Goal: Information Seeking & Learning: Find specific fact

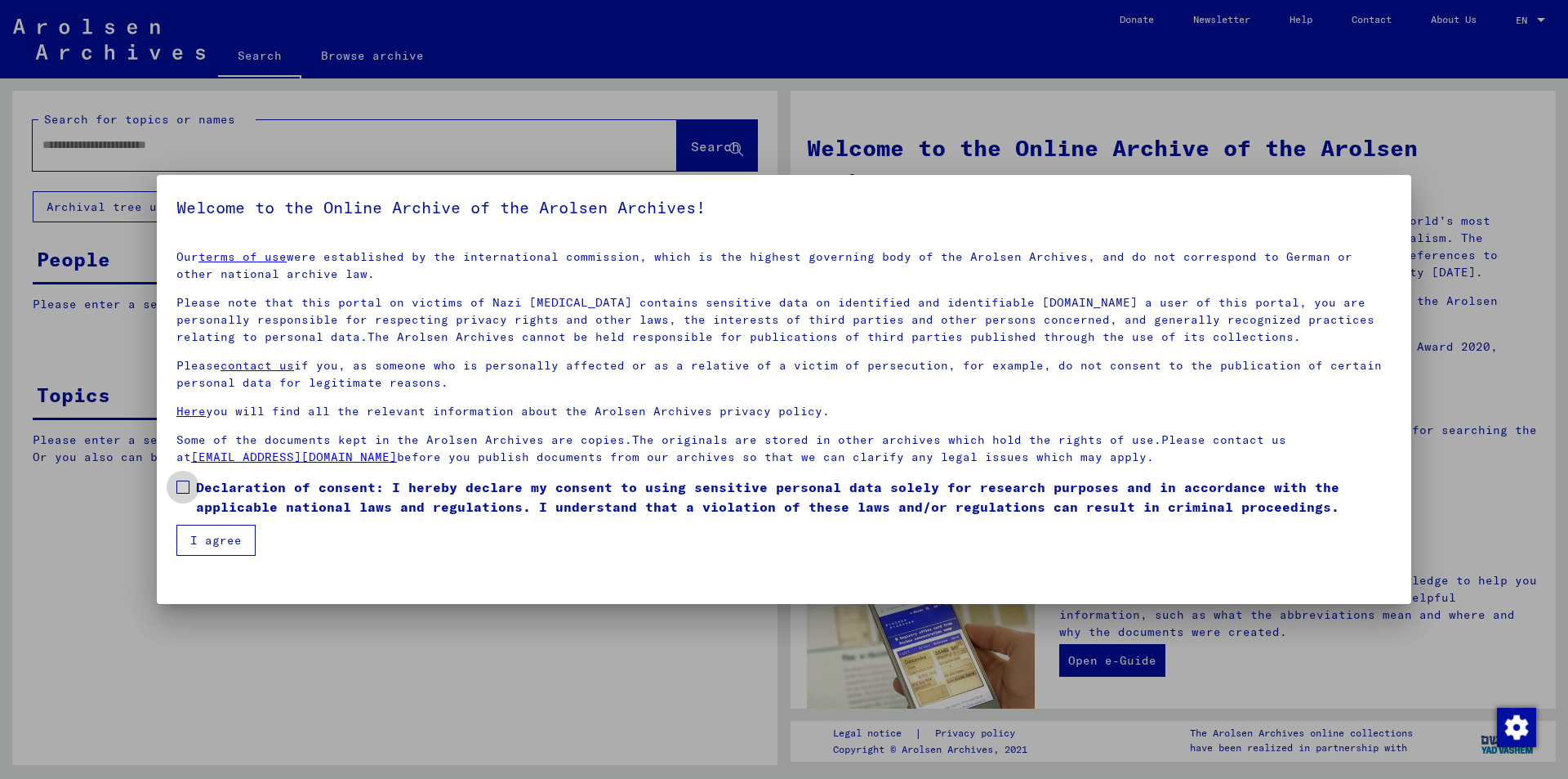
click at [185, 488] on span at bounding box center [183, 487] width 13 height 13
click at [199, 544] on button "I agree" at bounding box center [215, 539] width 79 height 31
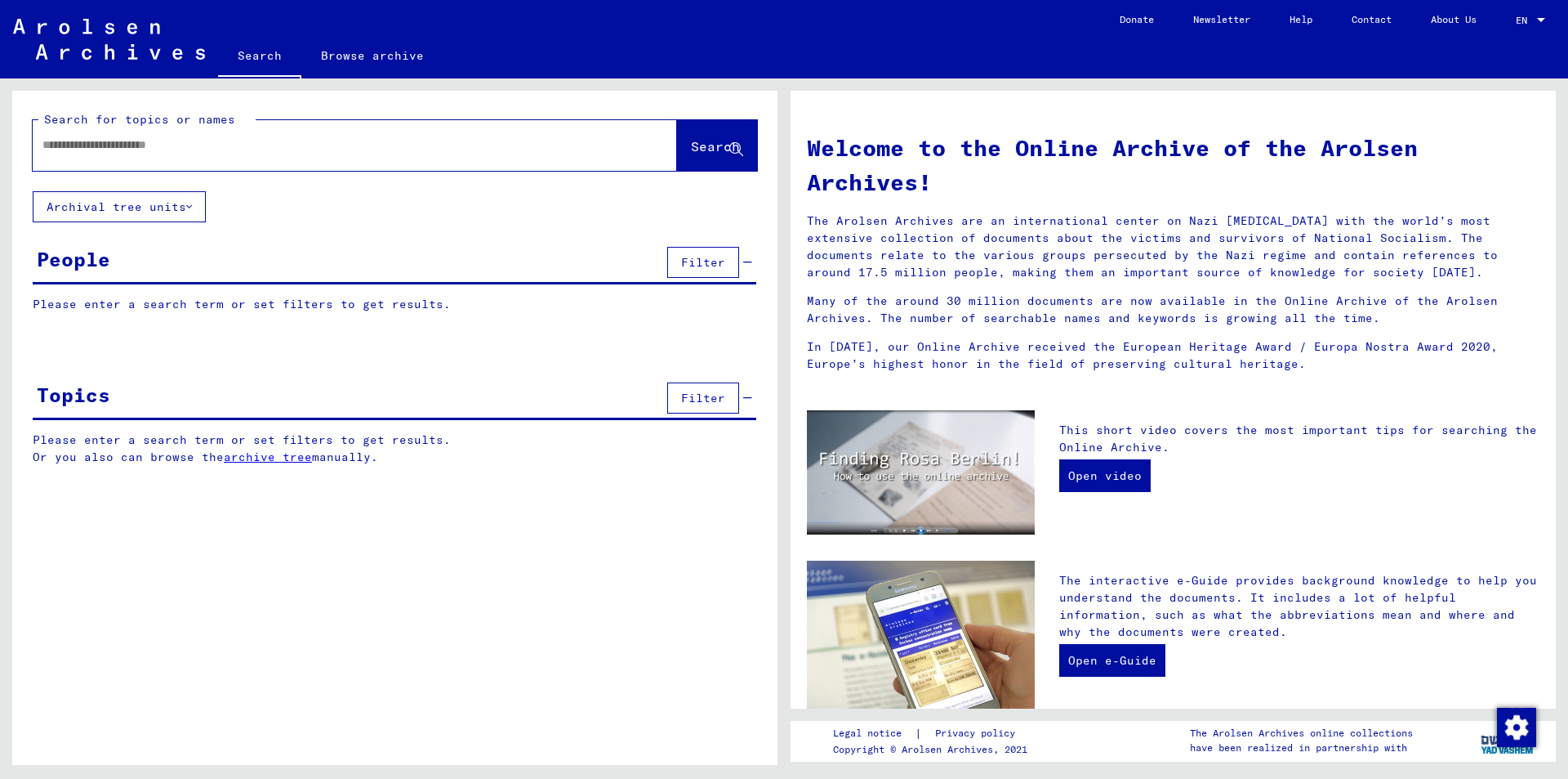
click at [90, 146] on input "text" at bounding box center [335, 145] width 586 height 17
type input "**********"
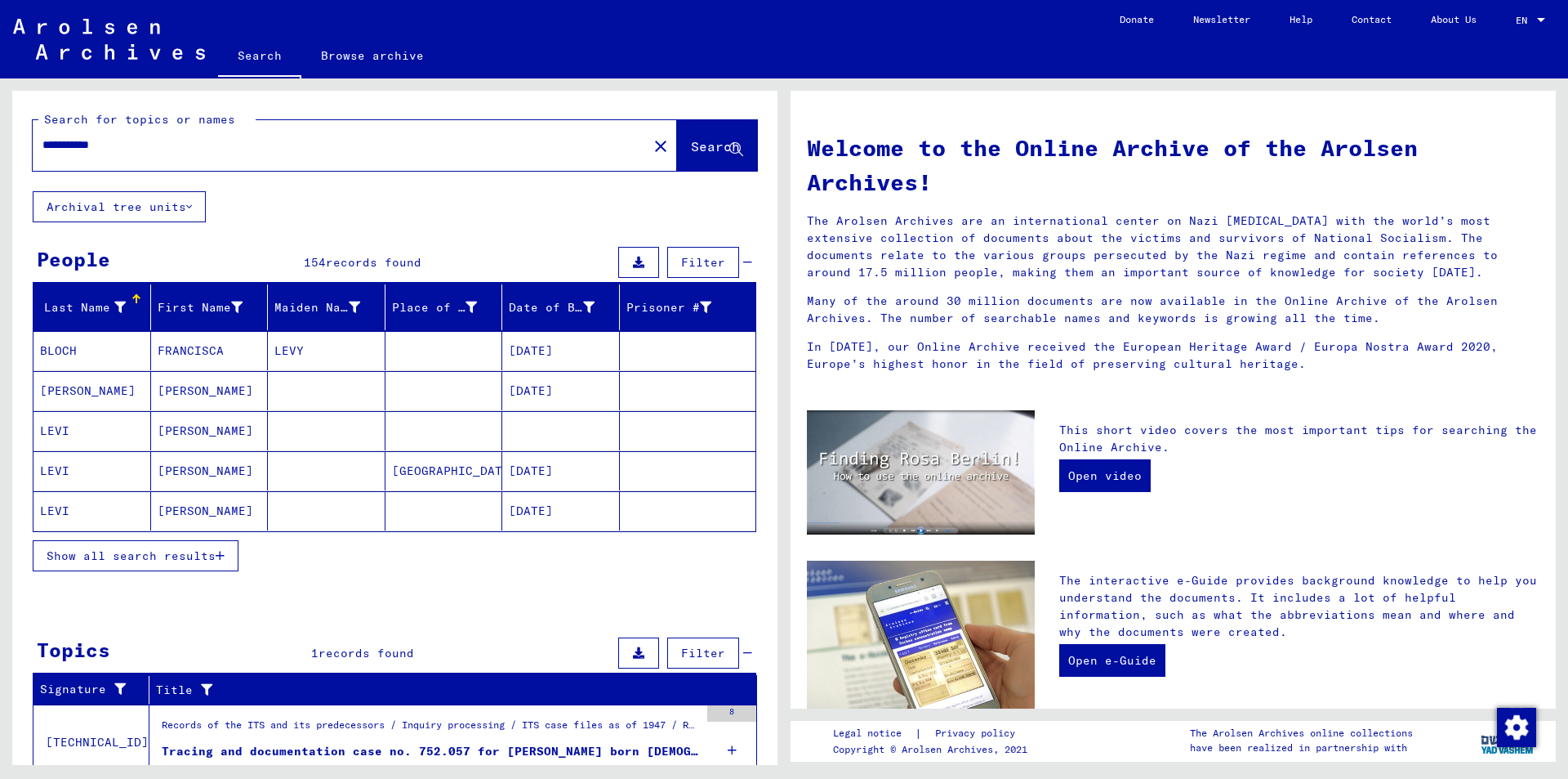
scroll to position [64, 0]
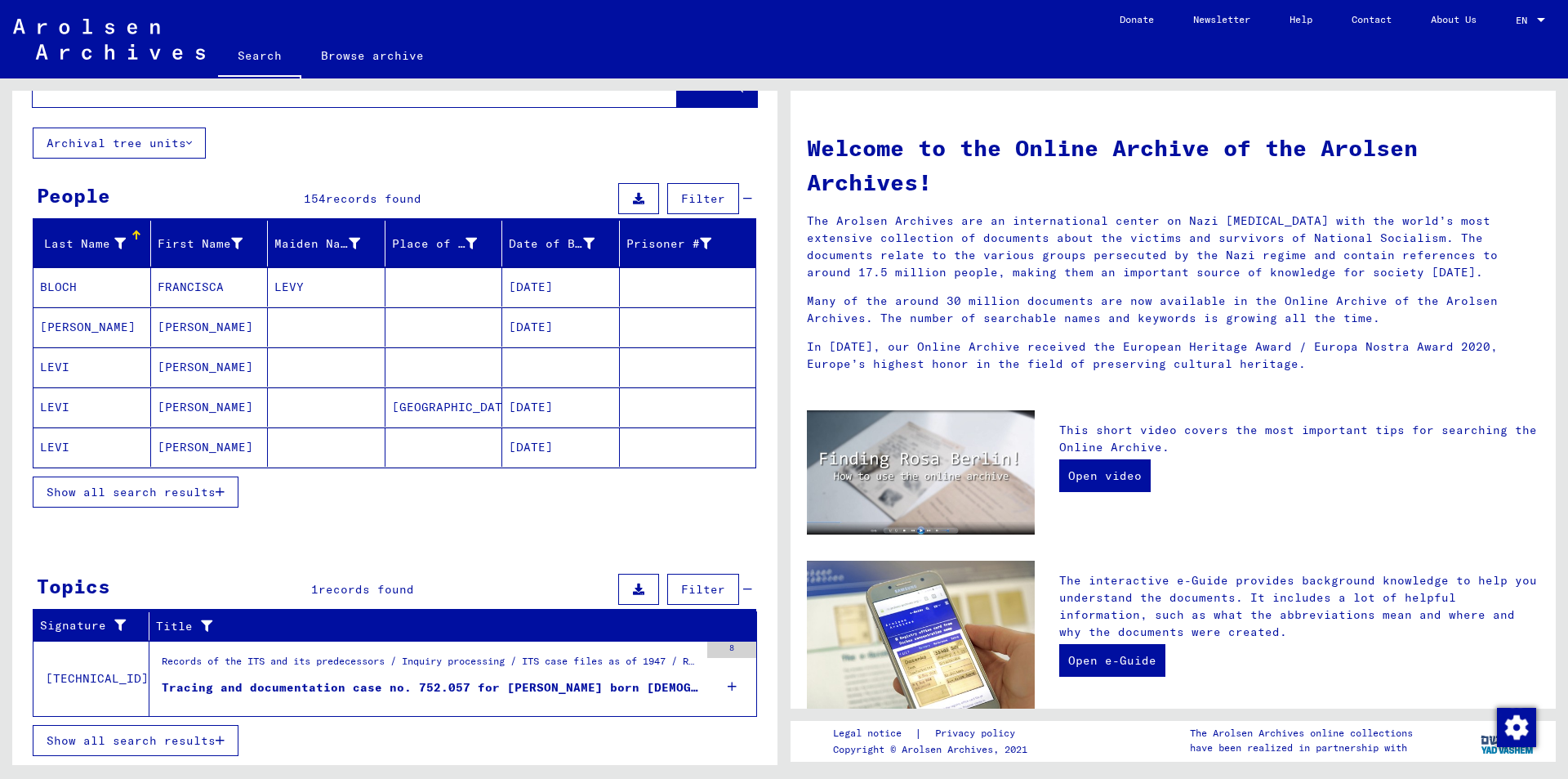
click at [605, 682] on div "Tracing and documentation case no. 752.057 for [PERSON_NAME] born [DEMOGRAPHIC_…" at bounding box center [430, 687] width 537 height 17
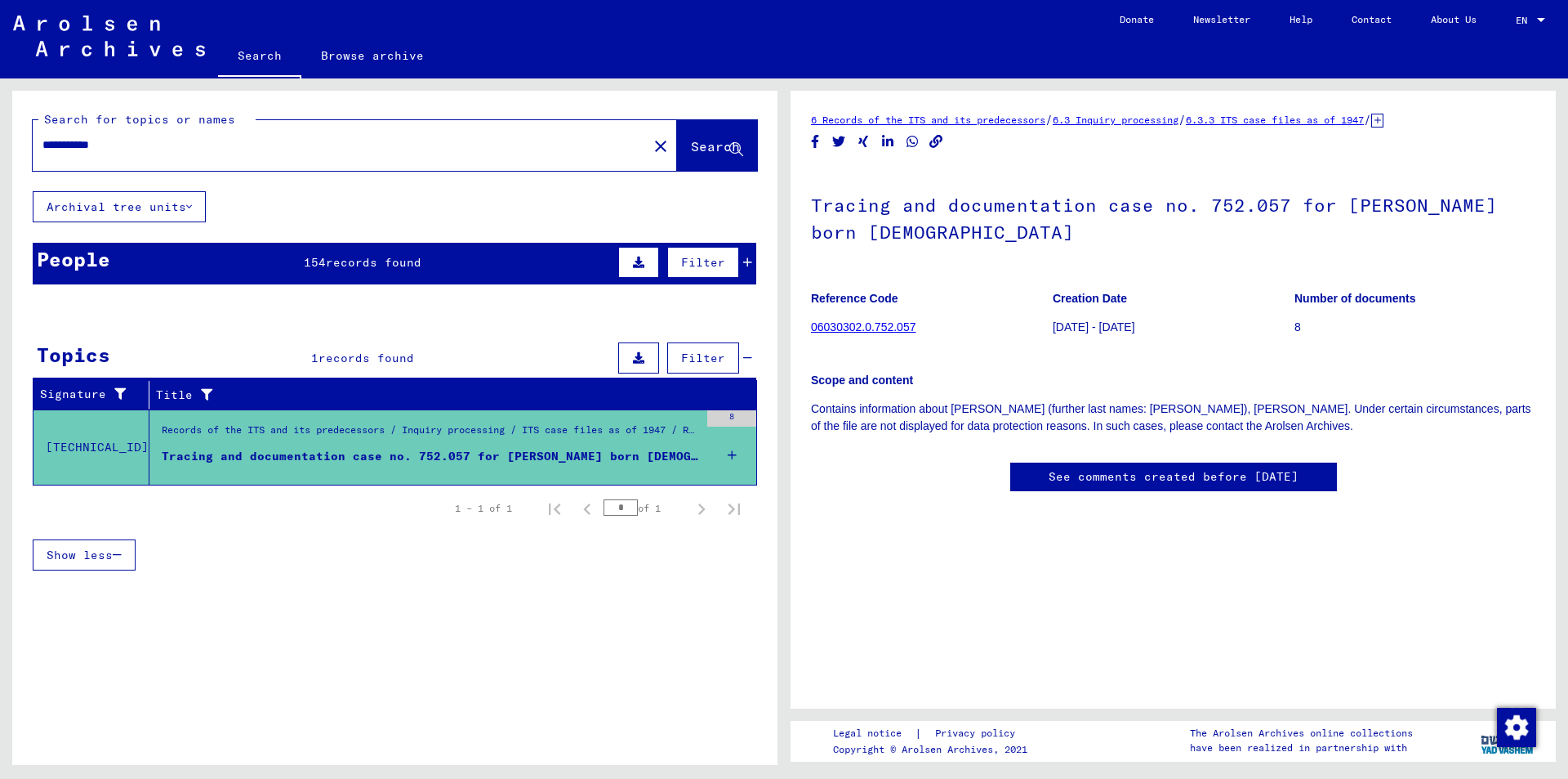
click at [322, 265] on span "154" at bounding box center [314, 262] width 22 height 15
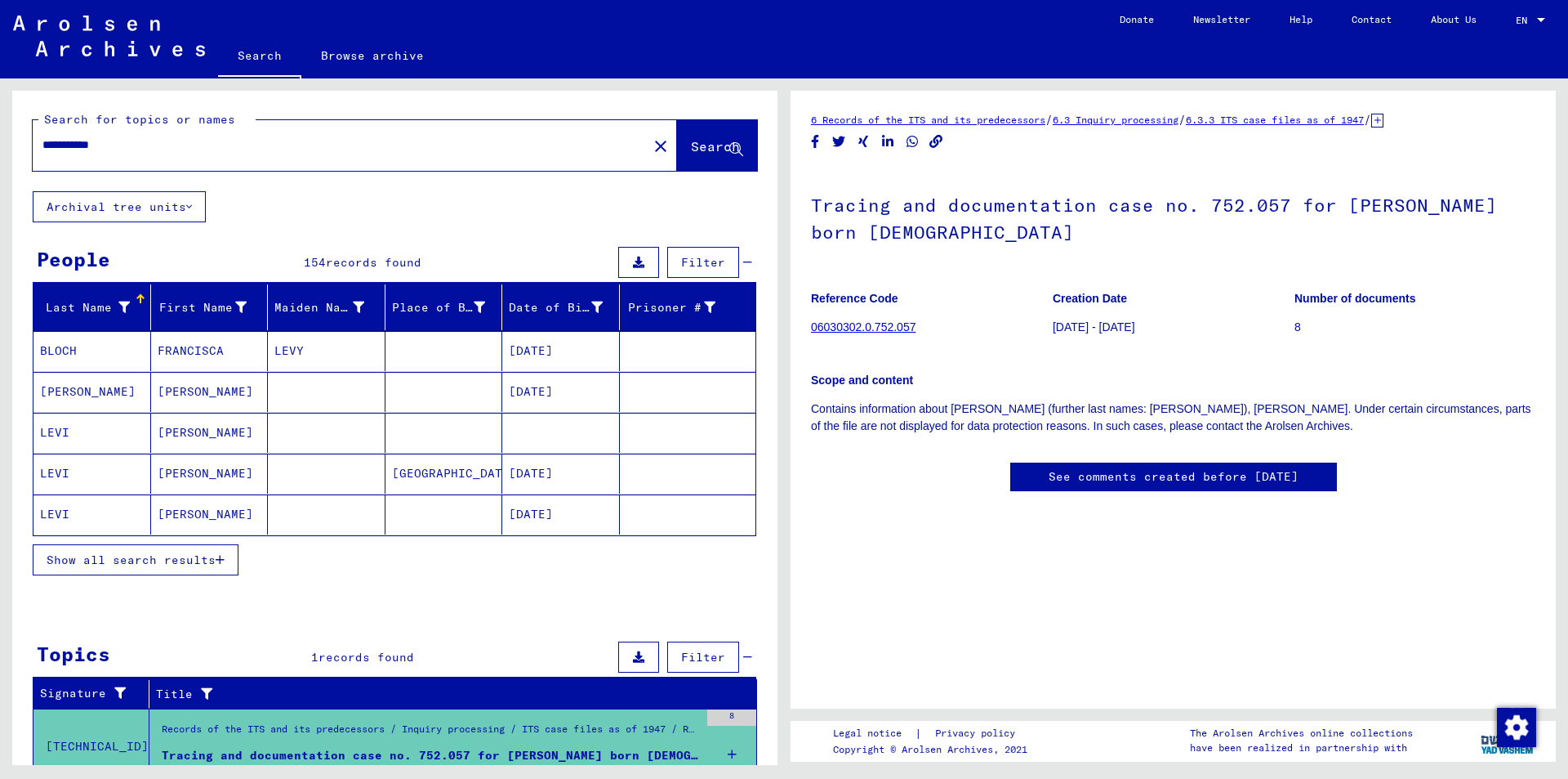
click at [118, 556] on span "Show all search results" at bounding box center [131, 560] width 169 height 15
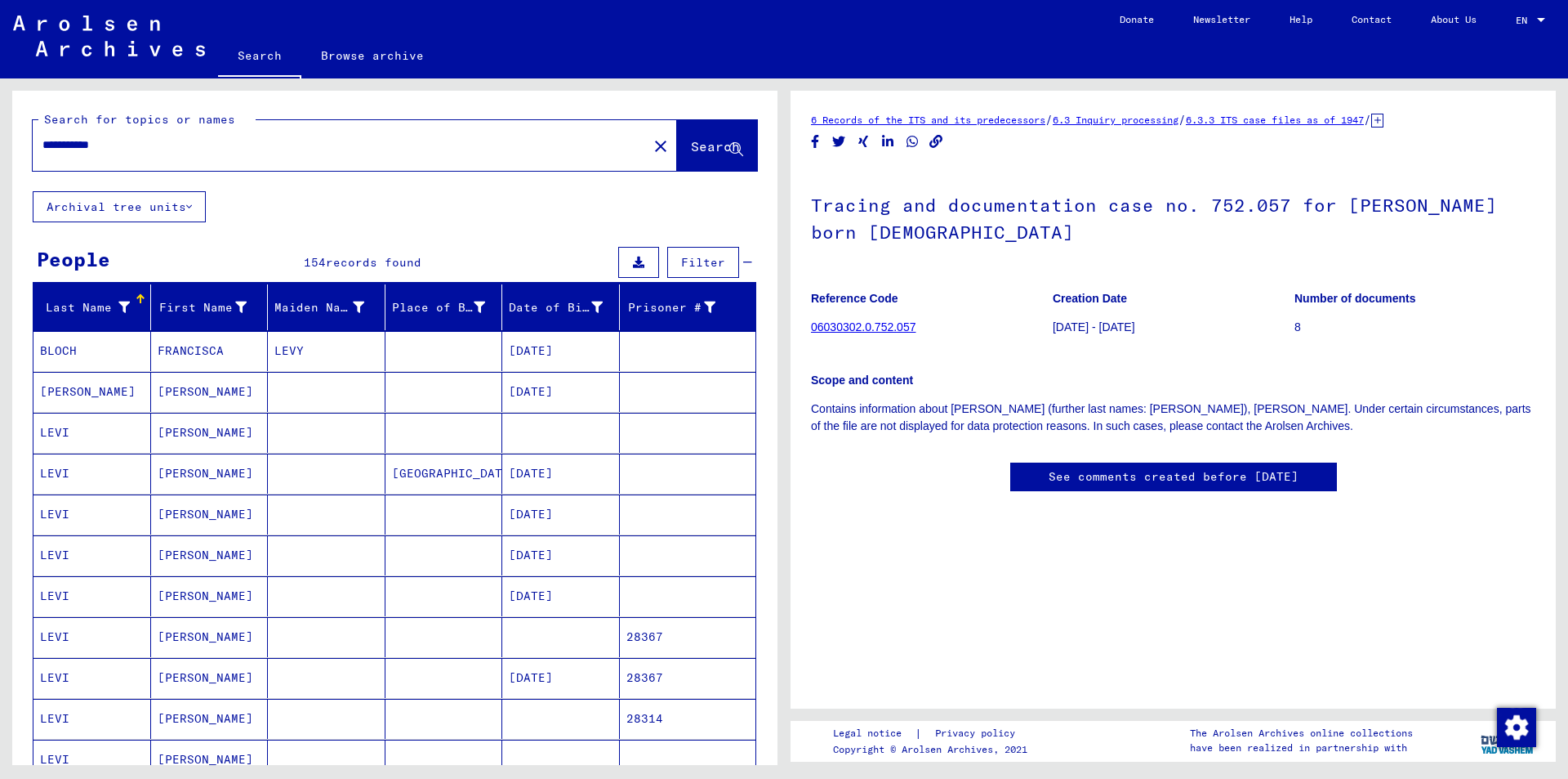
click at [53, 439] on mat-cell "LEVI" at bounding box center [92, 433] width 117 height 40
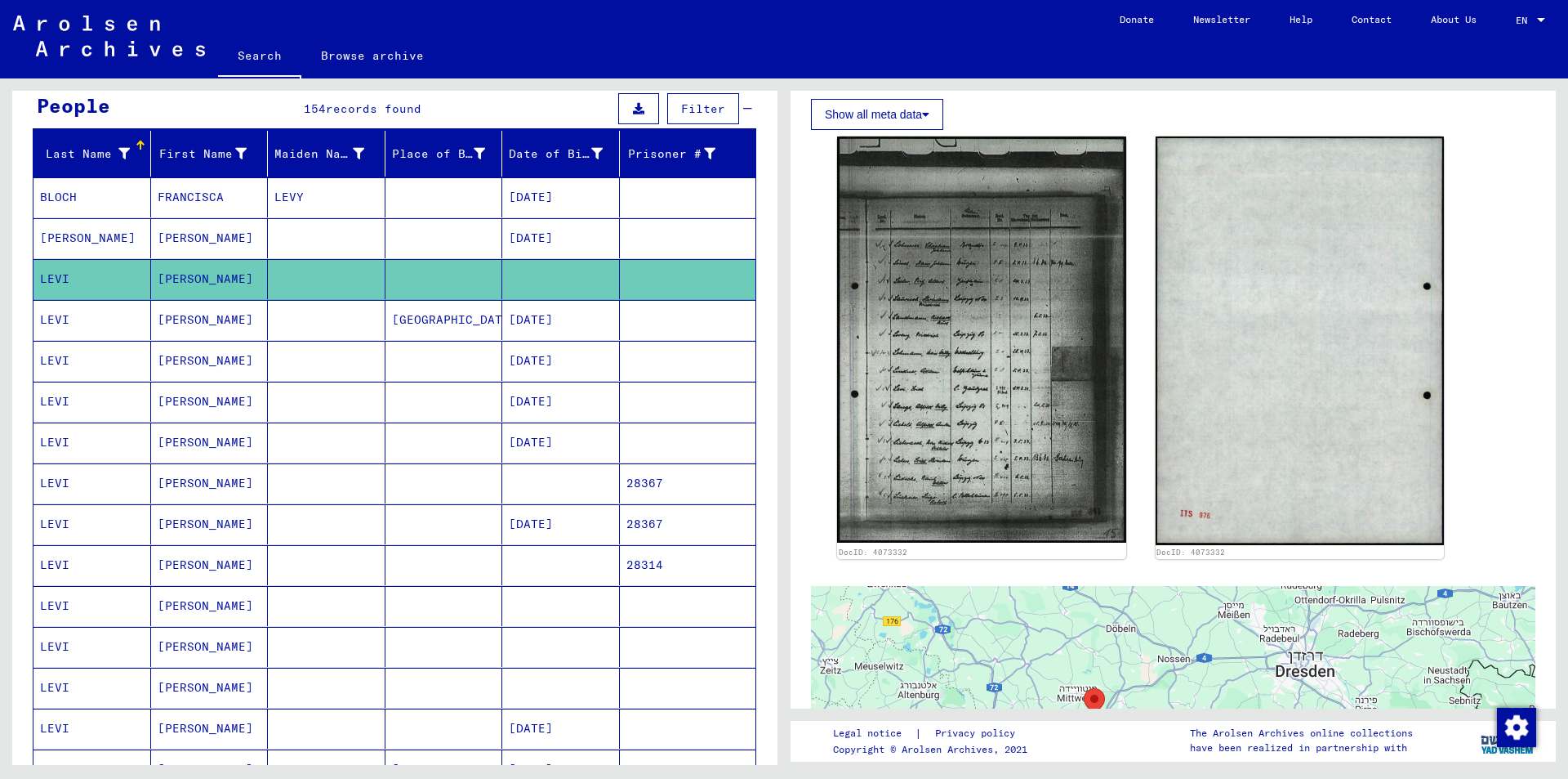
scroll to position [163, 0]
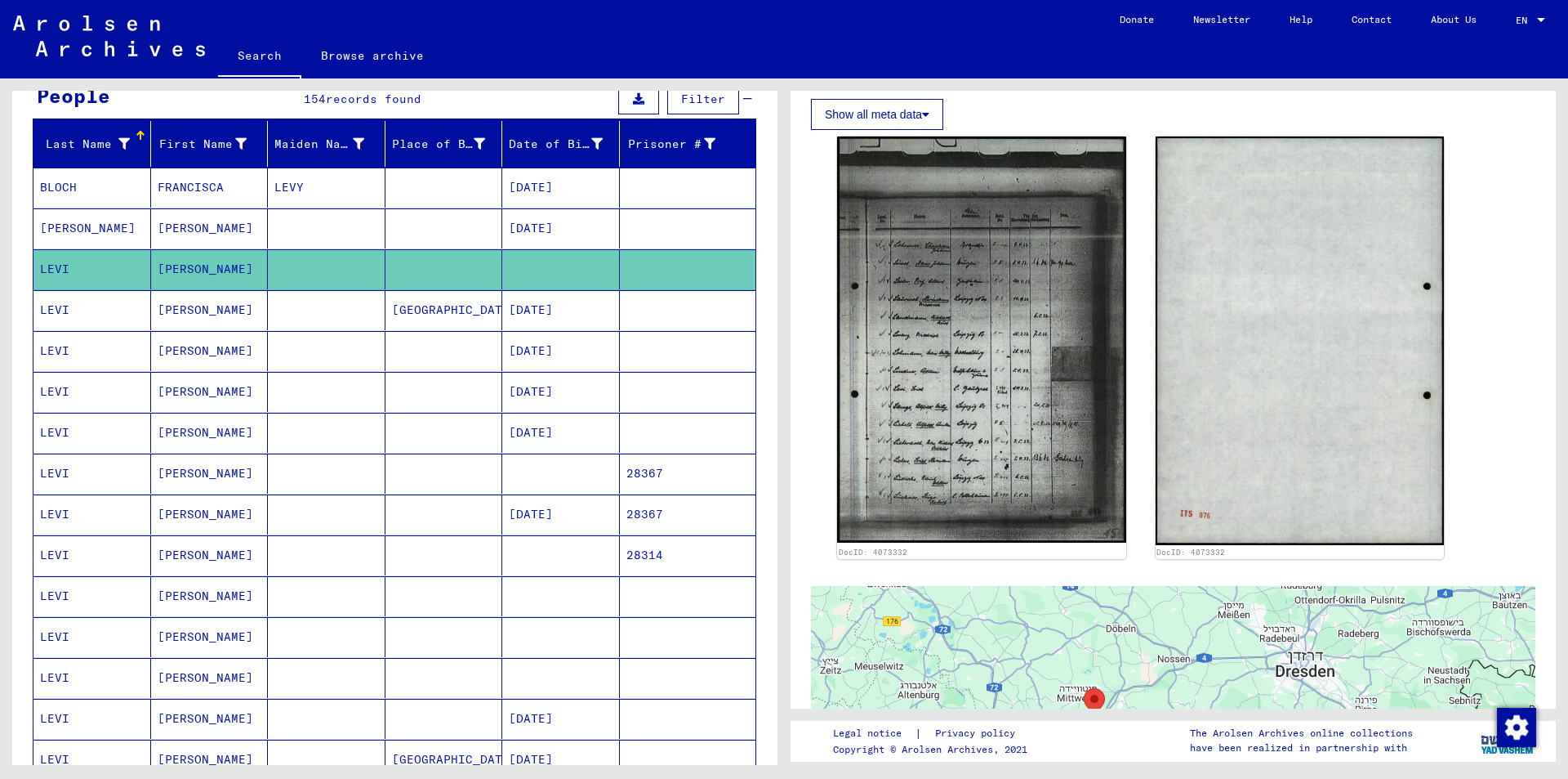
click at [58, 470] on mat-cell "LEVI" at bounding box center [92, 474] width 117 height 40
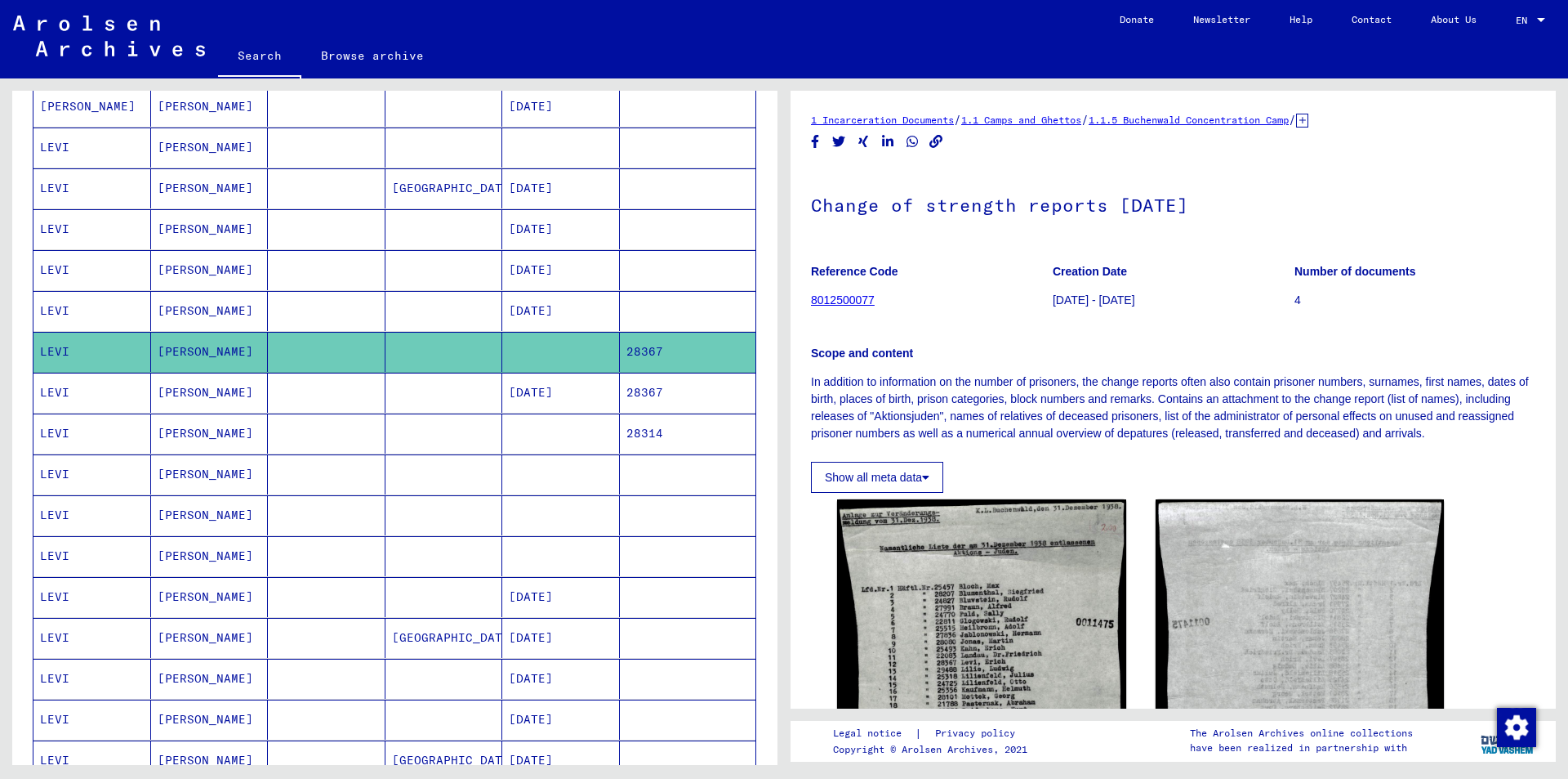
scroll to position [327, 0]
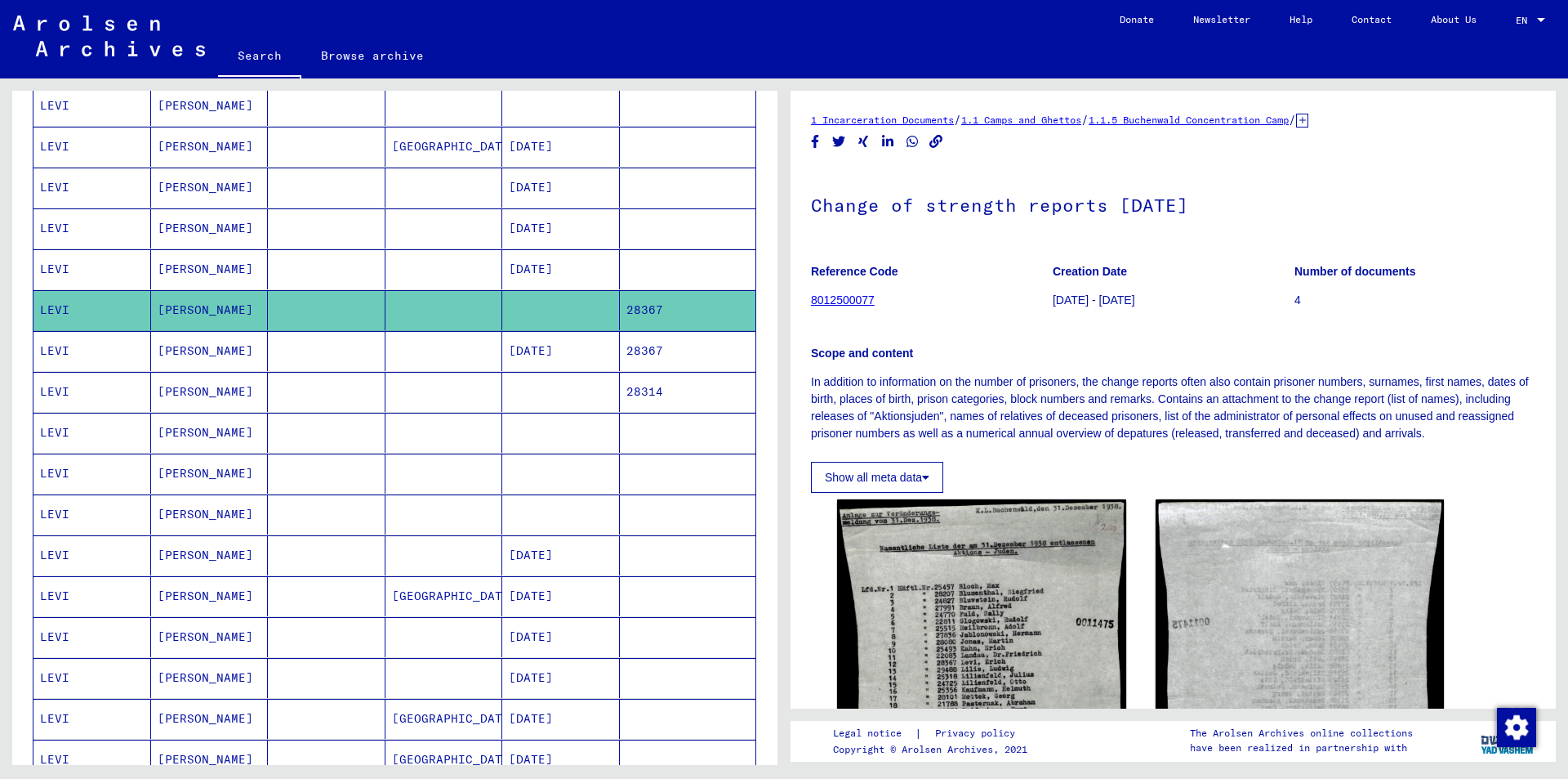
click at [53, 437] on mat-cell "LEVI" at bounding box center [92, 433] width 117 height 40
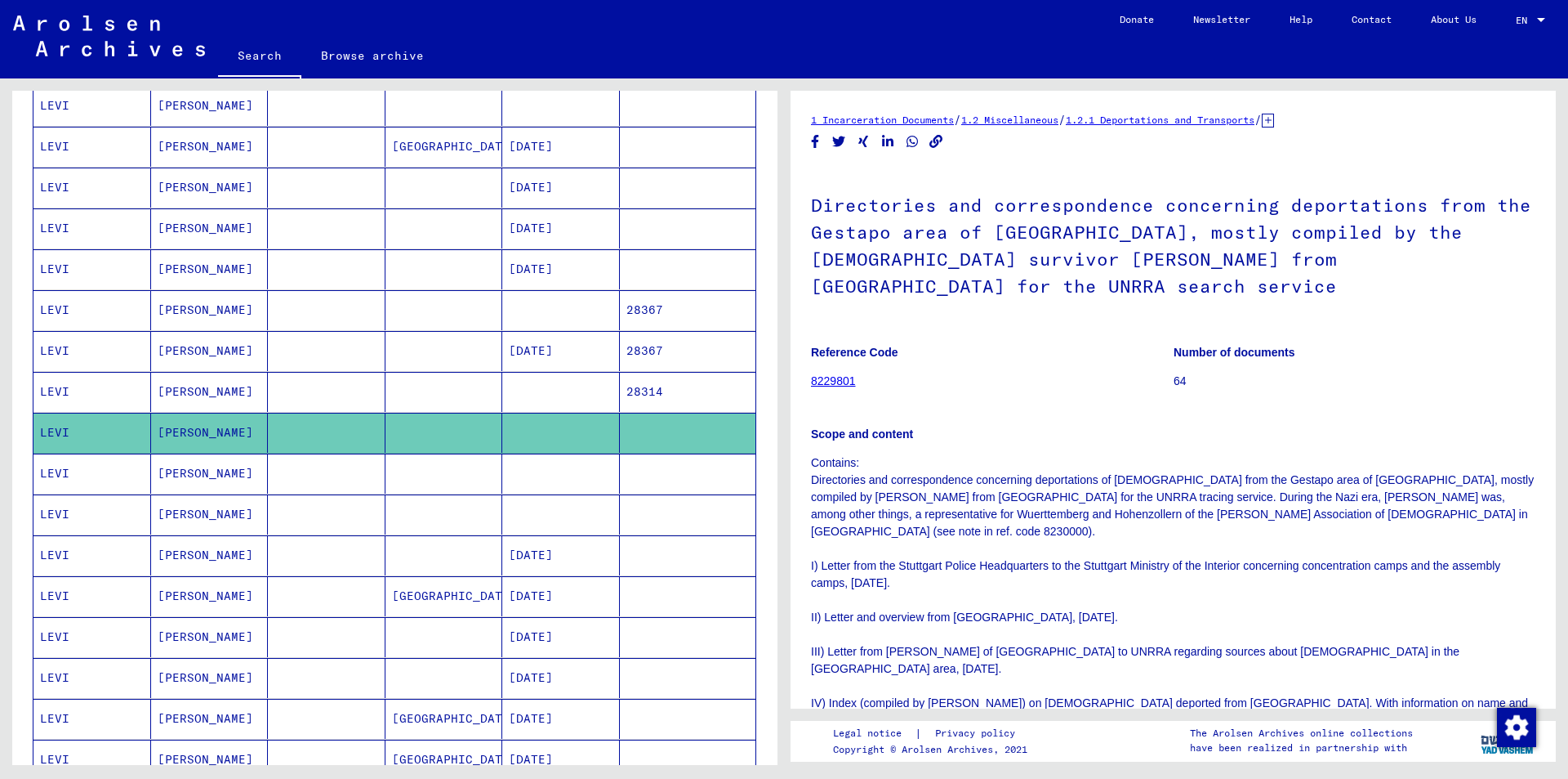
click at [50, 470] on mat-cell "LEVI" at bounding box center [92, 474] width 117 height 40
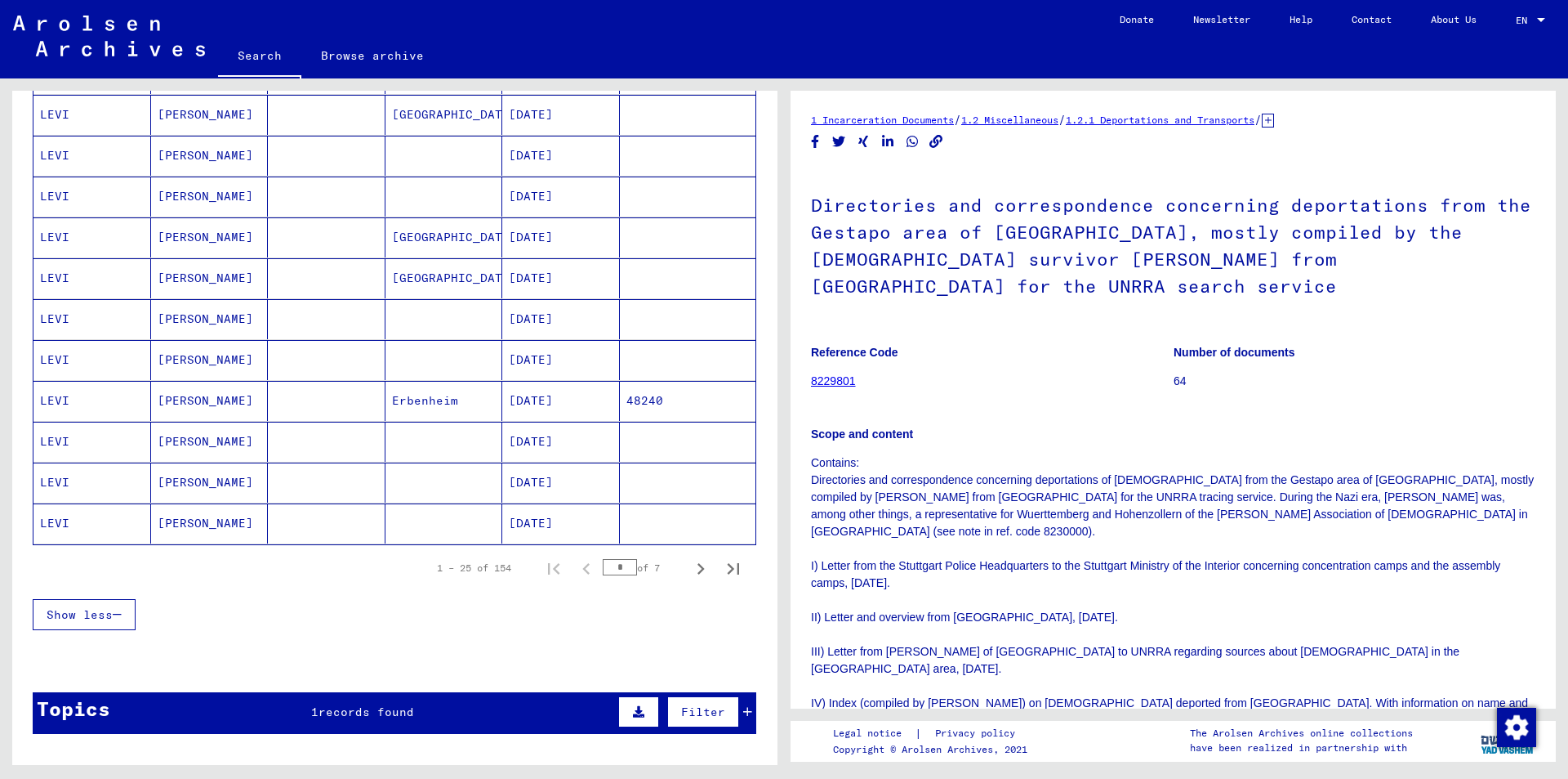
scroll to position [817, 0]
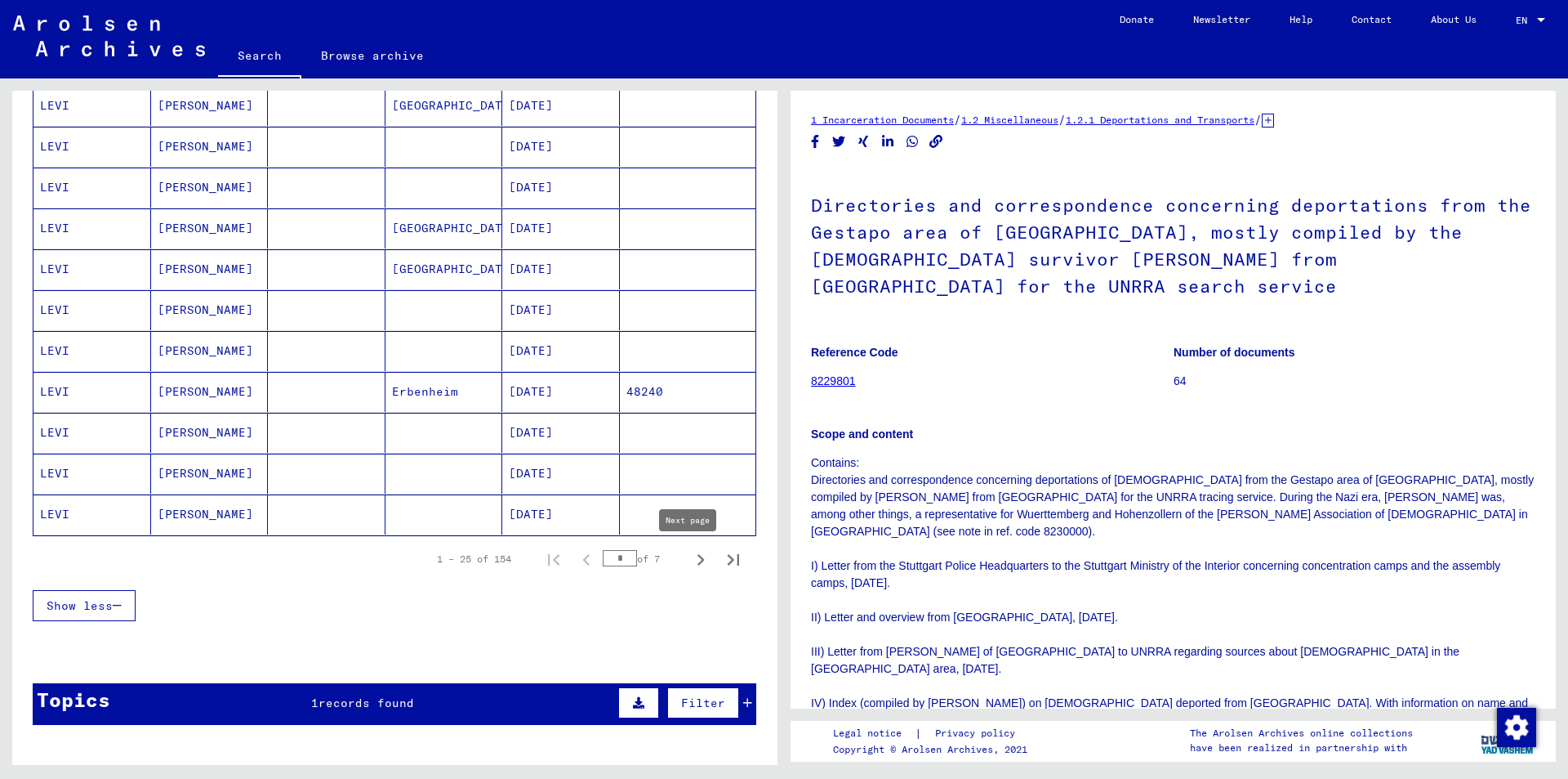
click at [690, 557] on icon "Next page" at bounding box center [700, 559] width 22 height 22
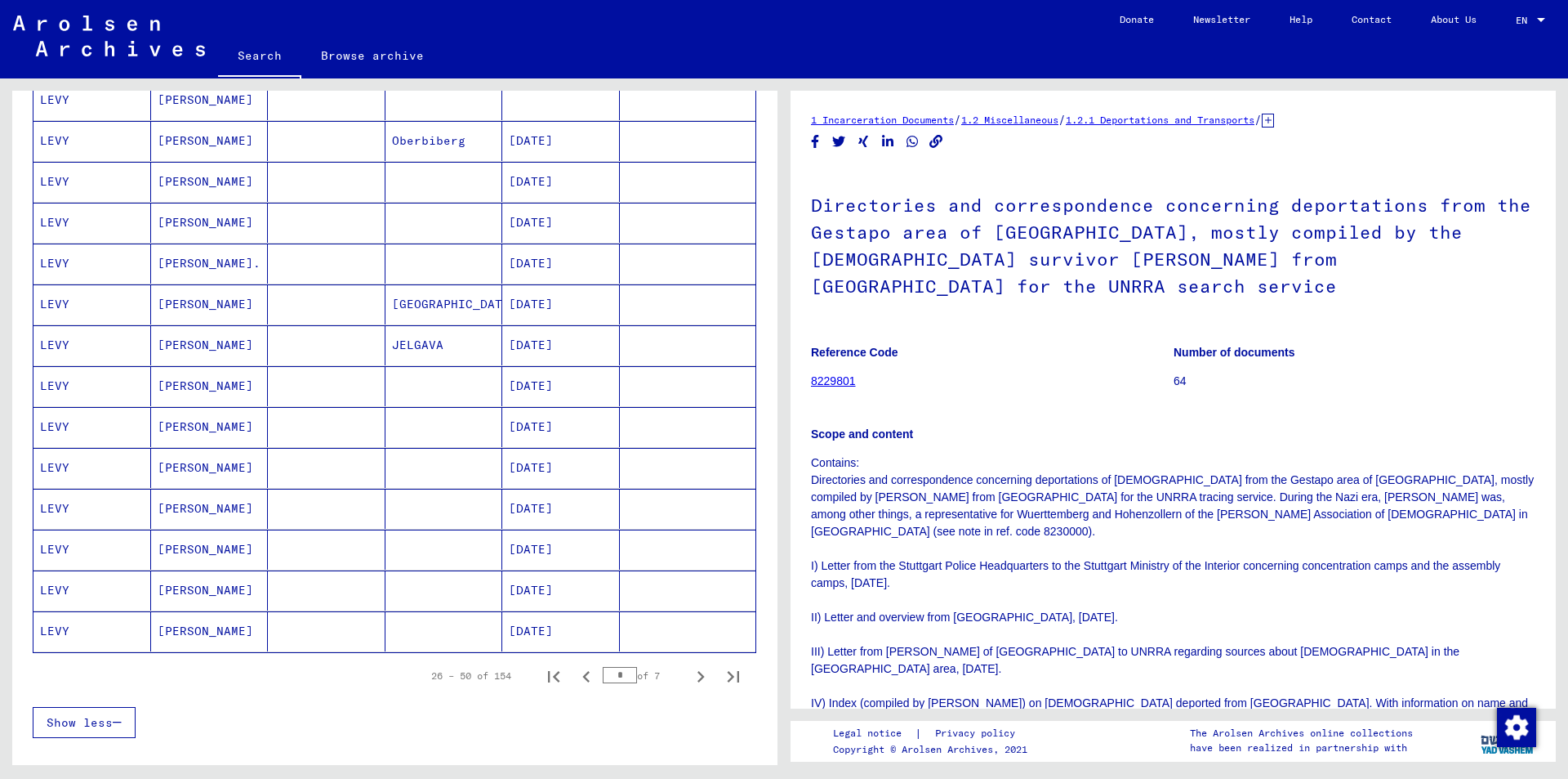
scroll to position [736, 0]
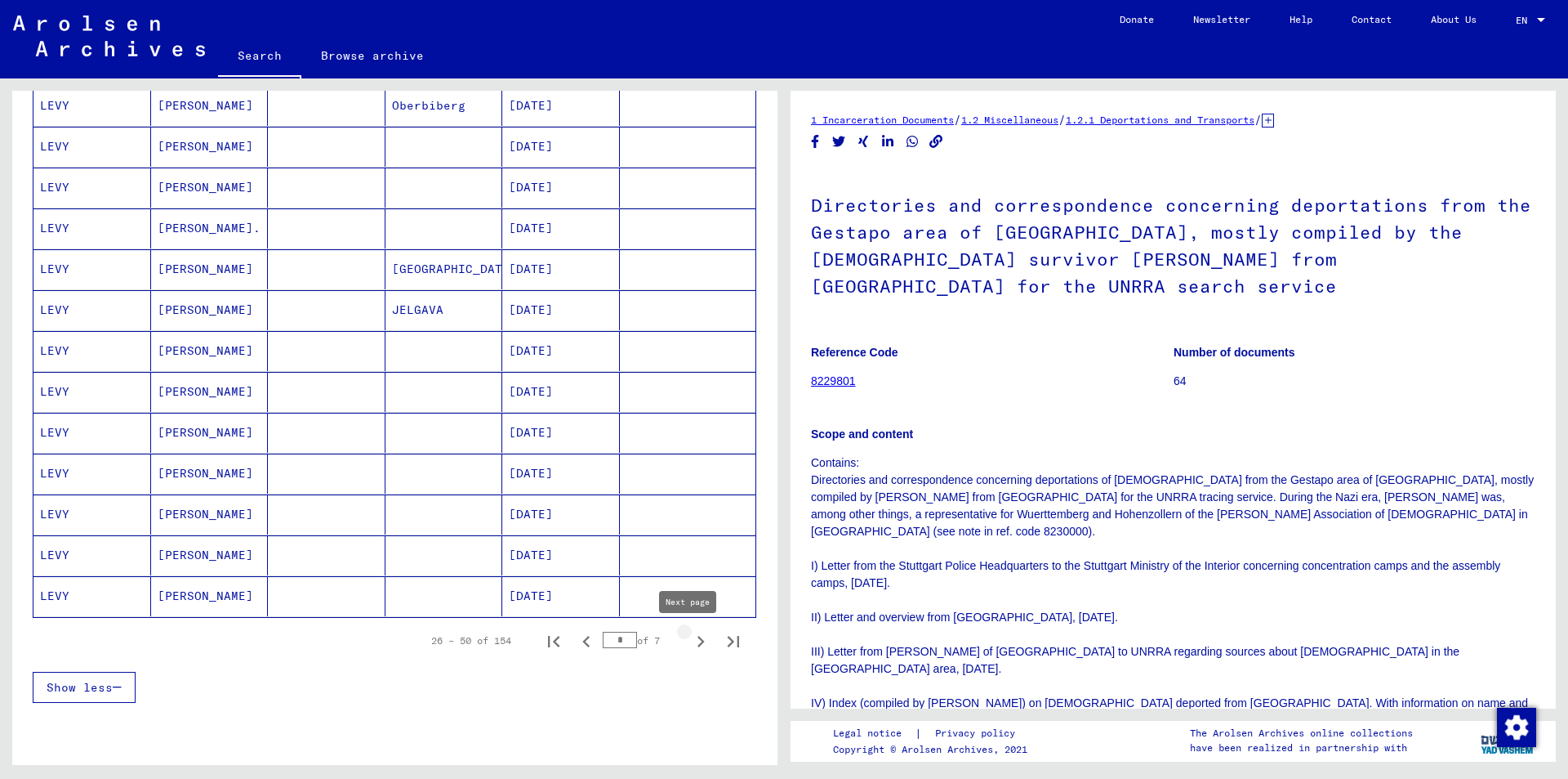
click at [690, 638] on icon "Next page" at bounding box center [700, 641] width 22 height 22
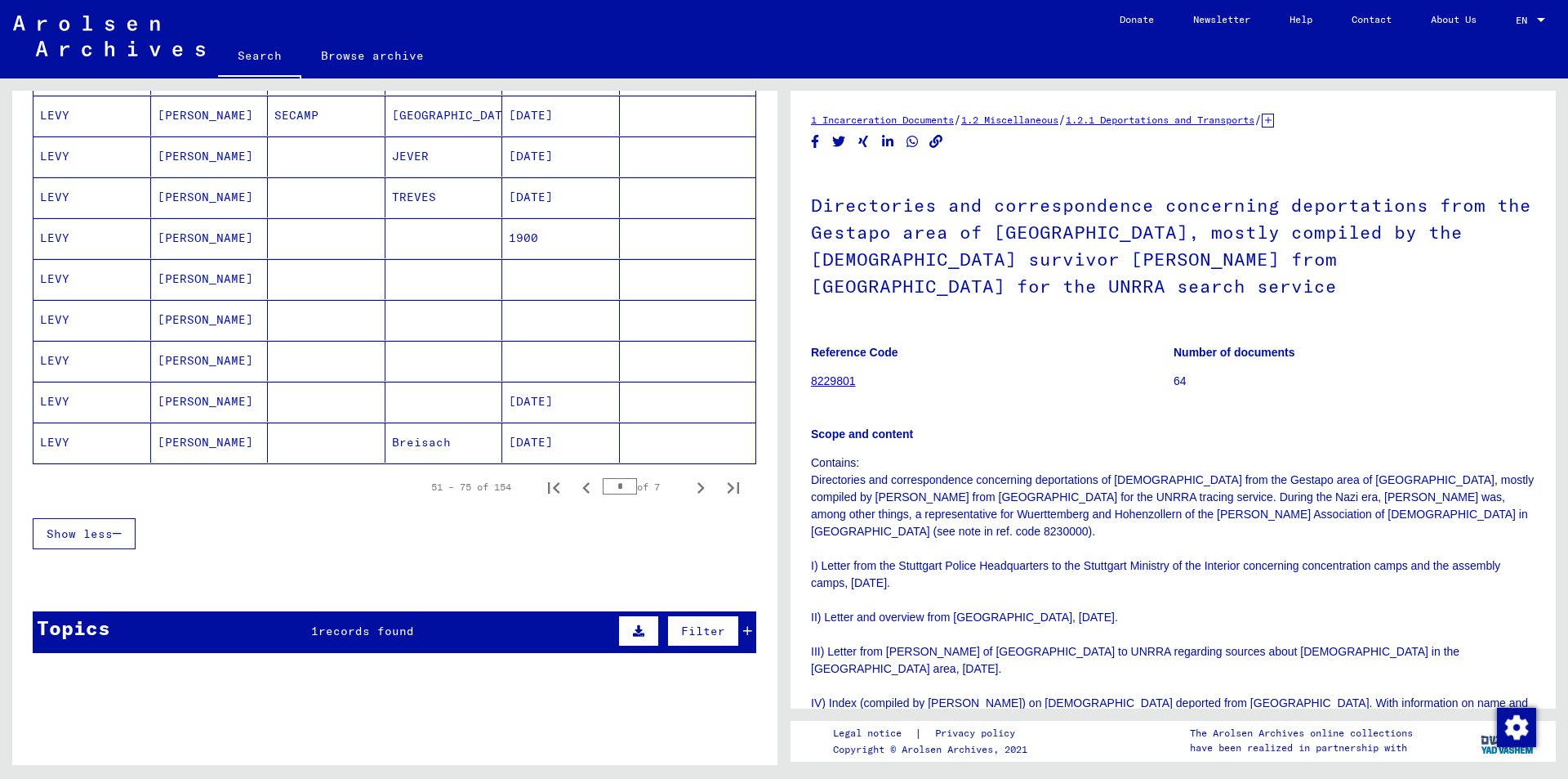
scroll to position [899, 0]
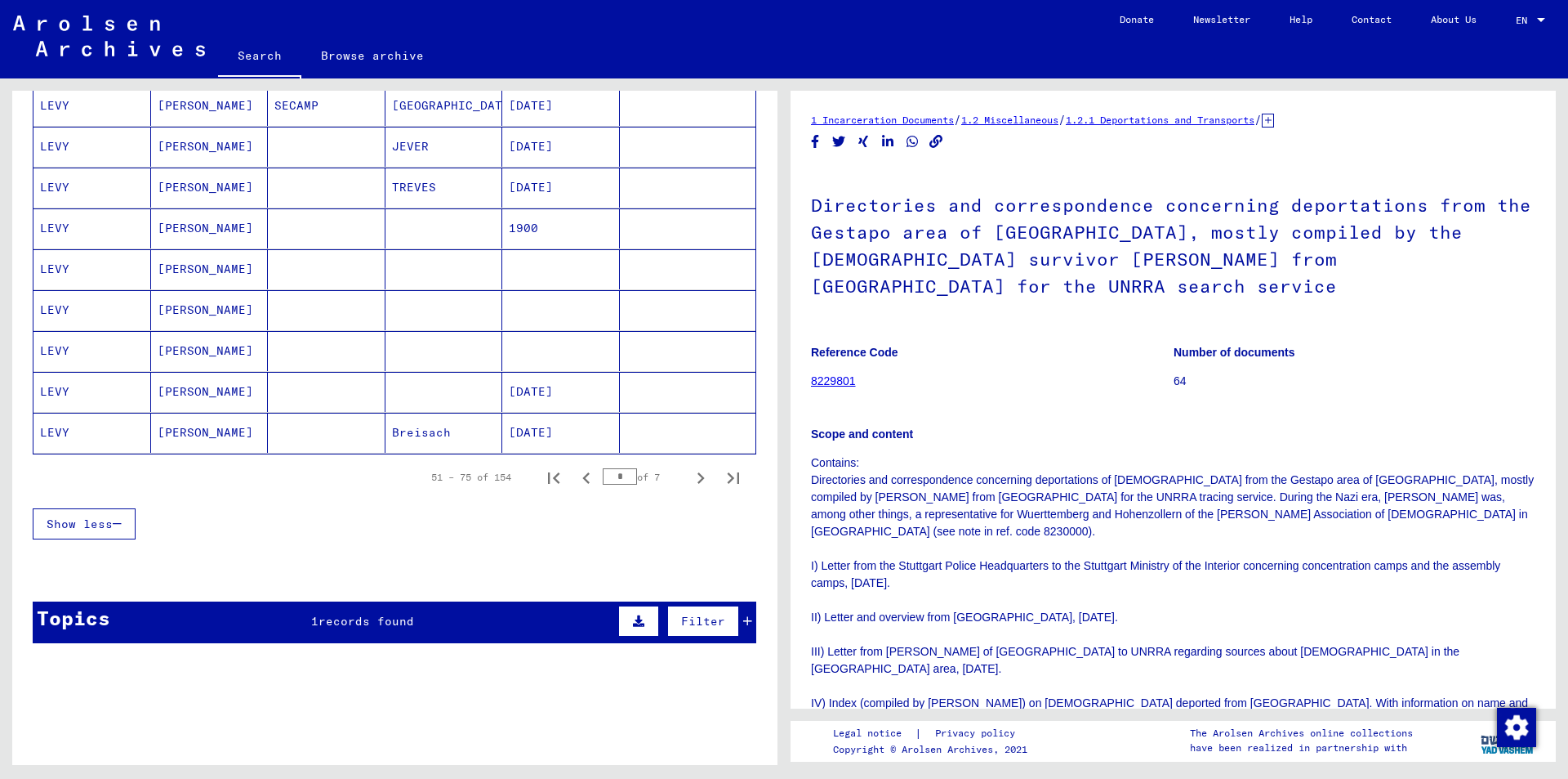
click at [44, 311] on mat-cell "LEVY" at bounding box center [92, 310] width 117 height 40
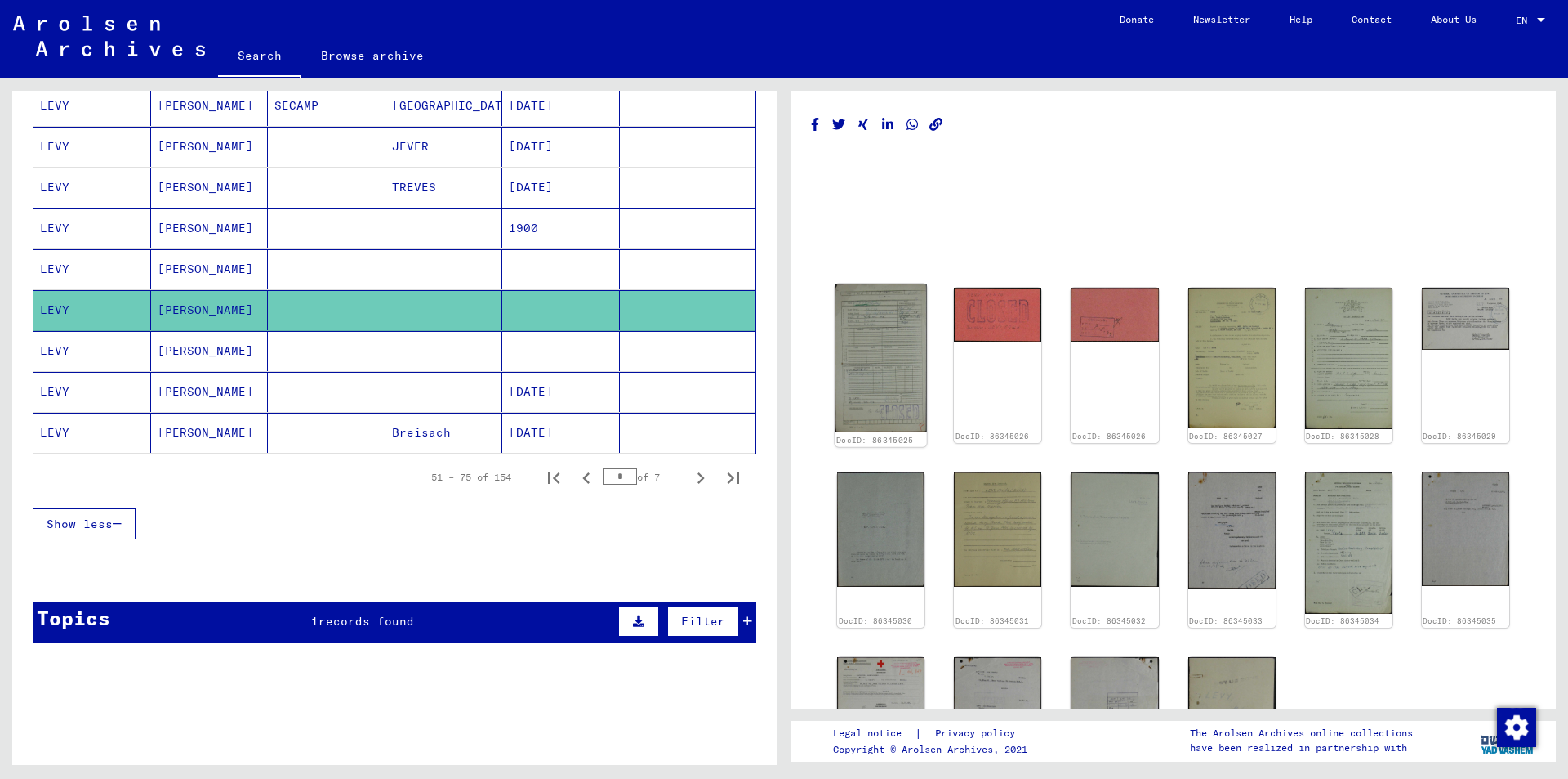
click at [886, 355] on img at bounding box center [880, 358] width 92 height 149
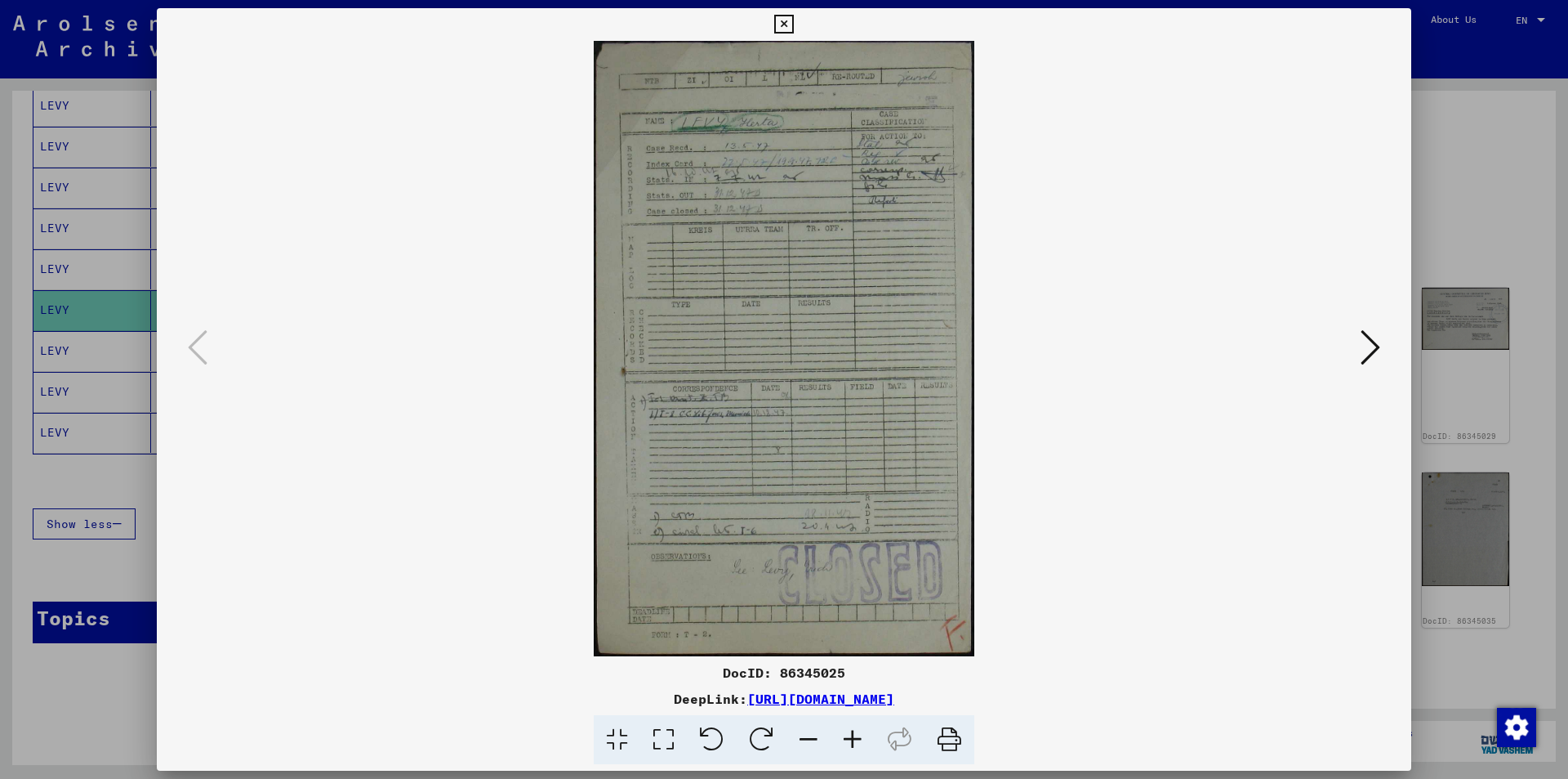
click at [850, 737] on icon at bounding box center [852, 740] width 44 height 50
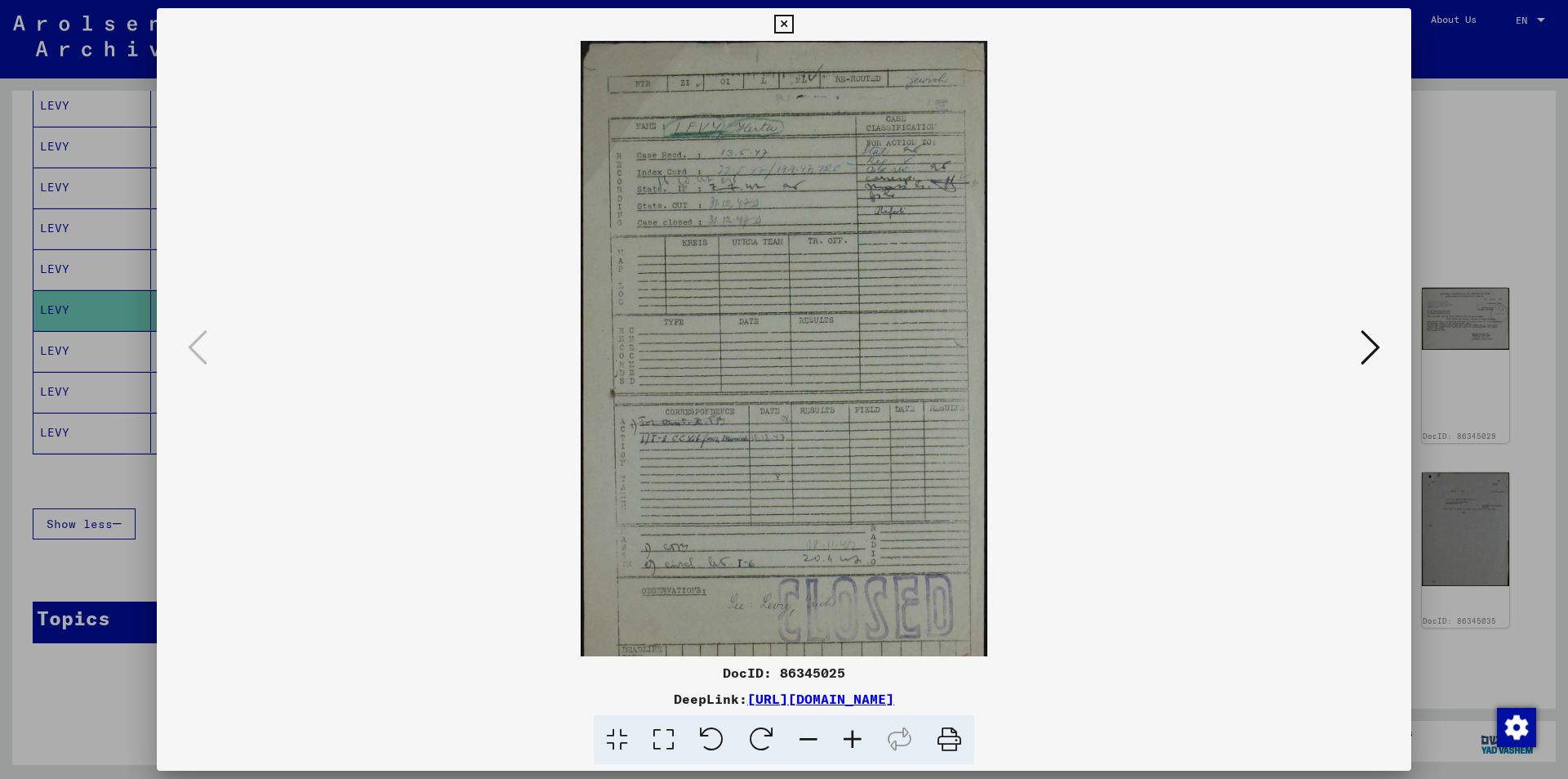
click at [850, 737] on icon at bounding box center [852, 740] width 44 height 50
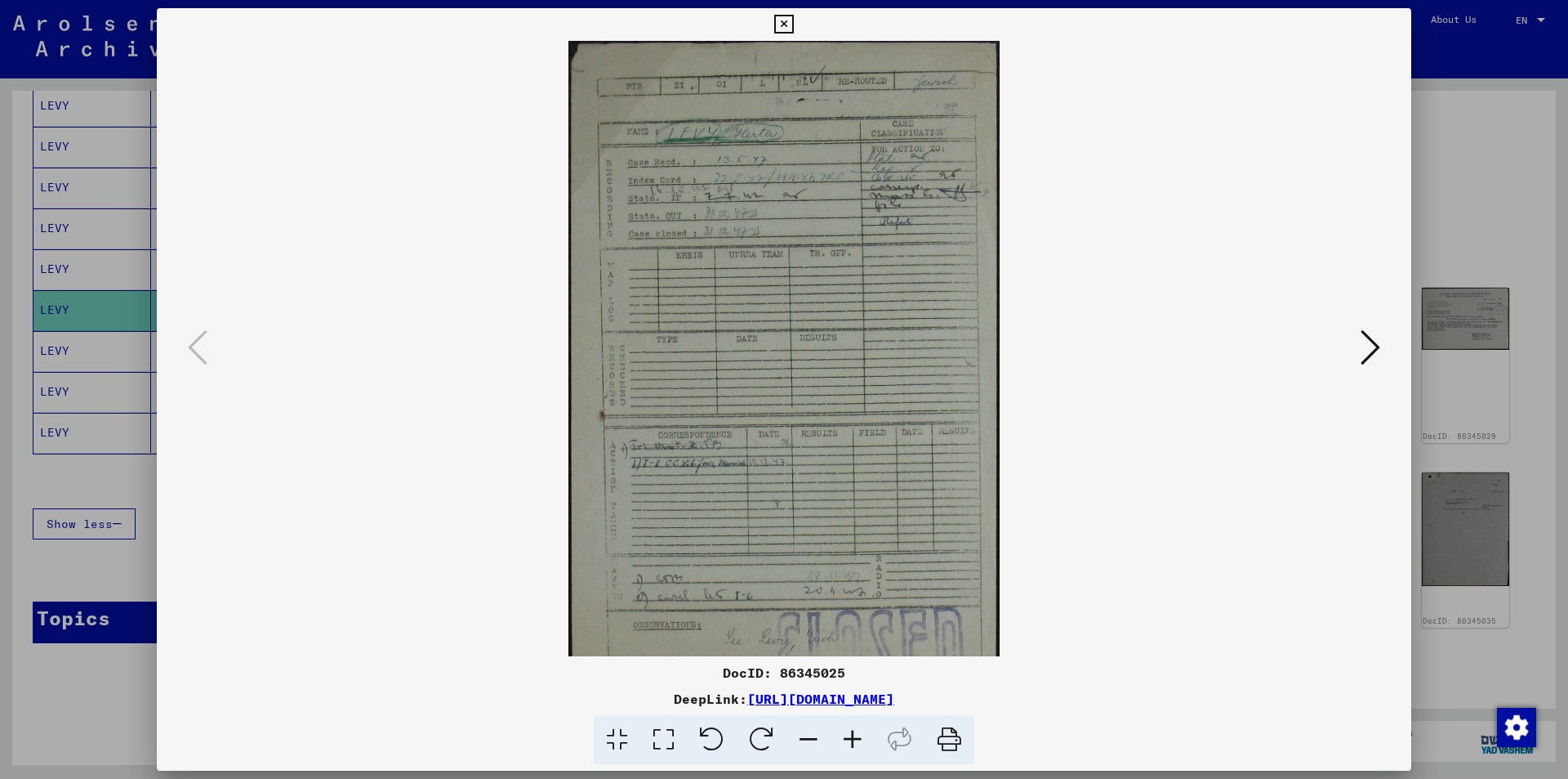
click at [850, 737] on icon at bounding box center [852, 740] width 44 height 50
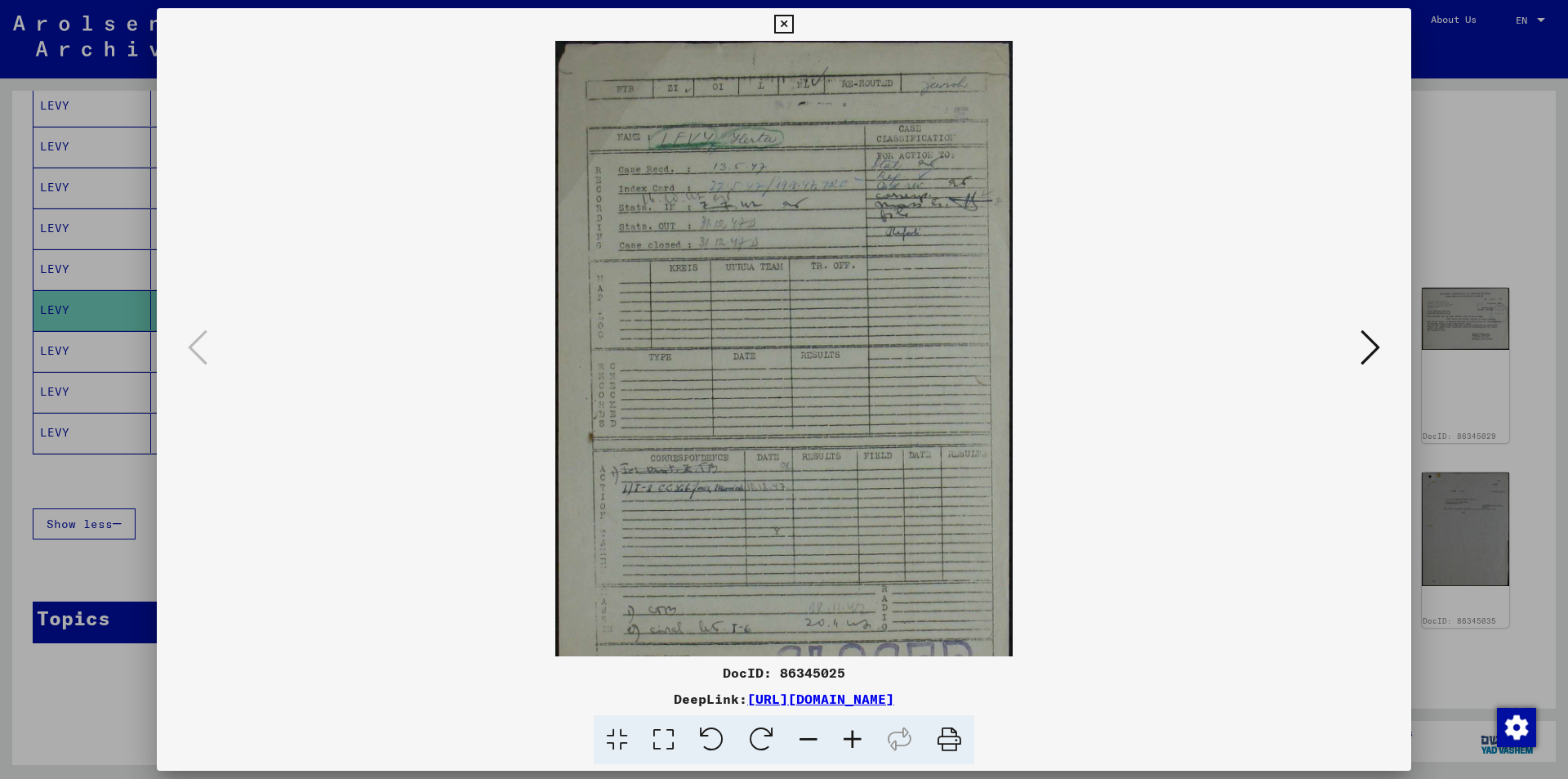
click at [850, 737] on icon at bounding box center [852, 740] width 44 height 50
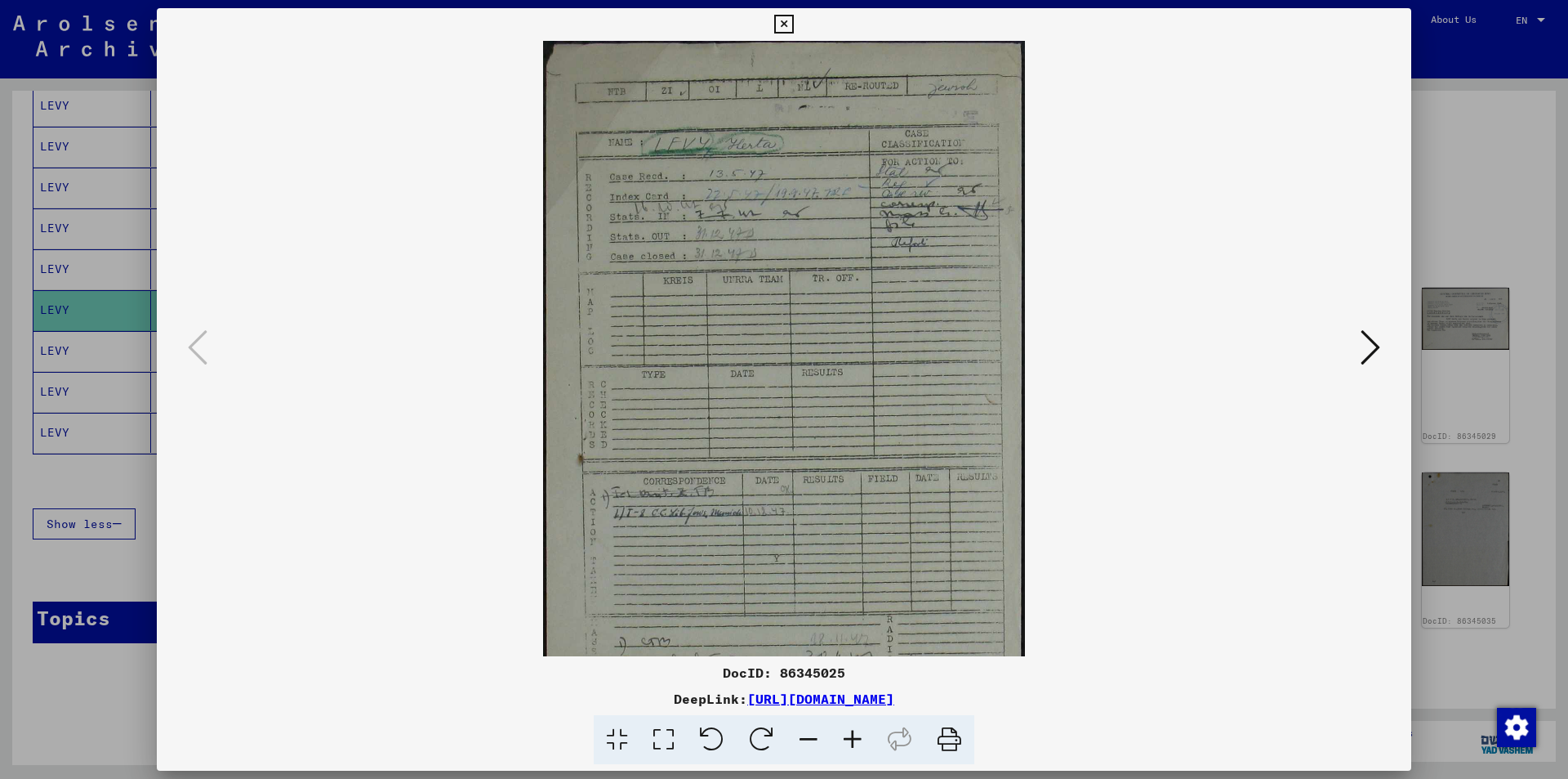
click at [850, 737] on icon at bounding box center [852, 740] width 44 height 50
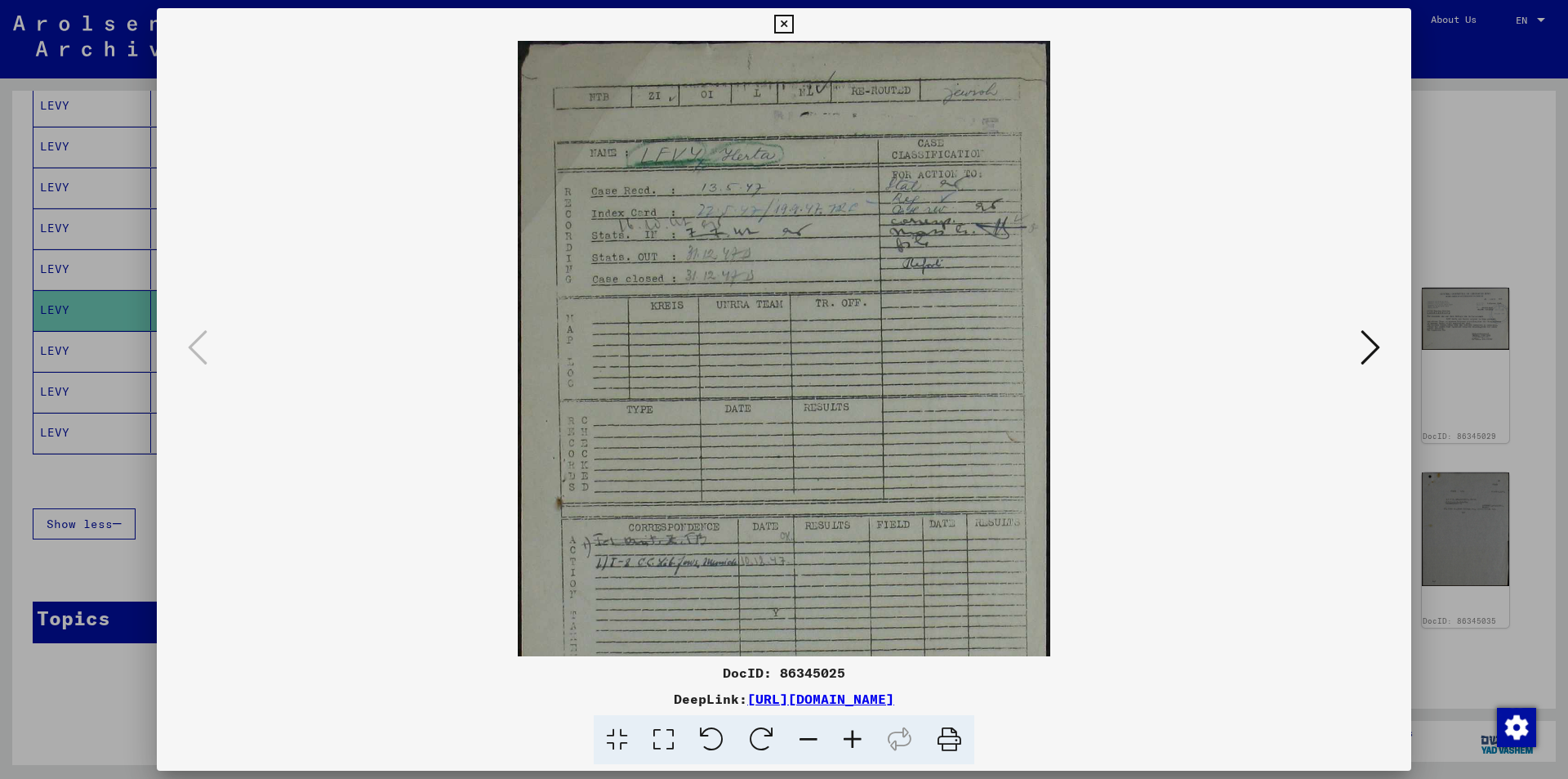
click at [850, 737] on icon at bounding box center [852, 740] width 44 height 50
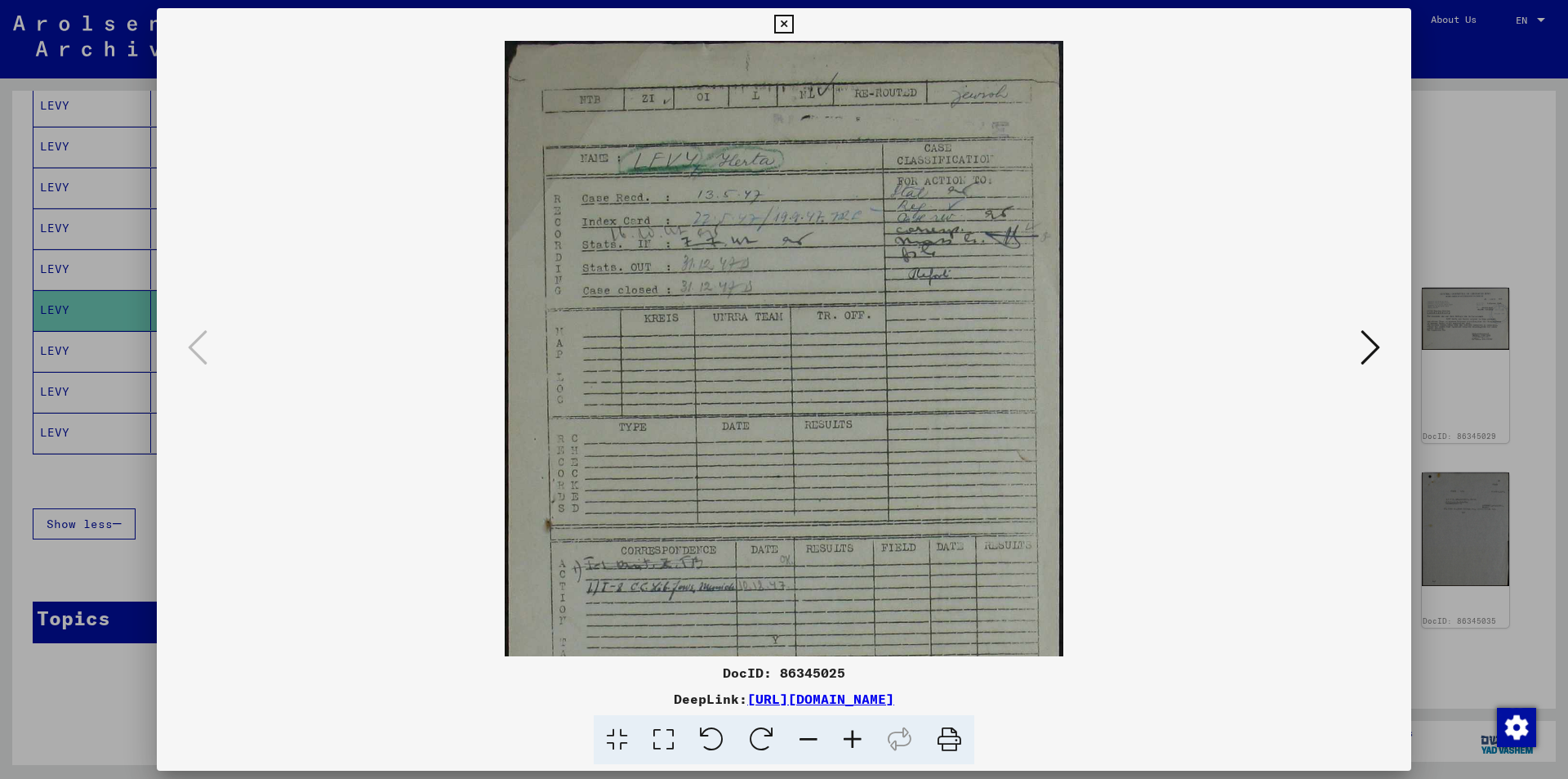
click at [850, 737] on icon at bounding box center [852, 740] width 44 height 50
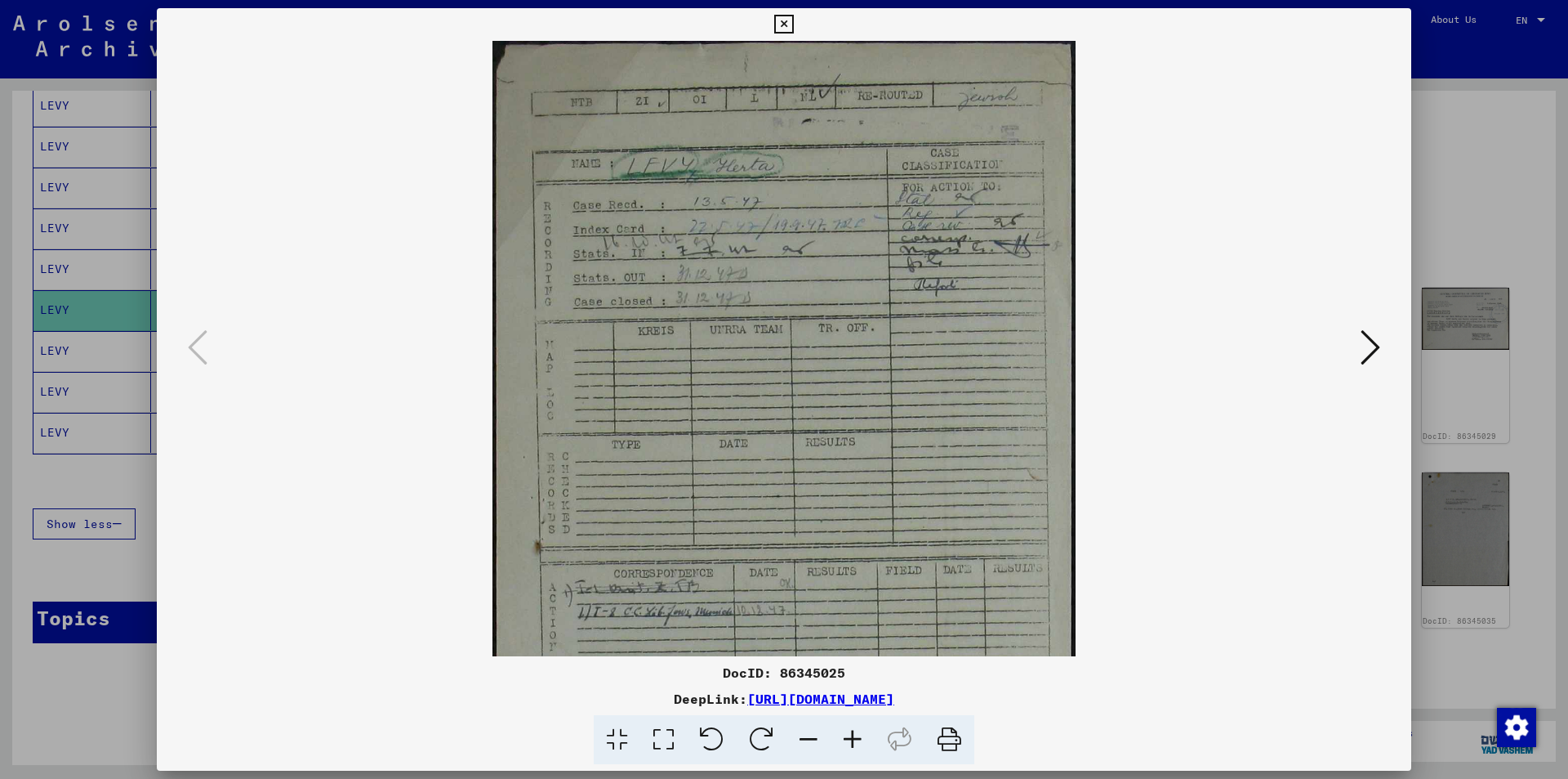
click at [850, 737] on icon at bounding box center [852, 740] width 44 height 50
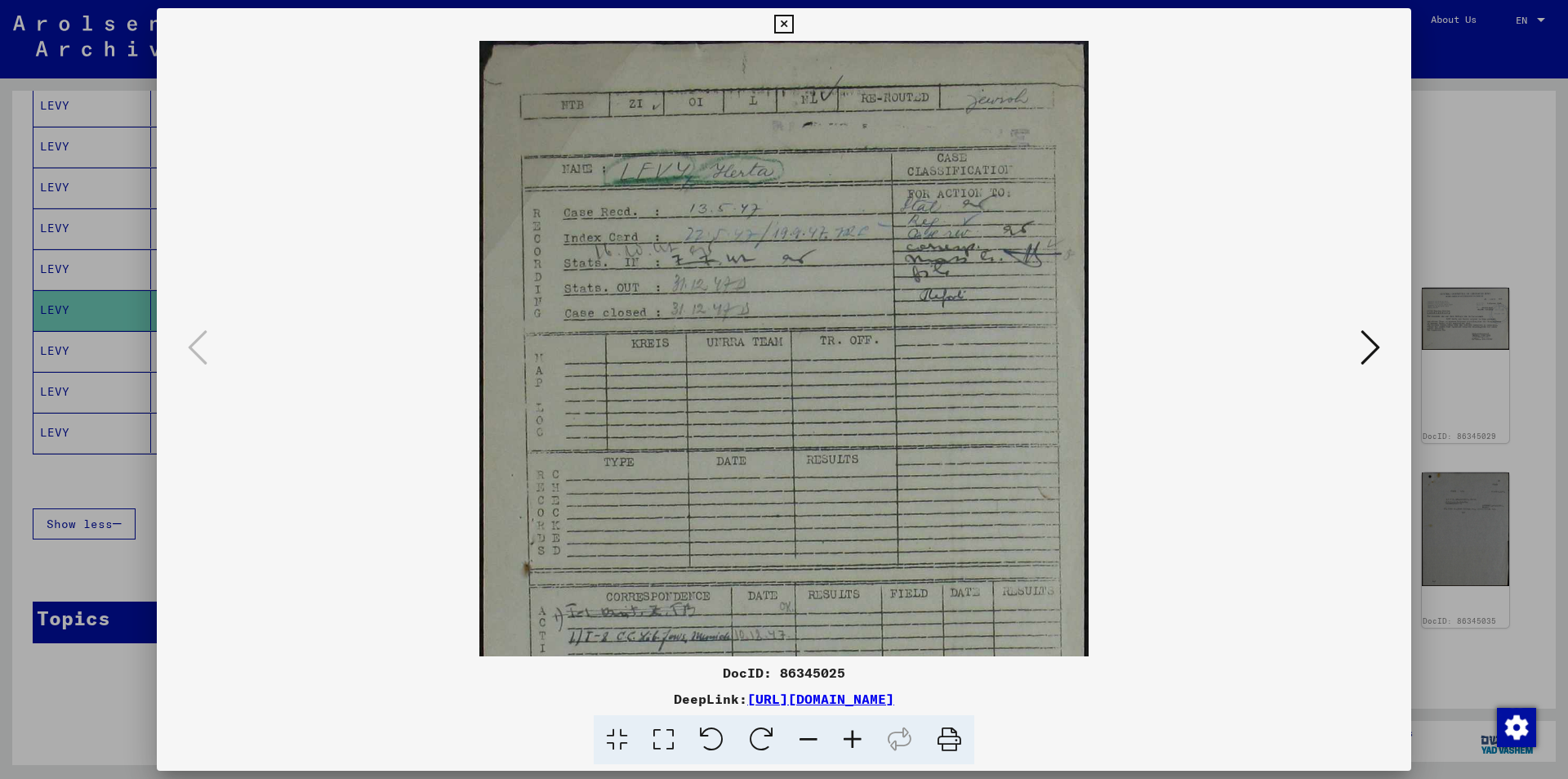
click at [850, 737] on icon at bounding box center [852, 740] width 44 height 50
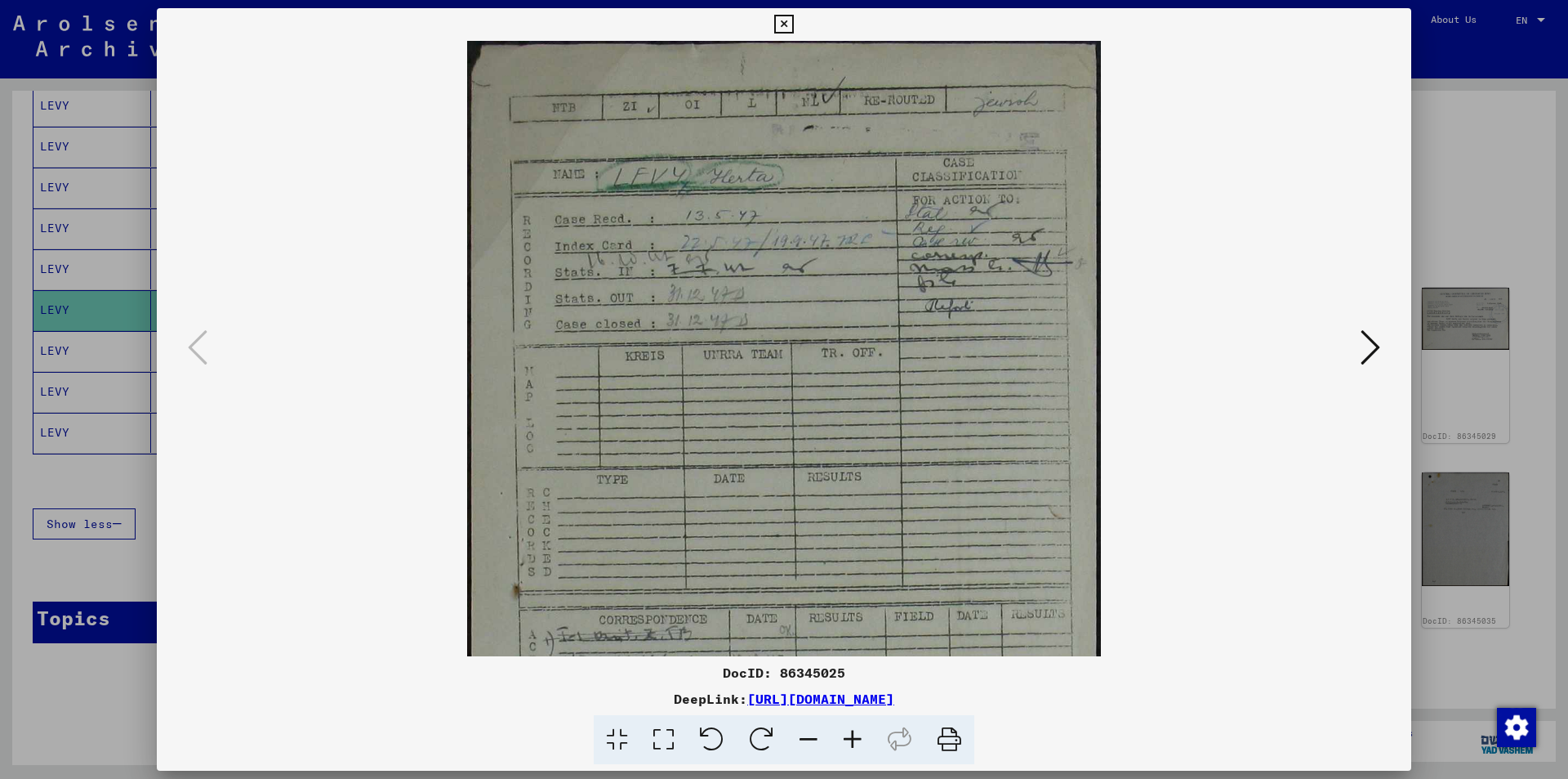
click at [850, 737] on icon at bounding box center [852, 740] width 44 height 50
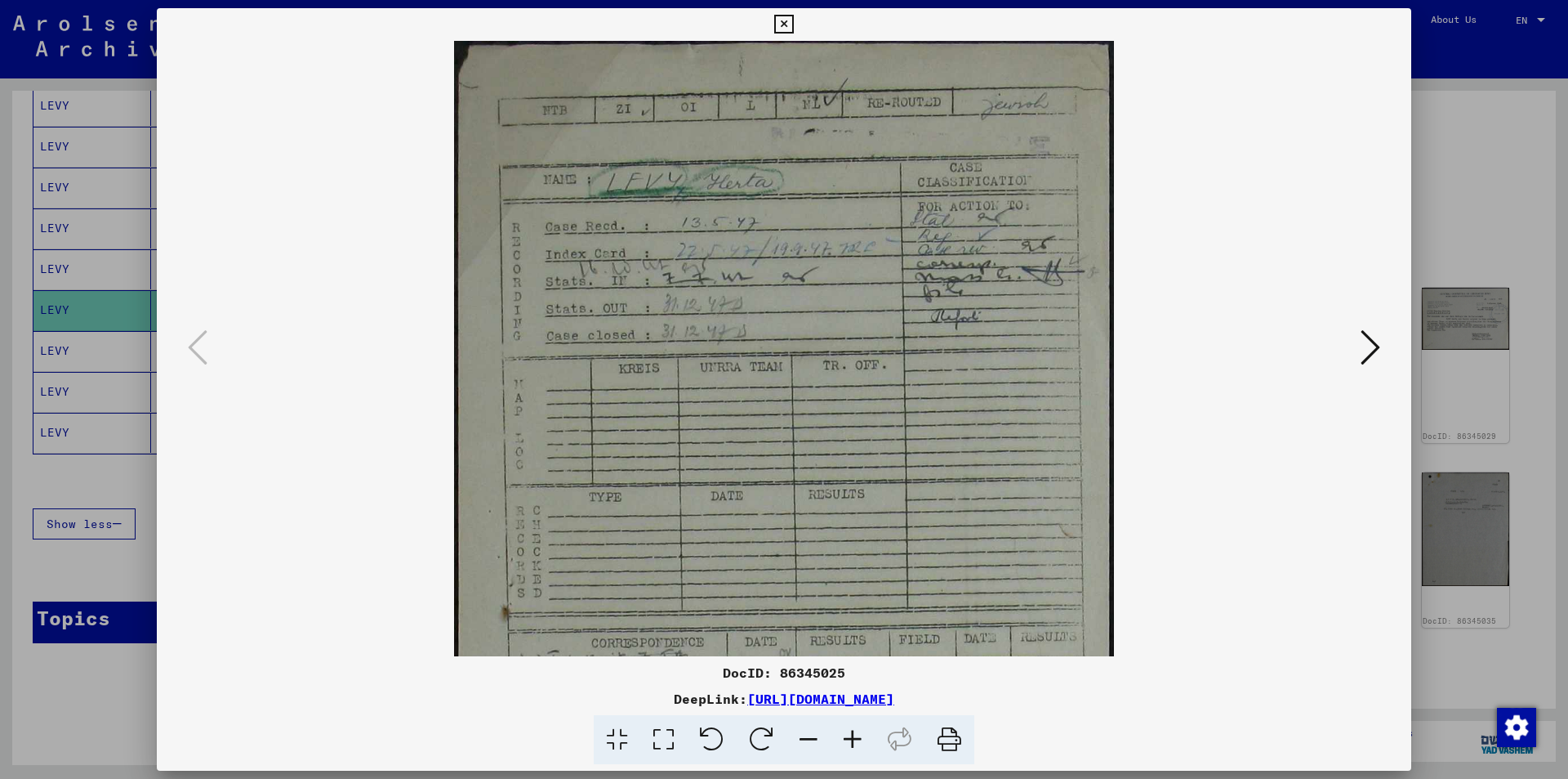
click at [850, 737] on icon at bounding box center [852, 740] width 44 height 50
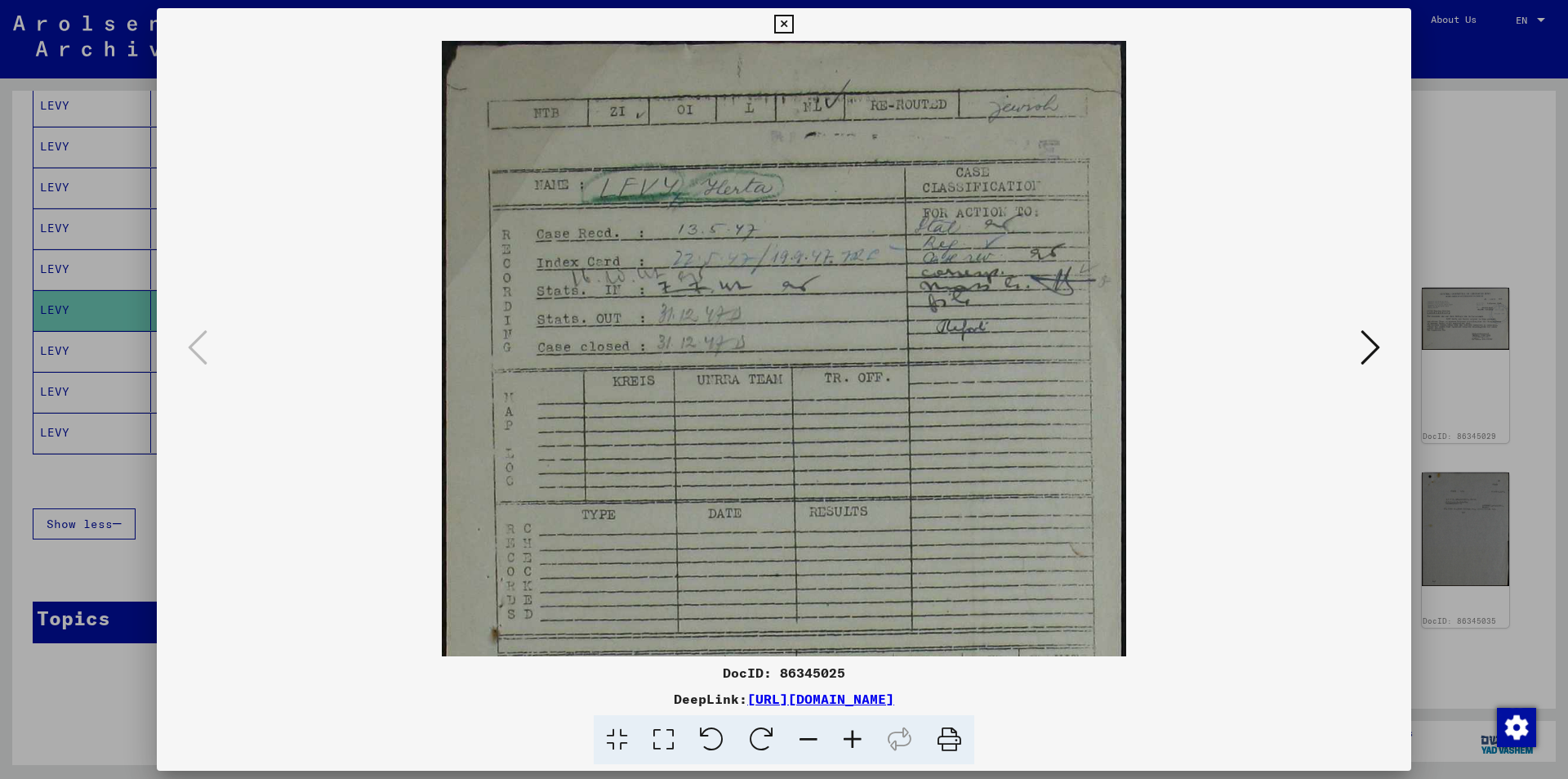
click at [850, 737] on icon at bounding box center [852, 740] width 44 height 50
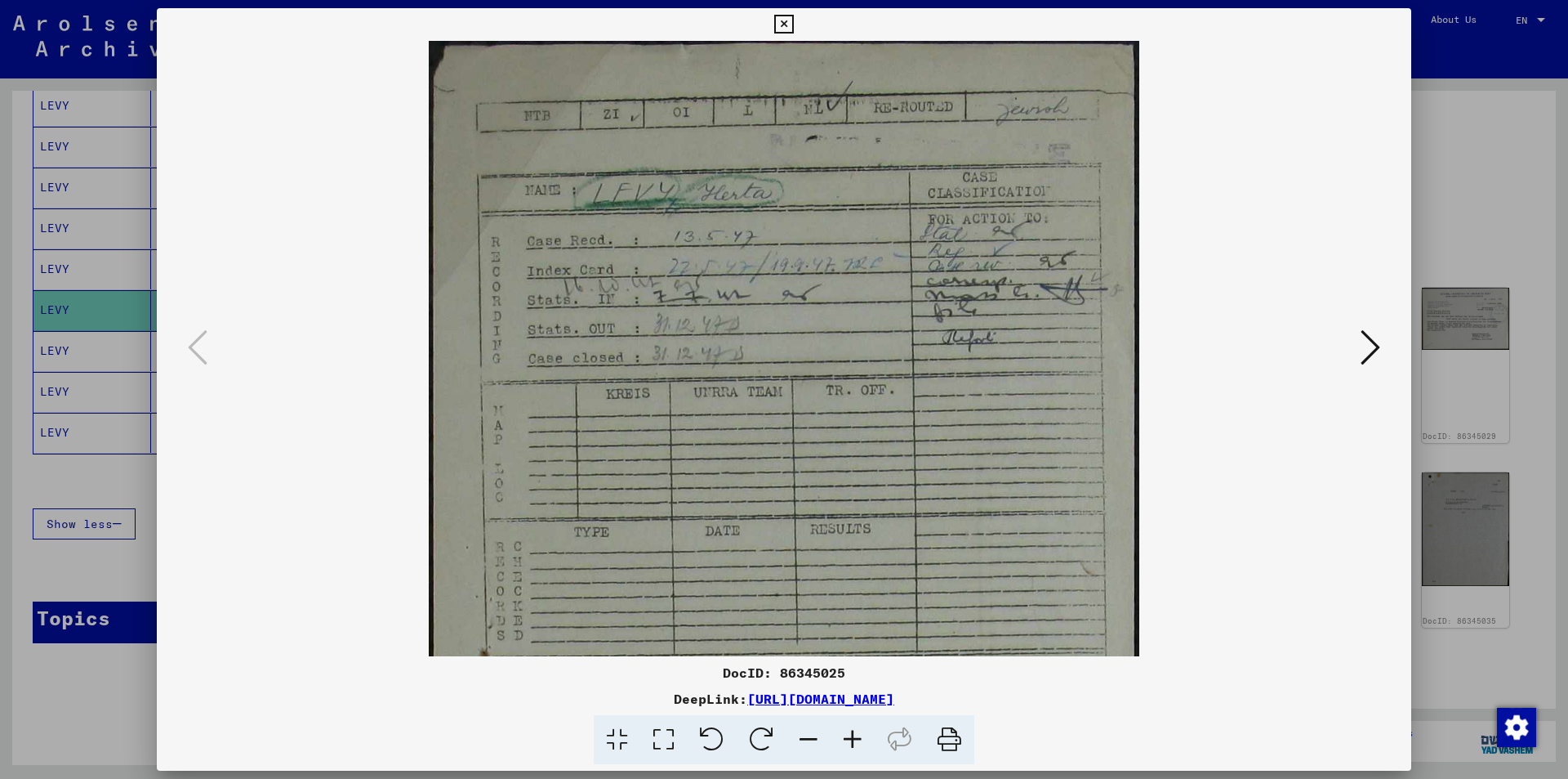
click at [850, 737] on icon at bounding box center [852, 740] width 44 height 50
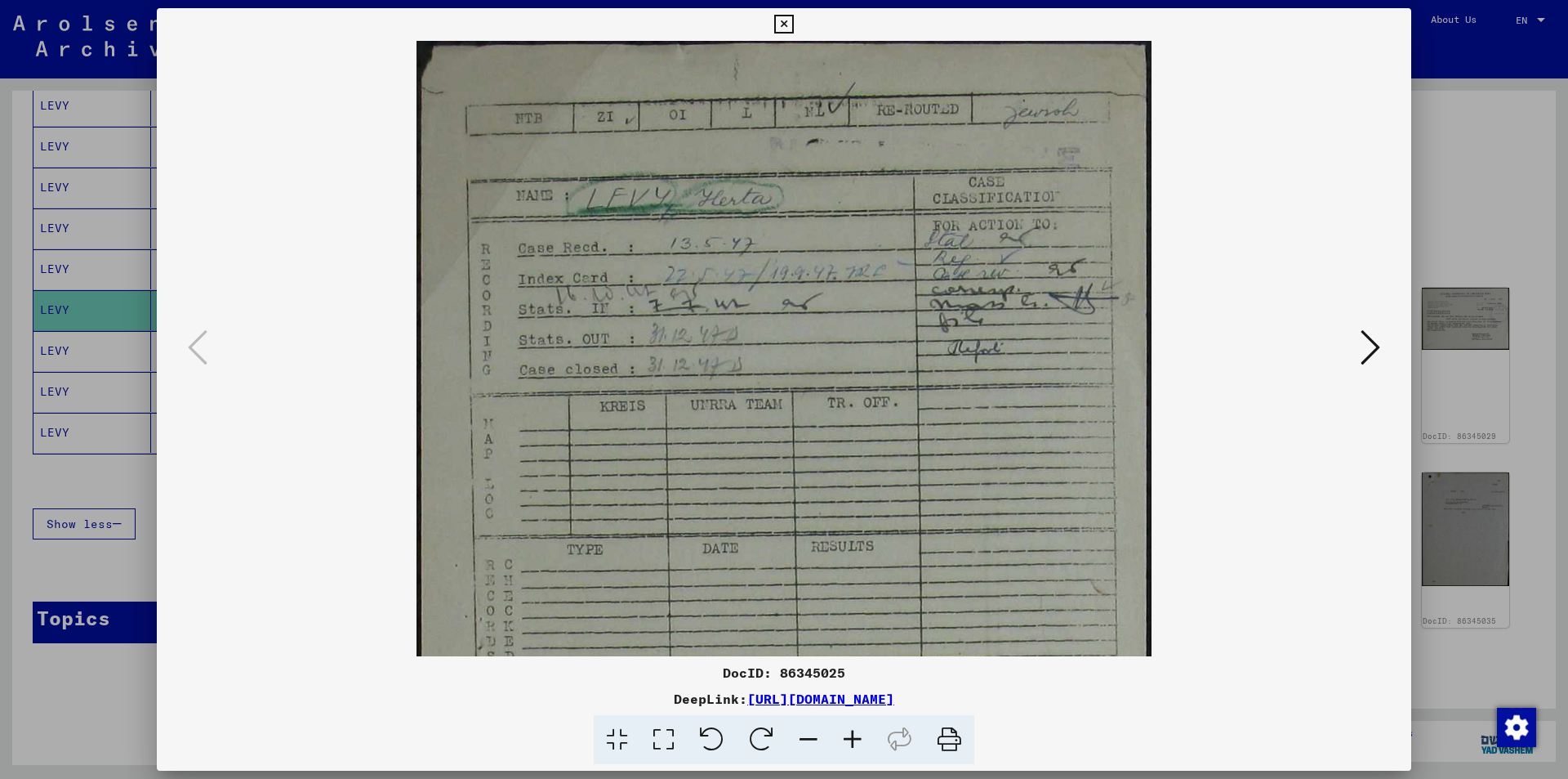
click at [1371, 344] on icon at bounding box center [1371, 347] width 20 height 39
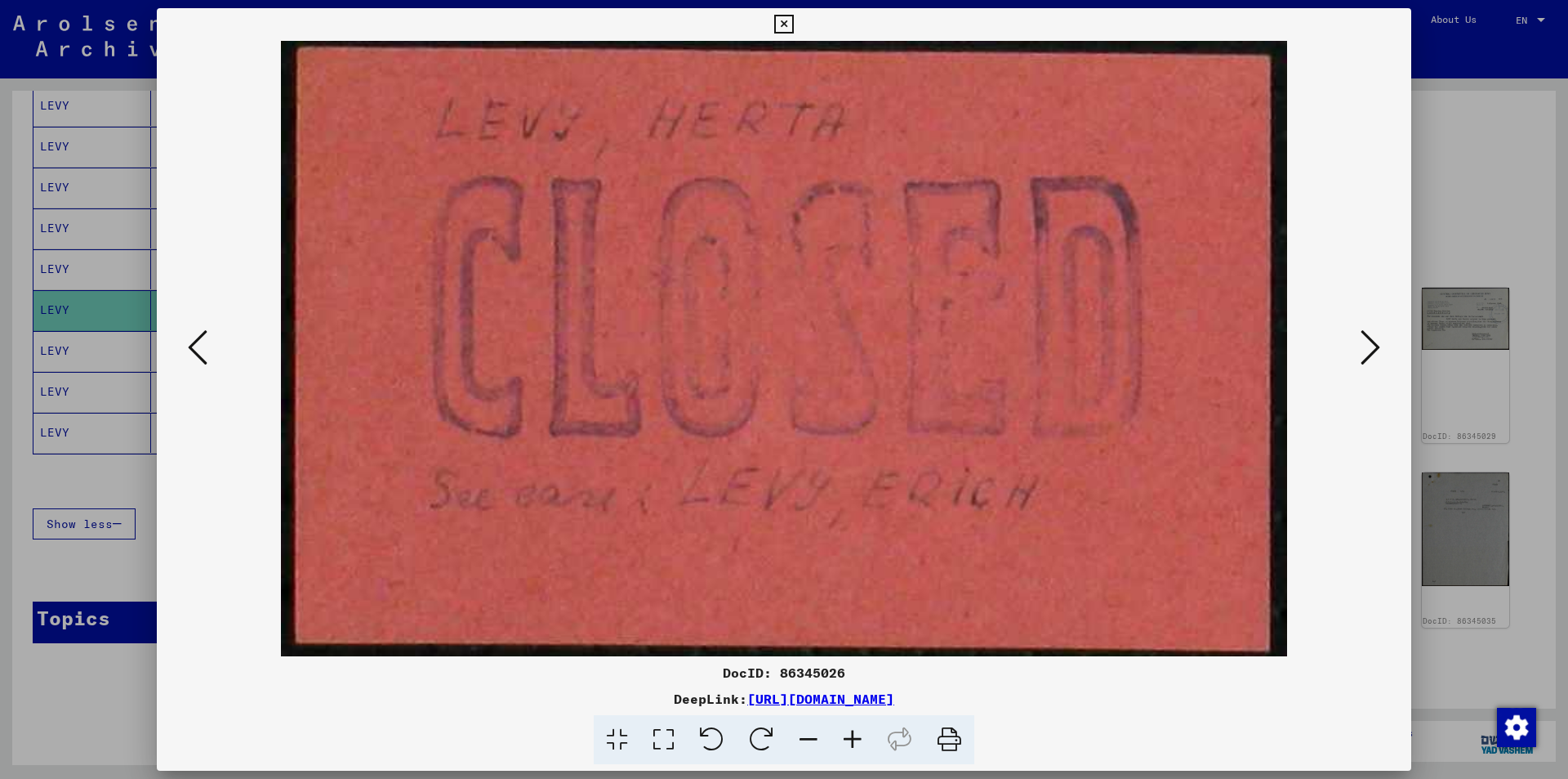
click at [1371, 344] on icon at bounding box center [1371, 347] width 20 height 39
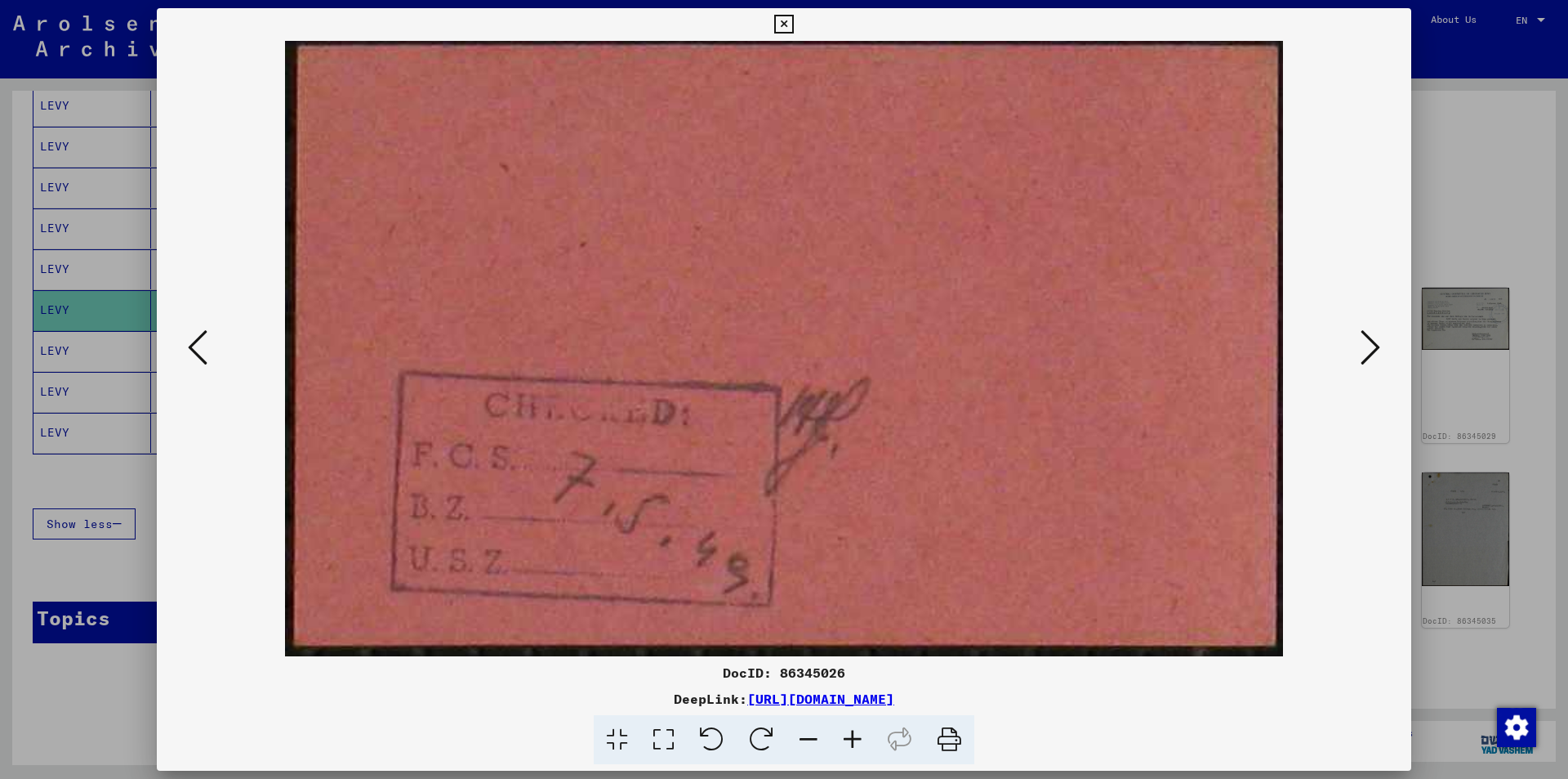
click at [1371, 344] on icon at bounding box center [1371, 347] width 20 height 39
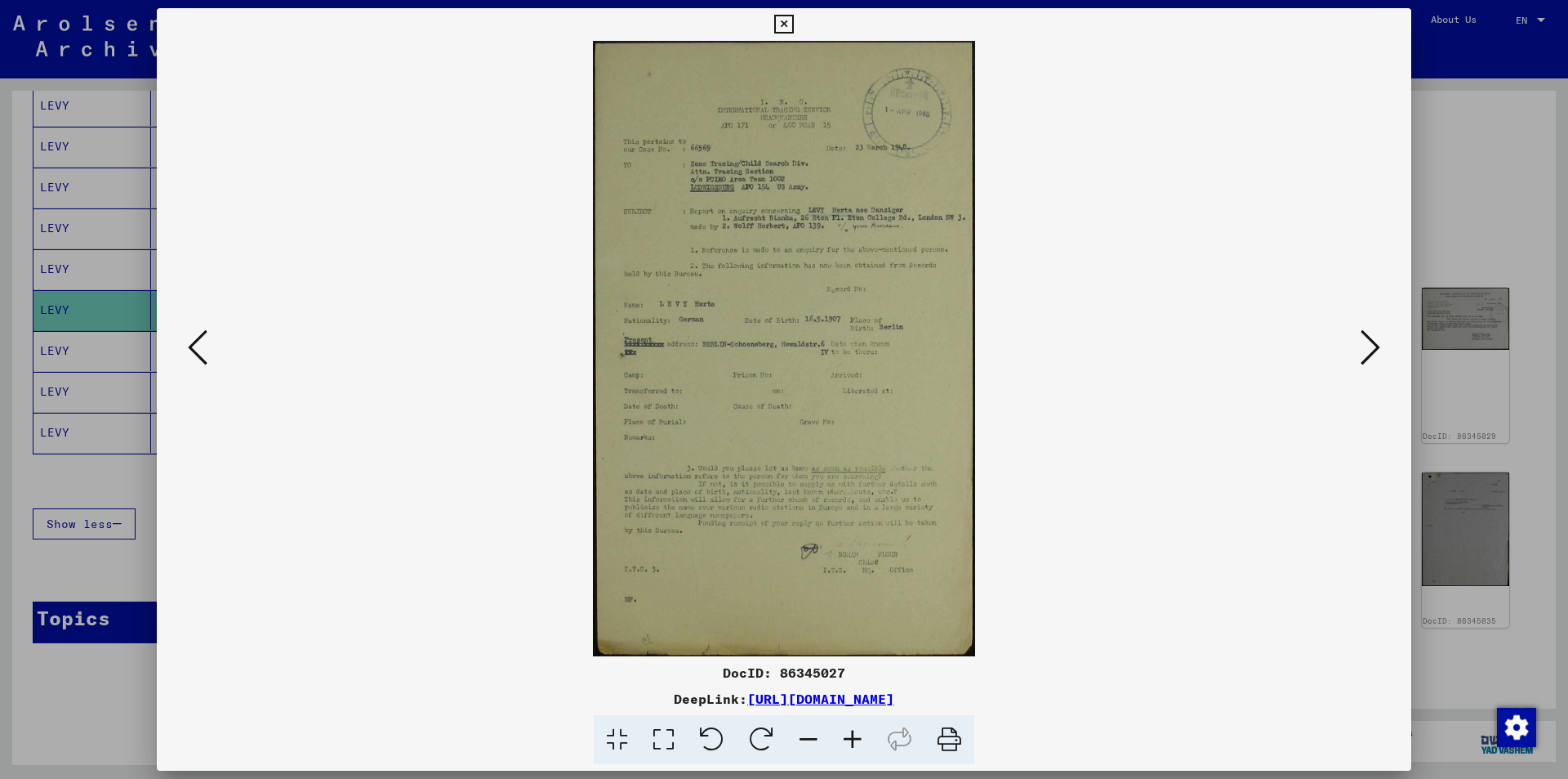
click at [852, 735] on icon at bounding box center [852, 740] width 44 height 50
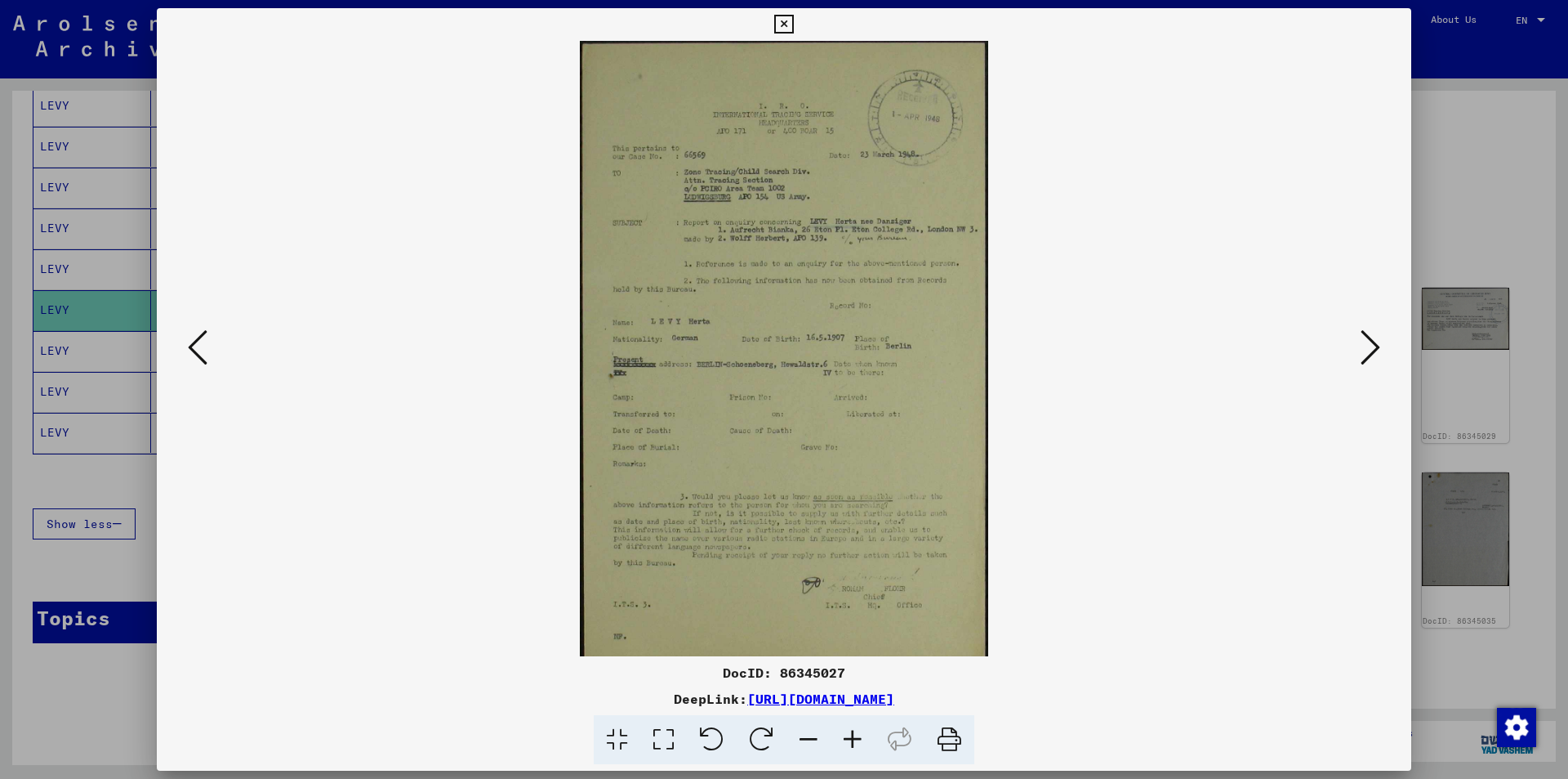
click at [852, 735] on icon at bounding box center [852, 740] width 44 height 50
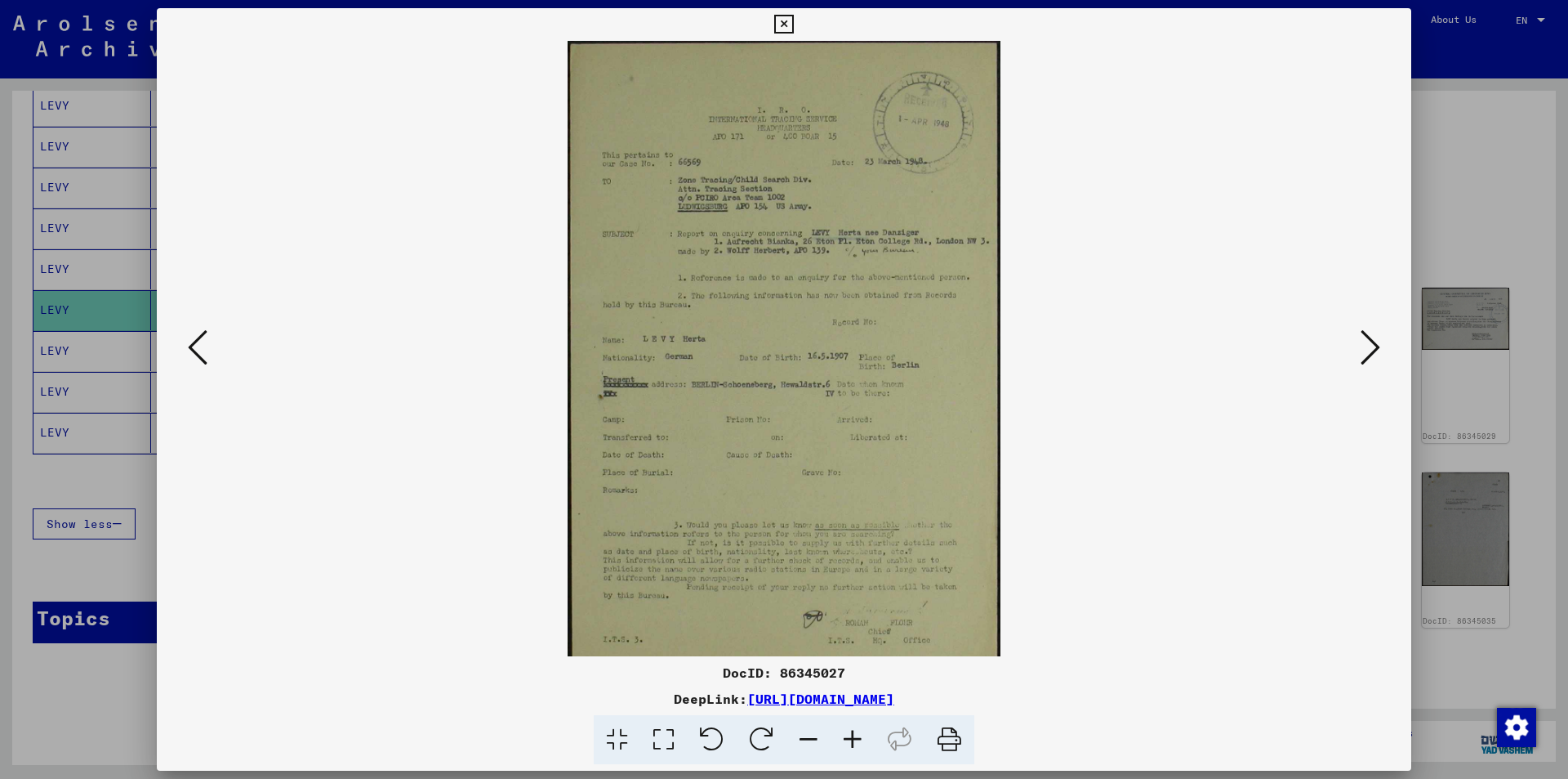
click at [852, 735] on icon at bounding box center [852, 740] width 44 height 50
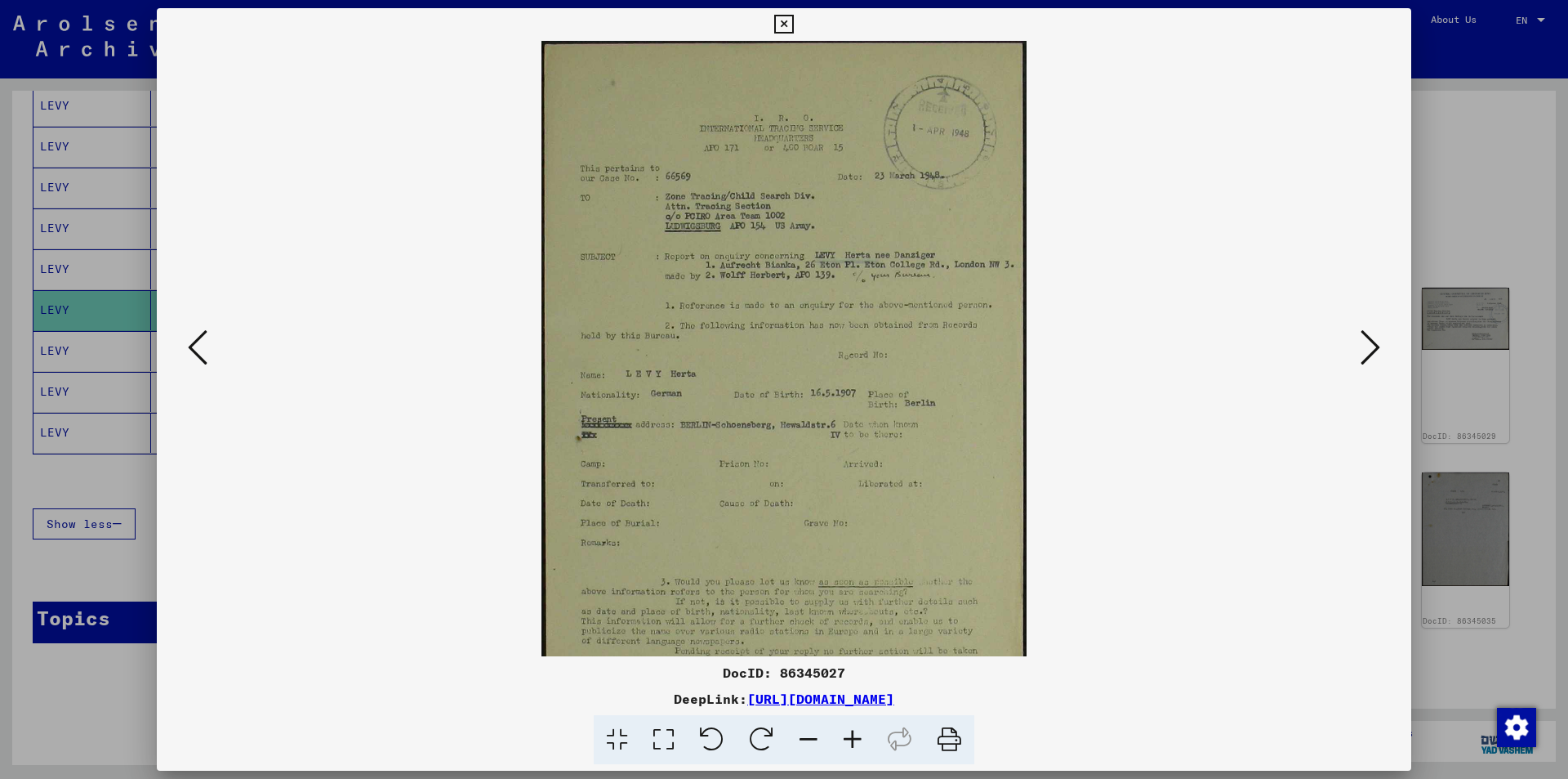
click at [852, 735] on icon at bounding box center [852, 740] width 44 height 50
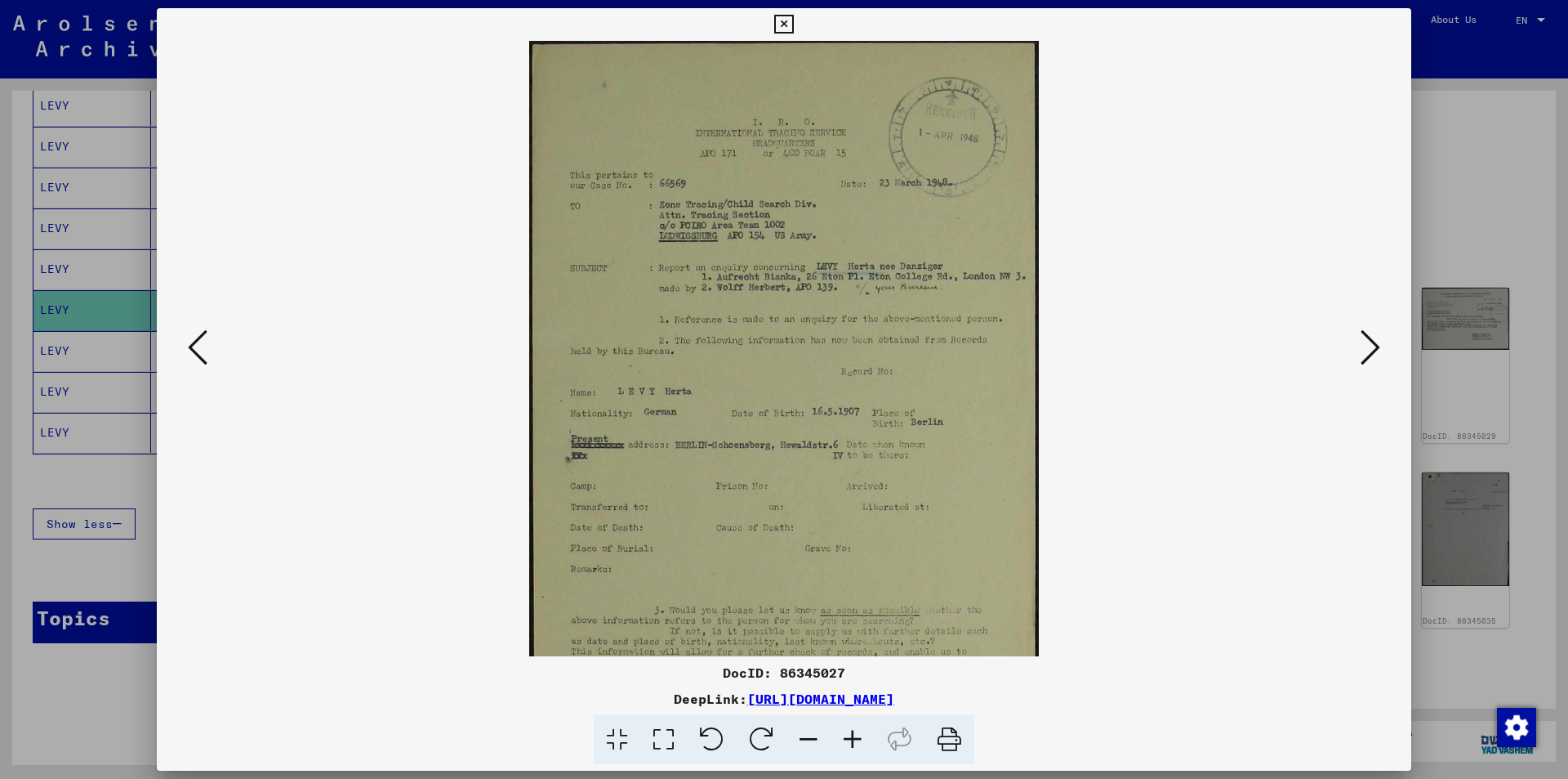
click at [852, 735] on icon at bounding box center [852, 740] width 44 height 50
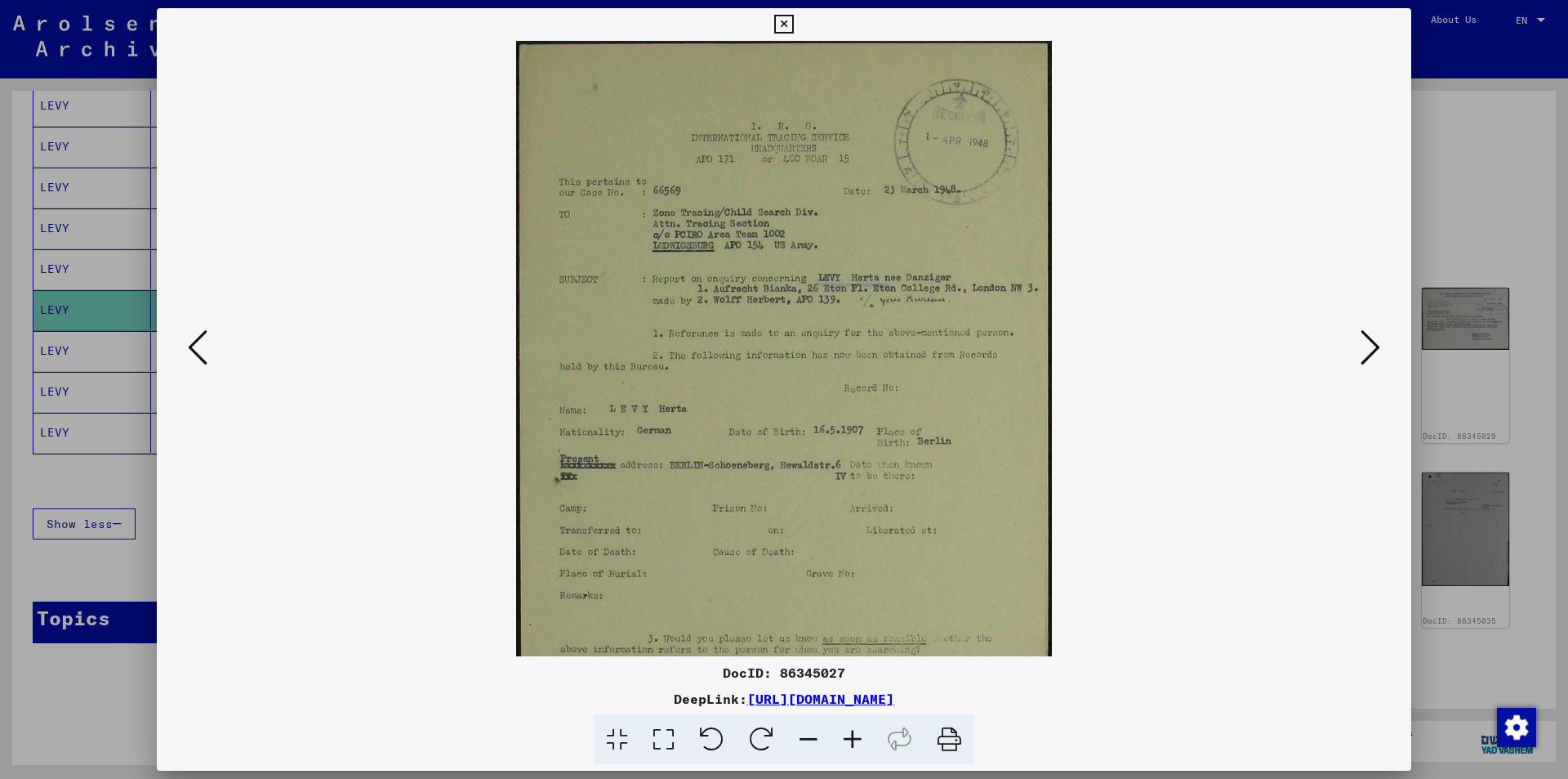
click at [852, 735] on icon at bounding box center [852, 740] width 44 height 50
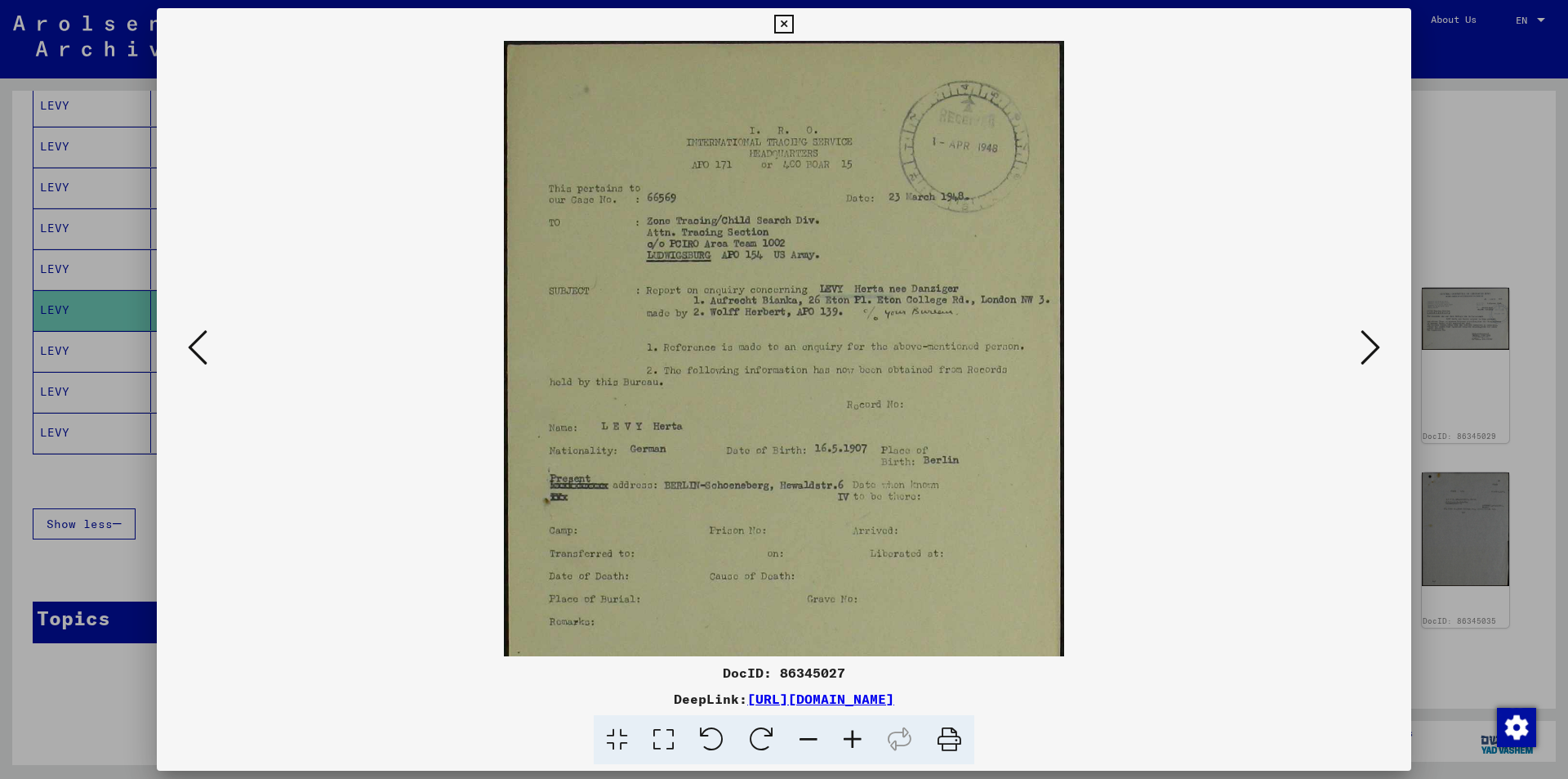
click at [852, 735] on icon at bounding box center [852, 740] width 44 height 50
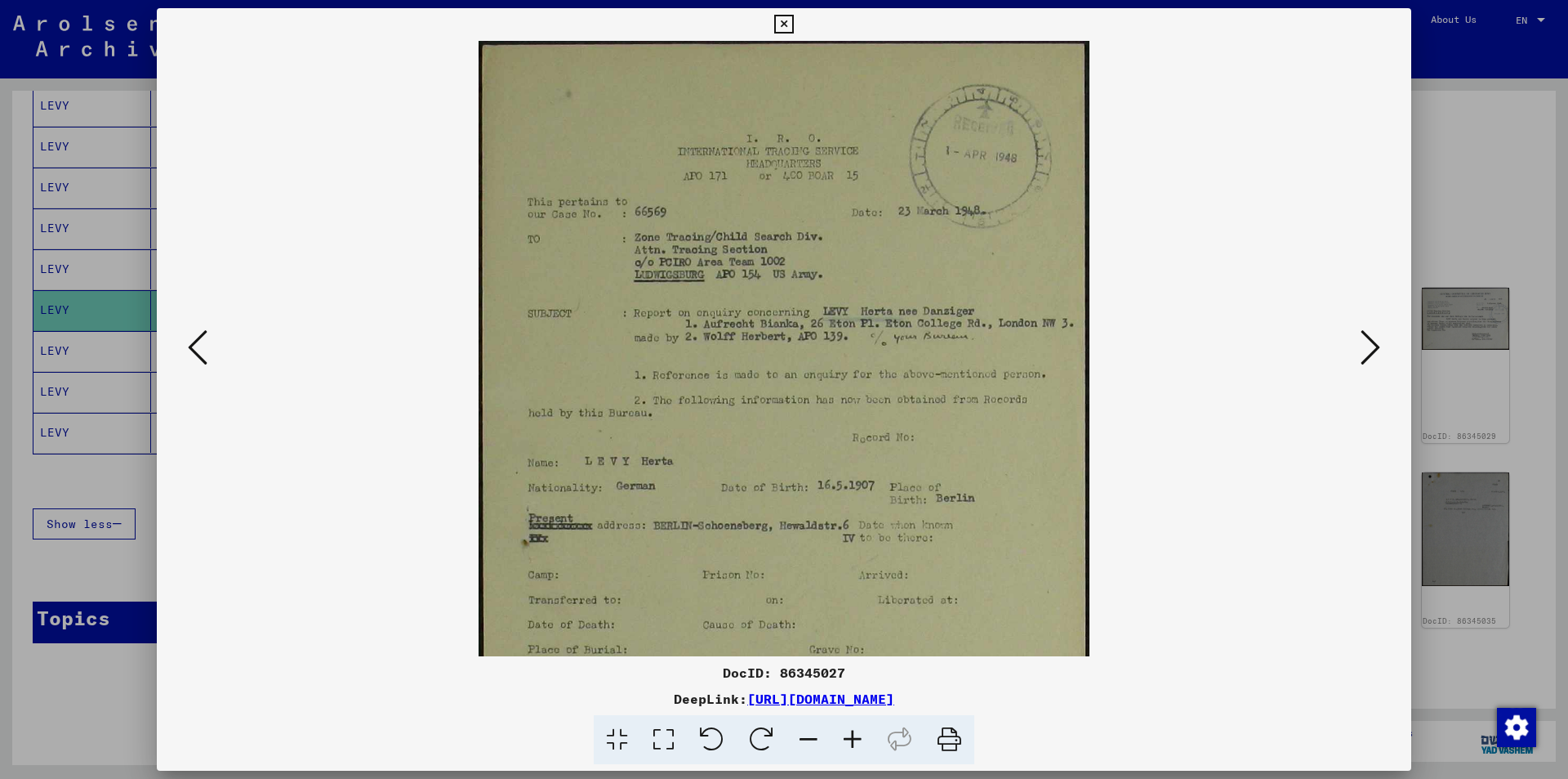
click at [852, 735] on icon at bounding box center [852, 740] width 44 height 50
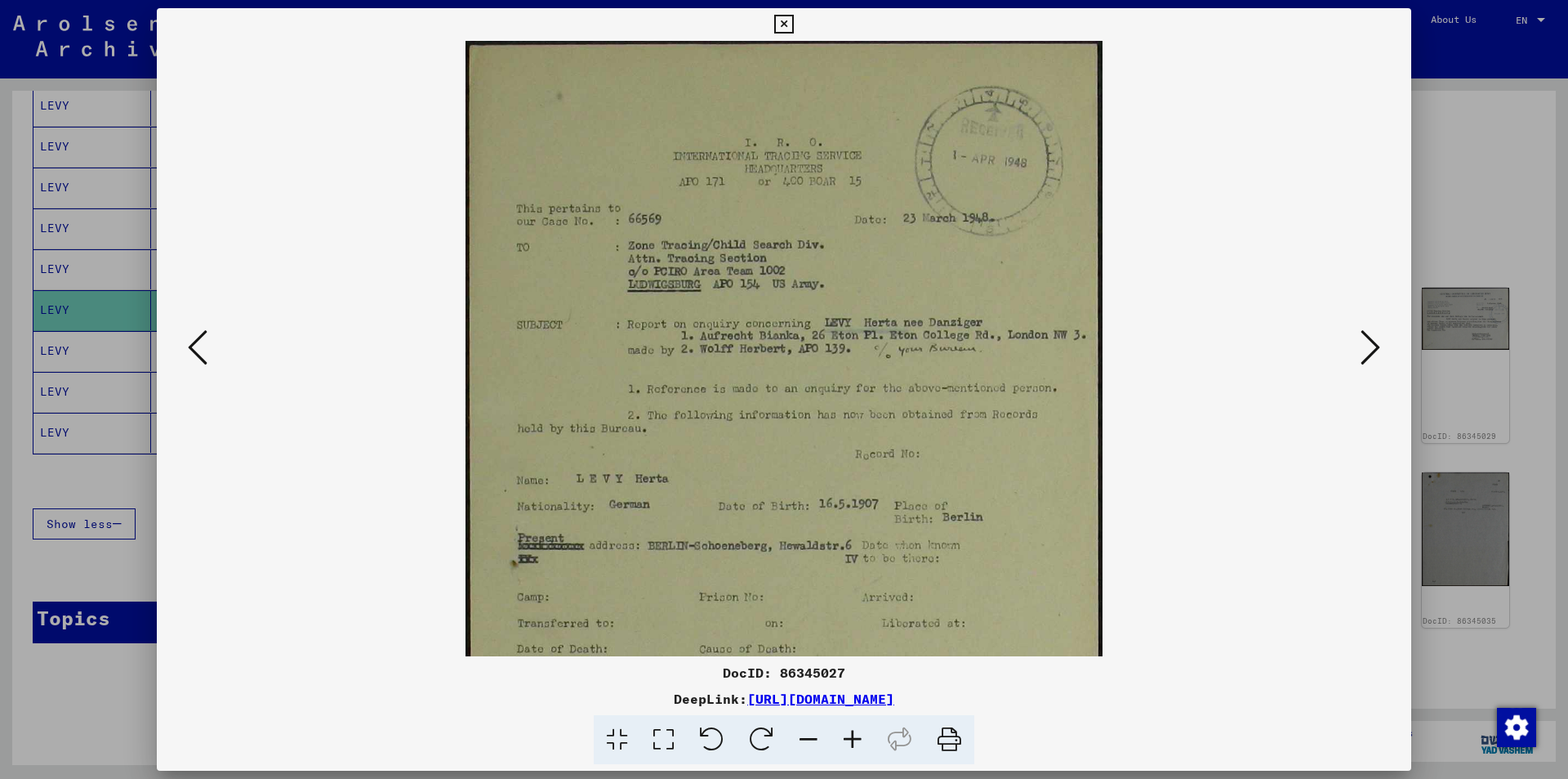
click at [852, 735] on icon at bounding box center [852, 740] width 44 height 50
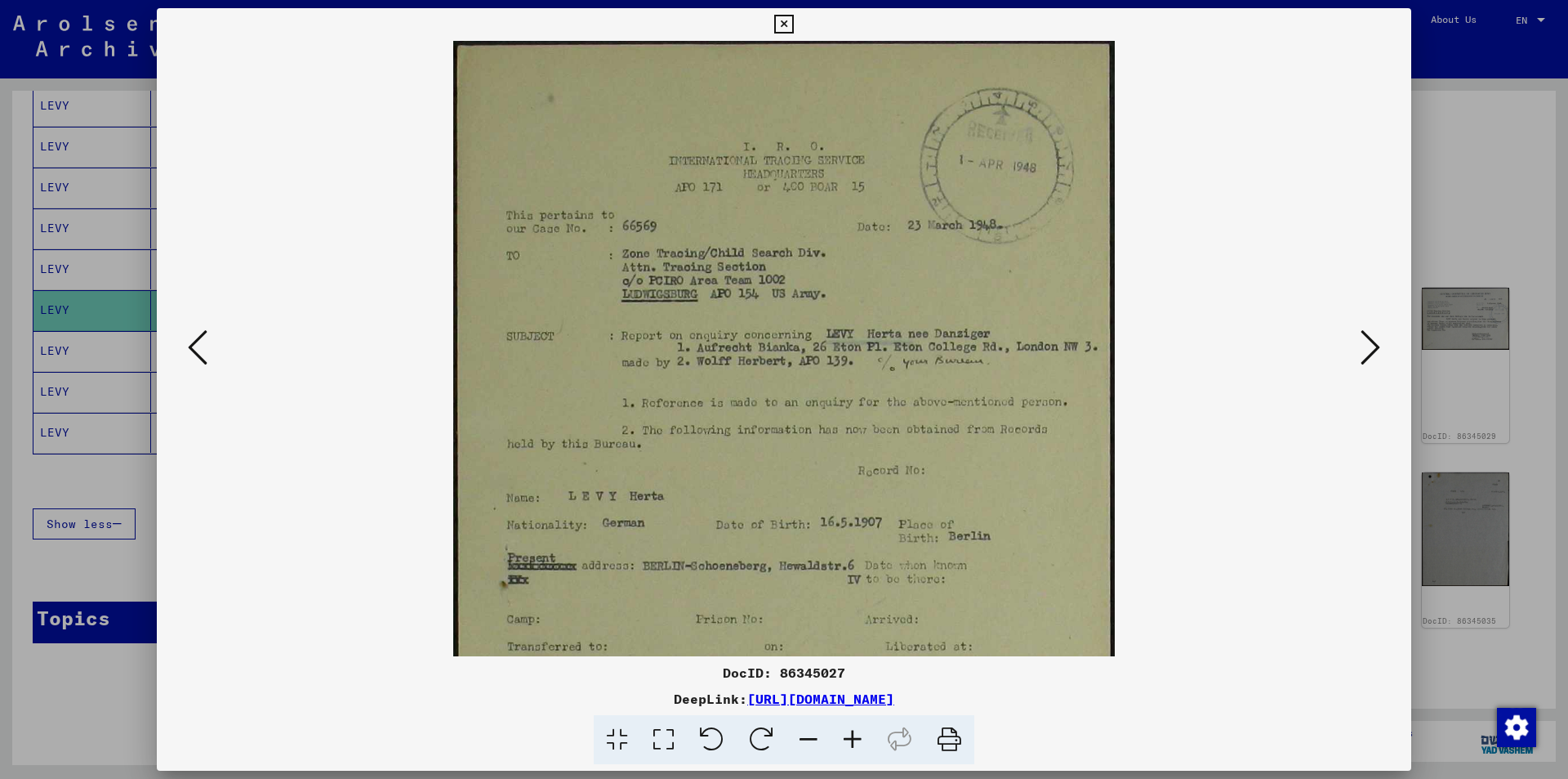
click at [852, 735] on icon at bounding box center [852, 740] width 44 height 50
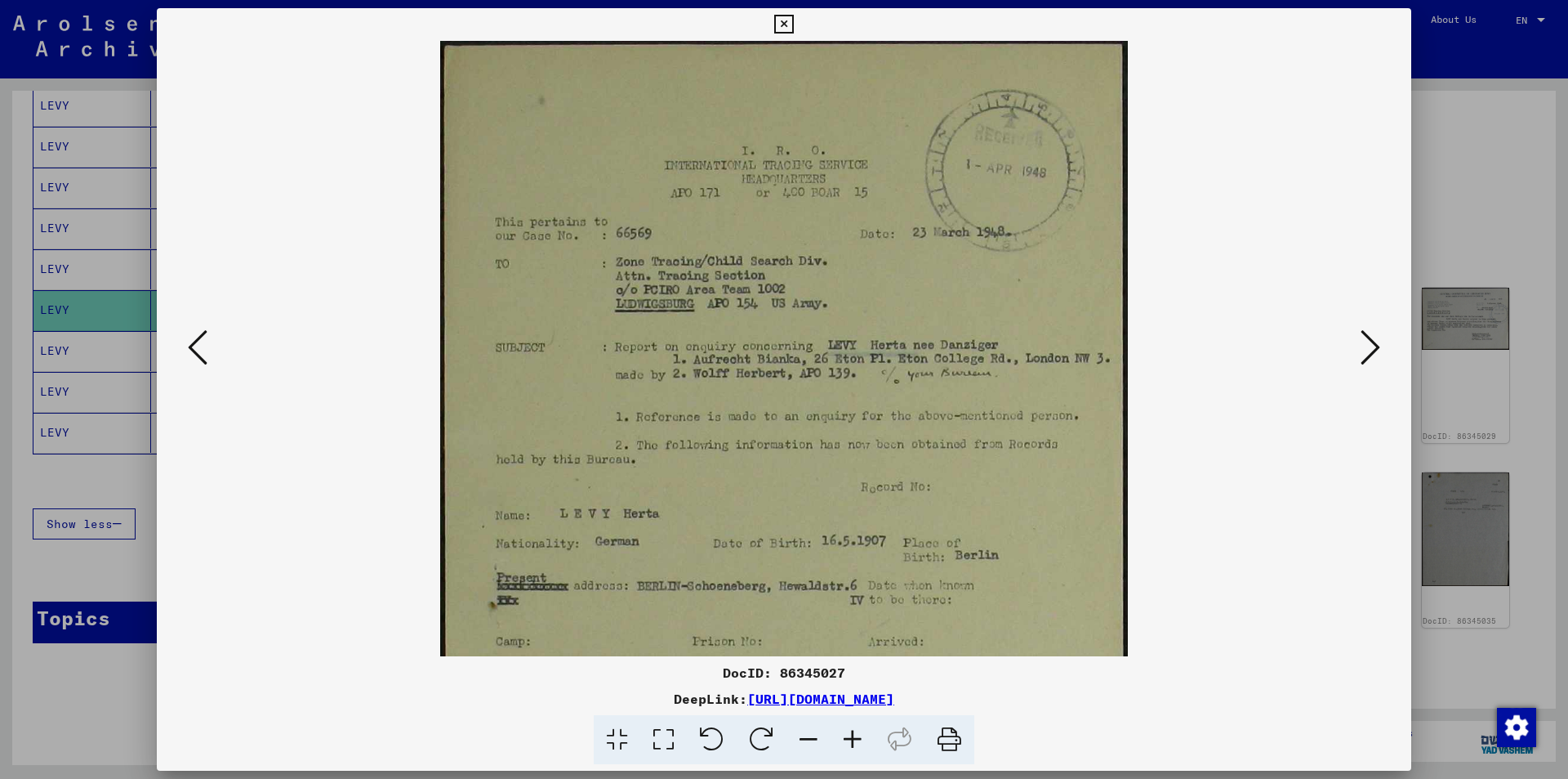
click at [852, 735] on icon at bounding box center [852, 740] width 44 height 50
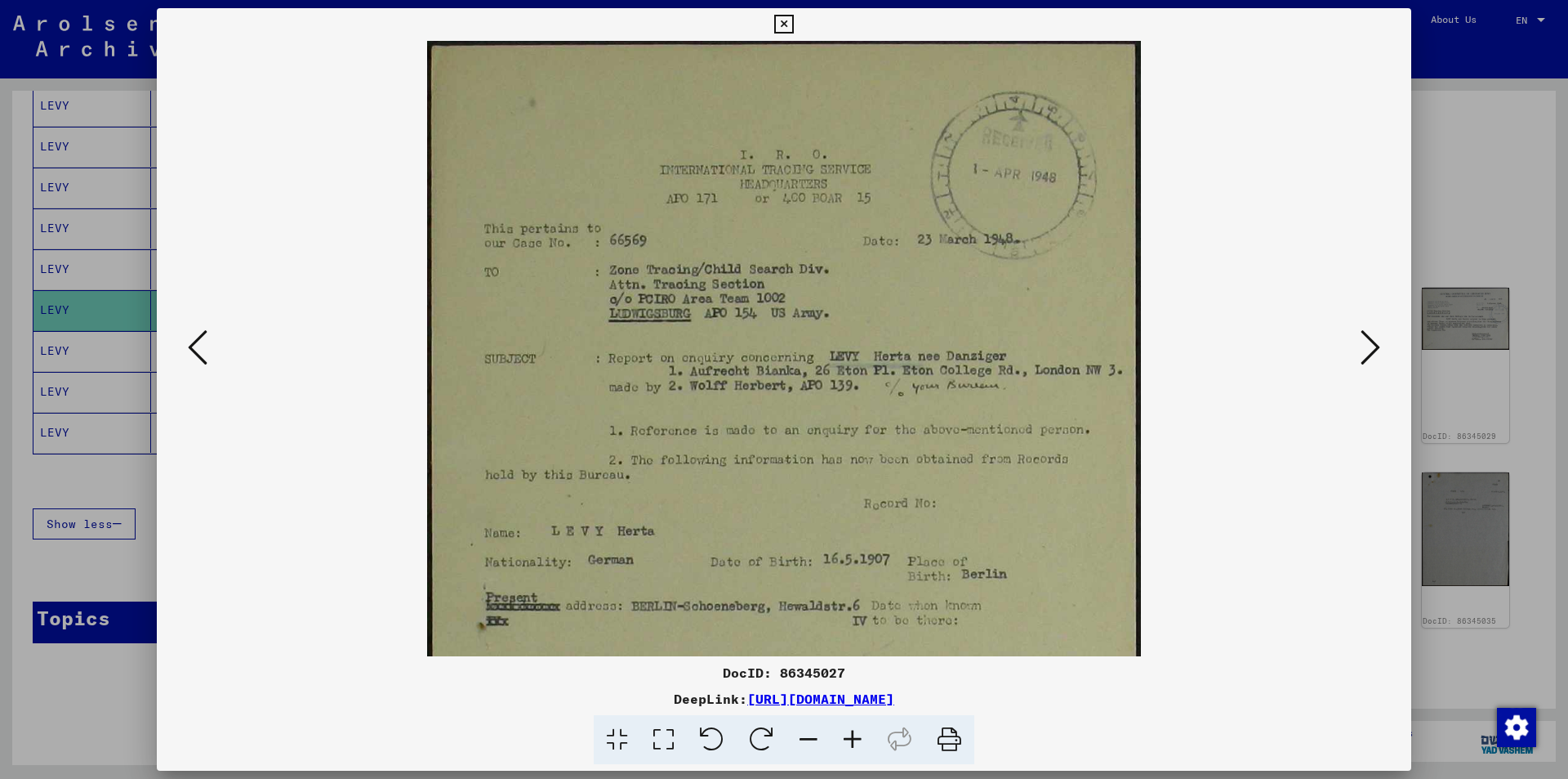
click at [852, 735] on icon at bounding box center [852, 740] width 44 height 50
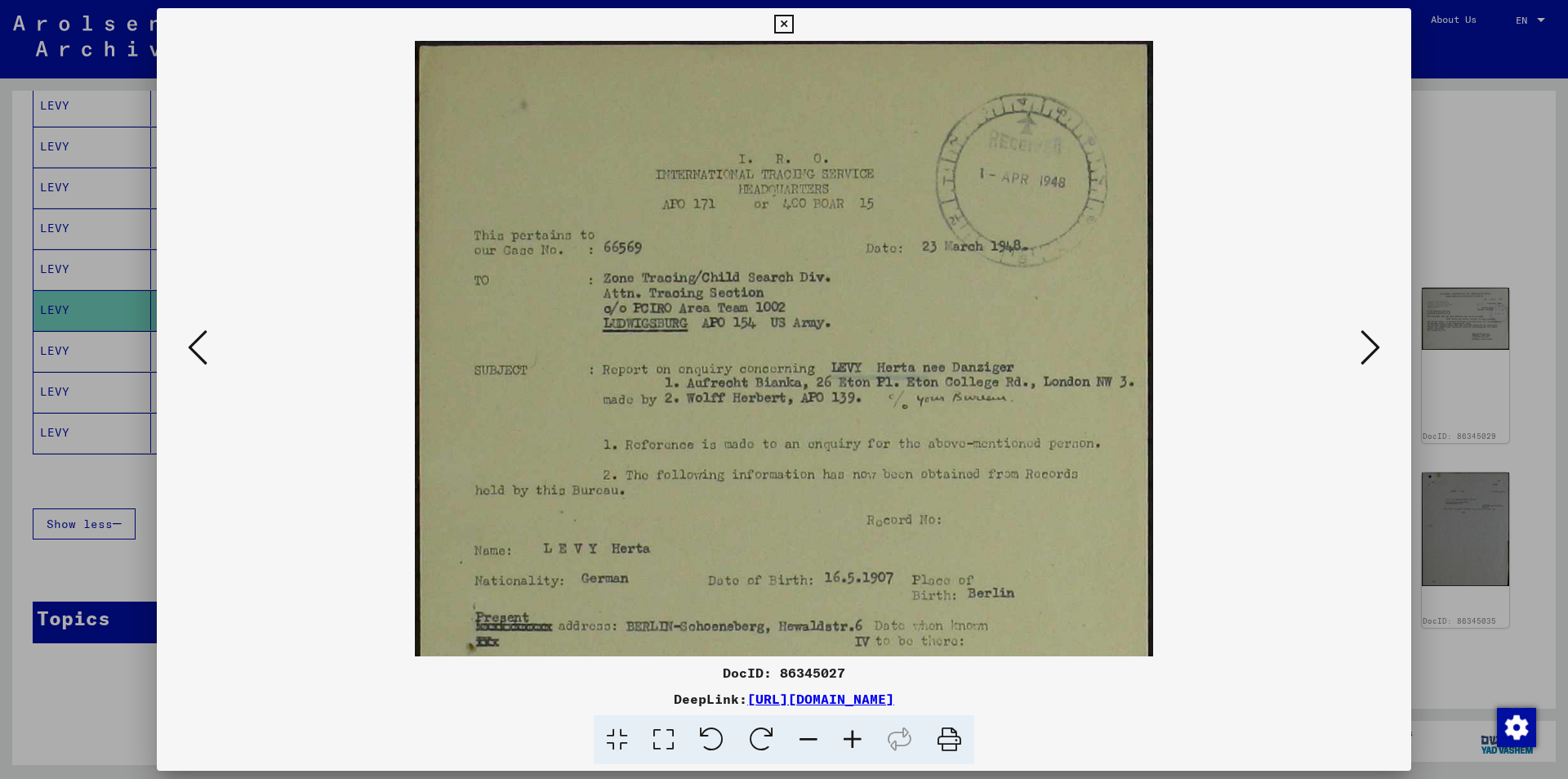
click at [852, 735] on icon at bounding box center [852, 740] width 44 height 50
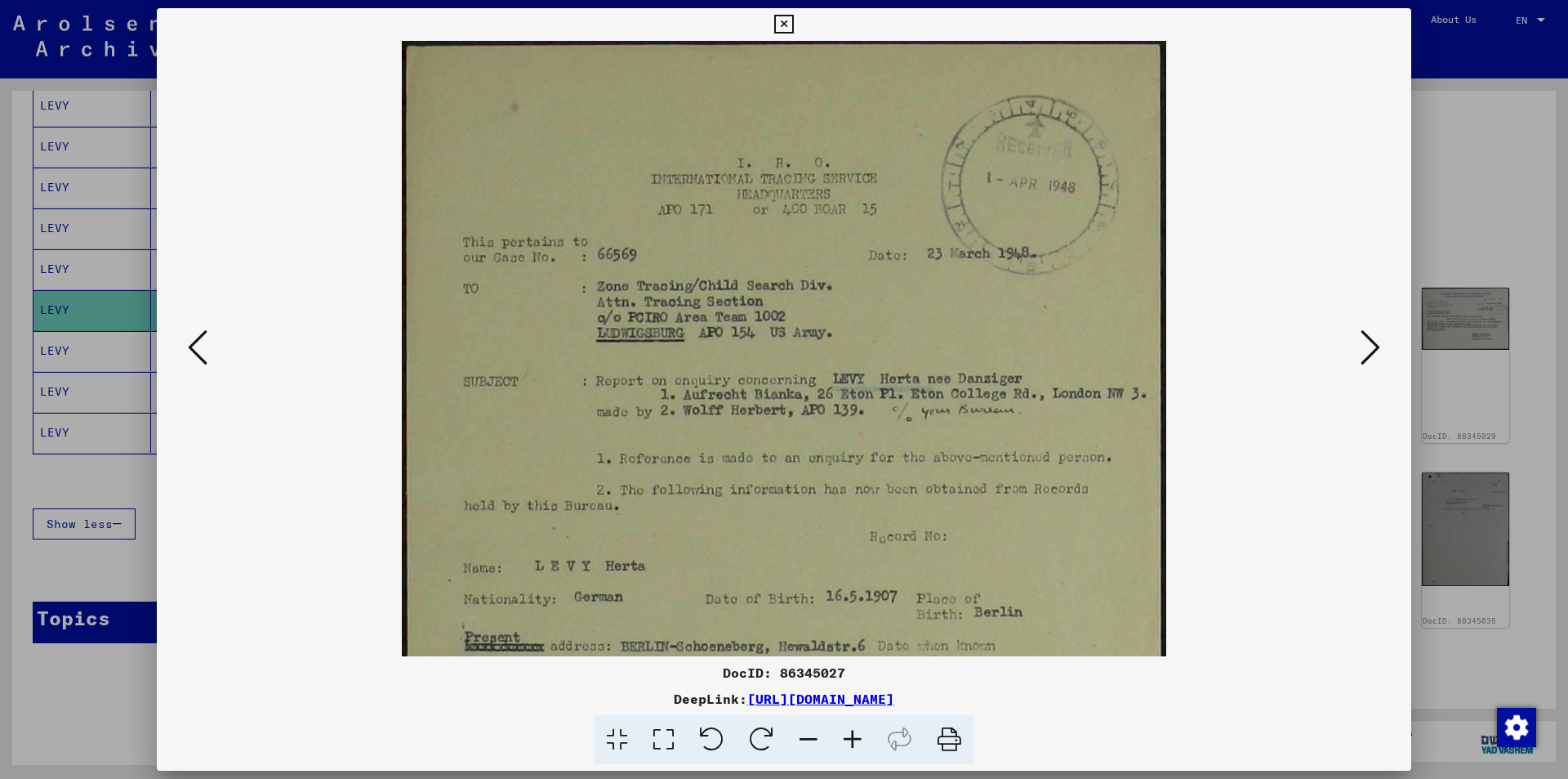
click at [852, 735] on icon at bounding box center [852, 740] width 44 height 50
click at [787, 18] on icon at bounding box center [784, 25] width 19 height 20
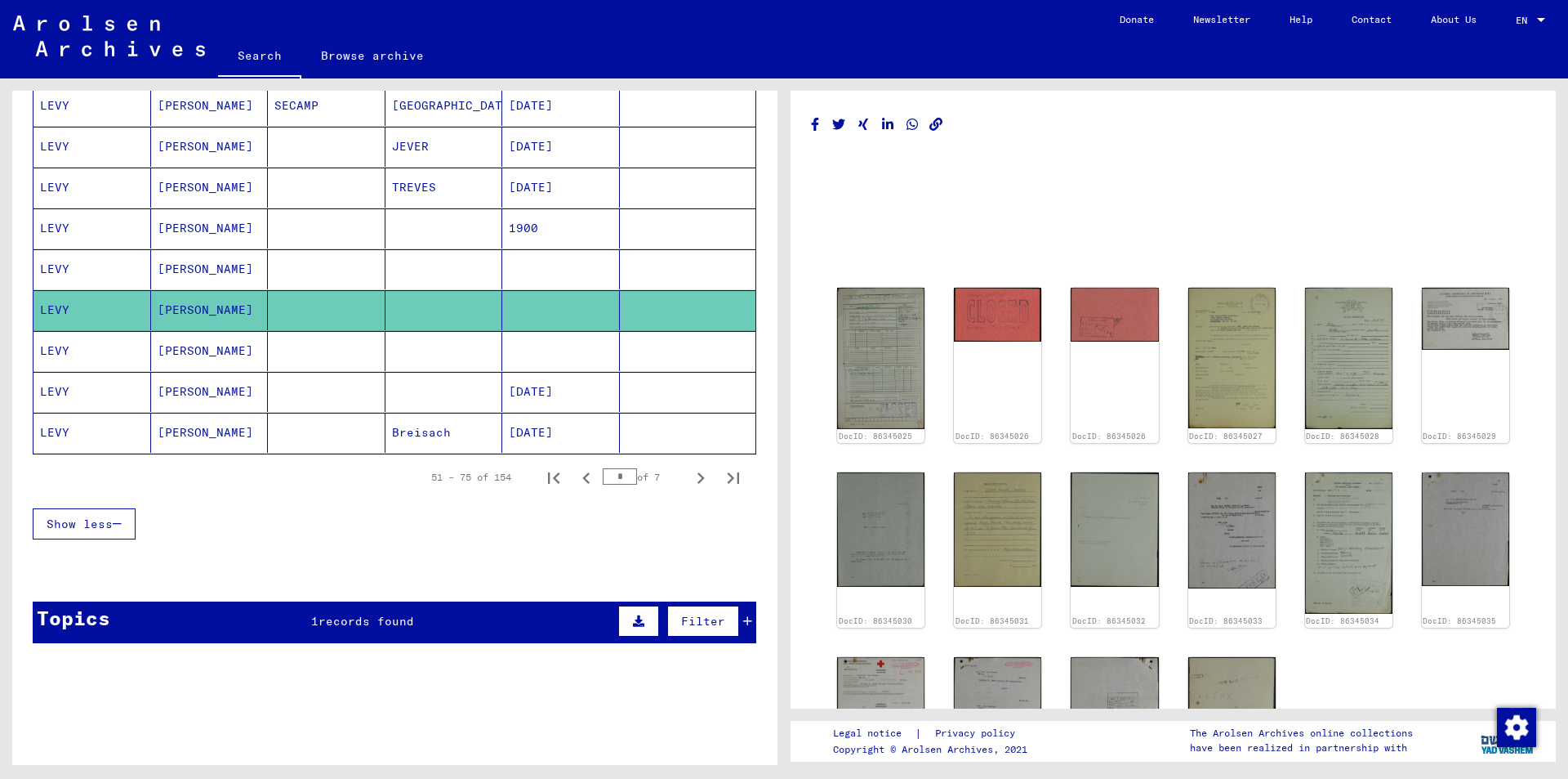
click at [49, 346] on mat-cell "LEVY" at bounding box center [92, 351] width 117 height 40
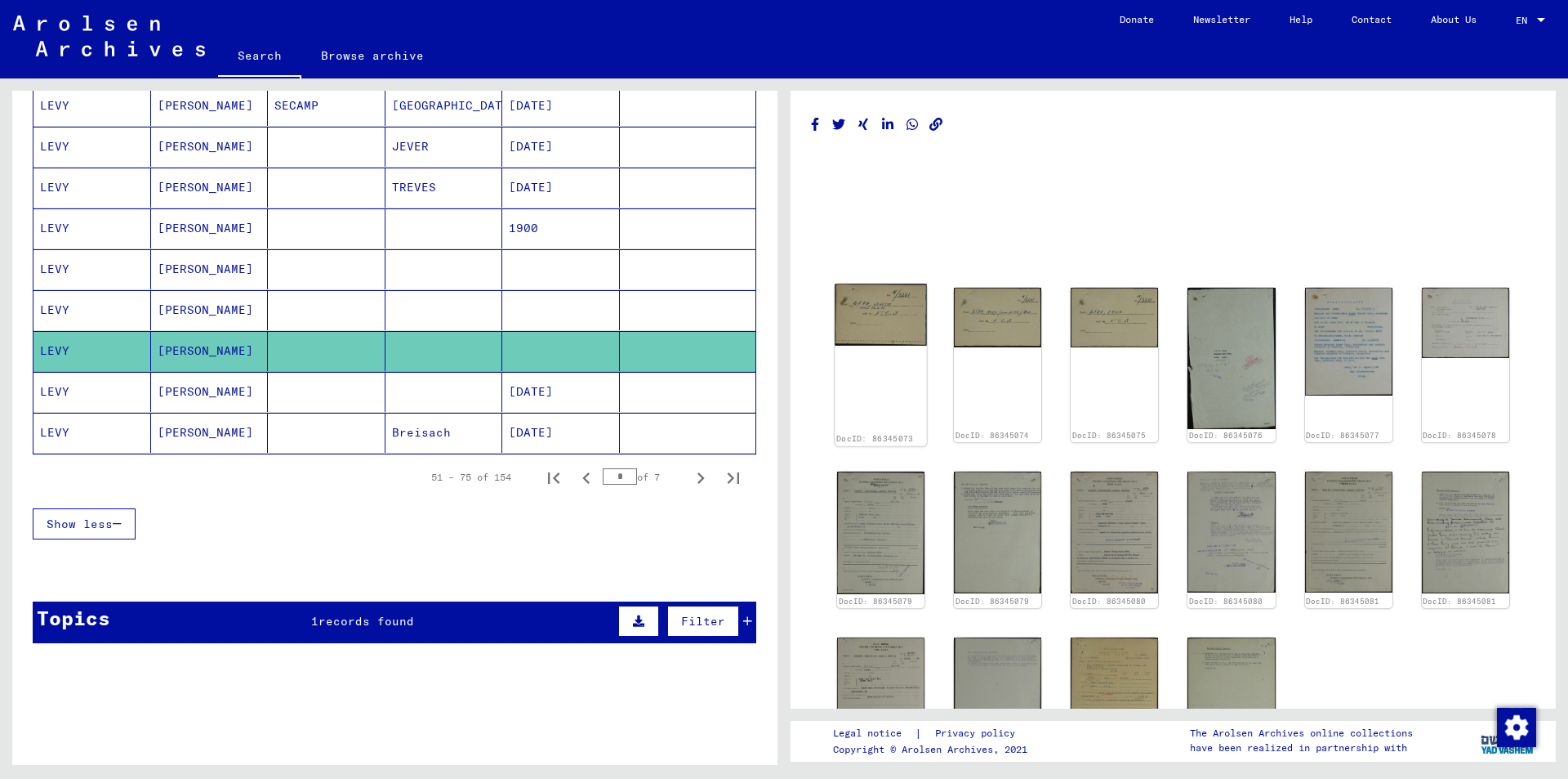
click at [869, 311] on img at bounding box center [880, 315] width 92 height 62
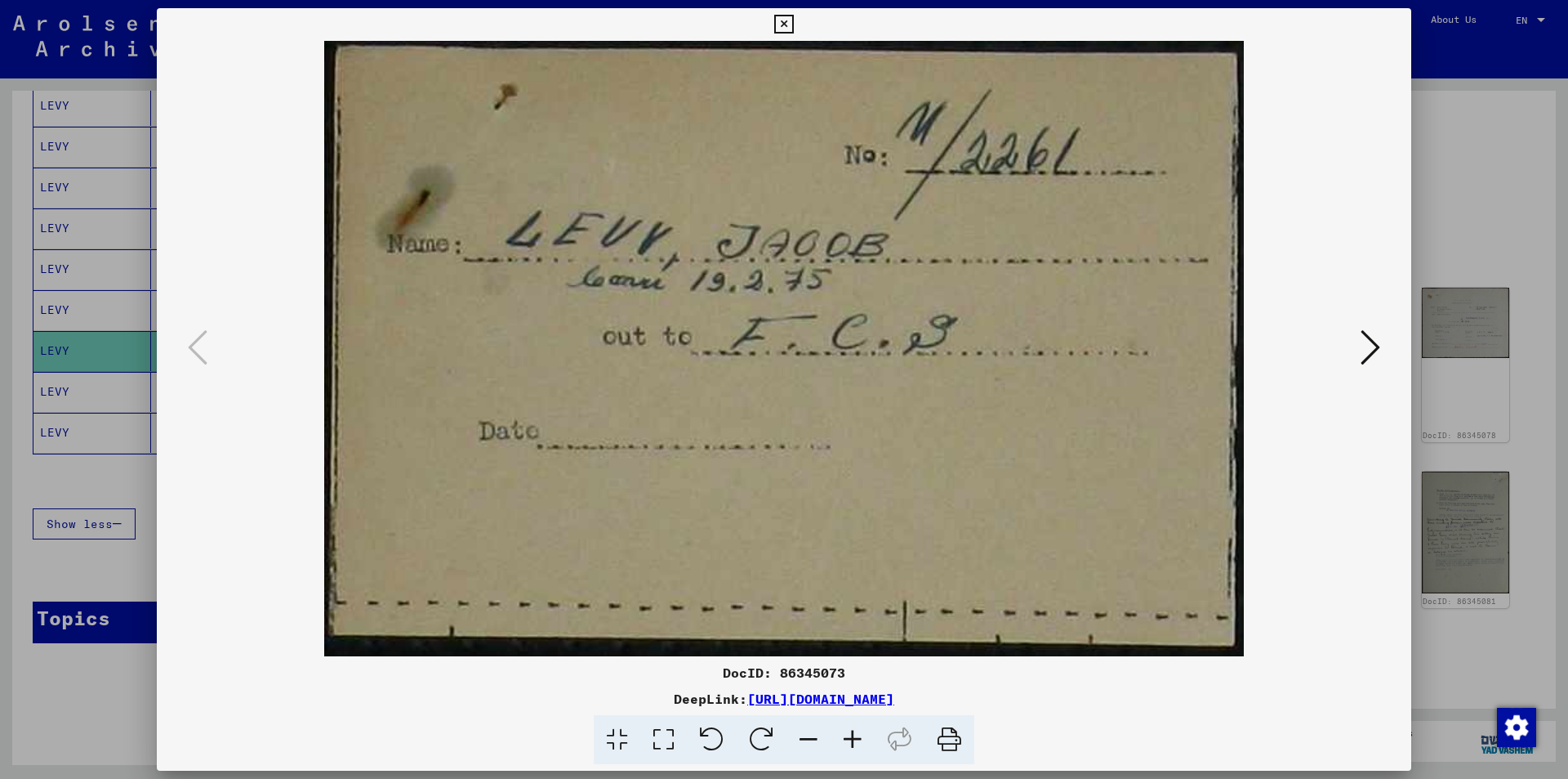
click at [1366, 342] on icon at bounding box center [1371, 347] width 20 height 39
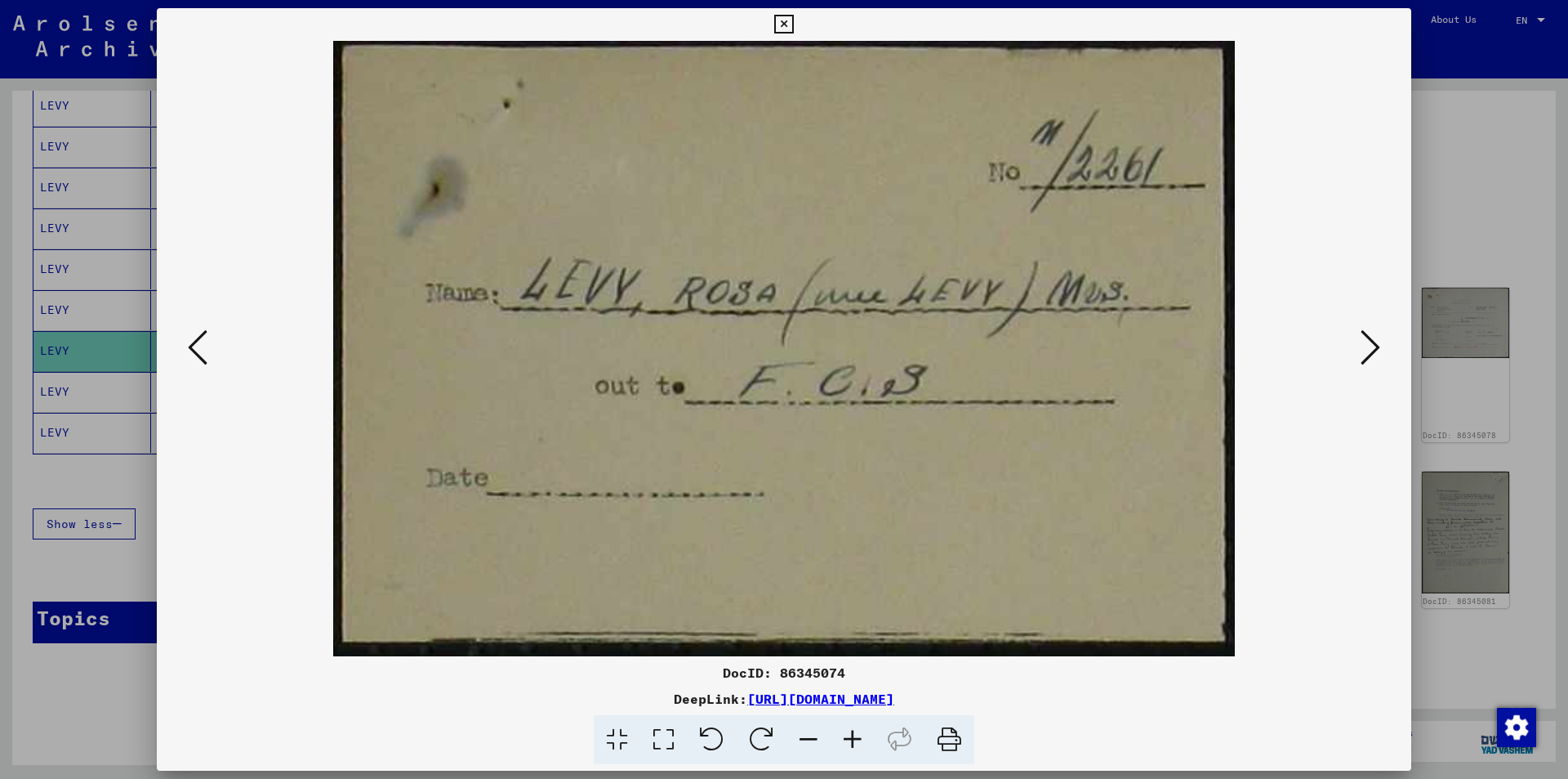
click at [1366, 342] on icon at bounding box center [1371, 347] width 20 height 39
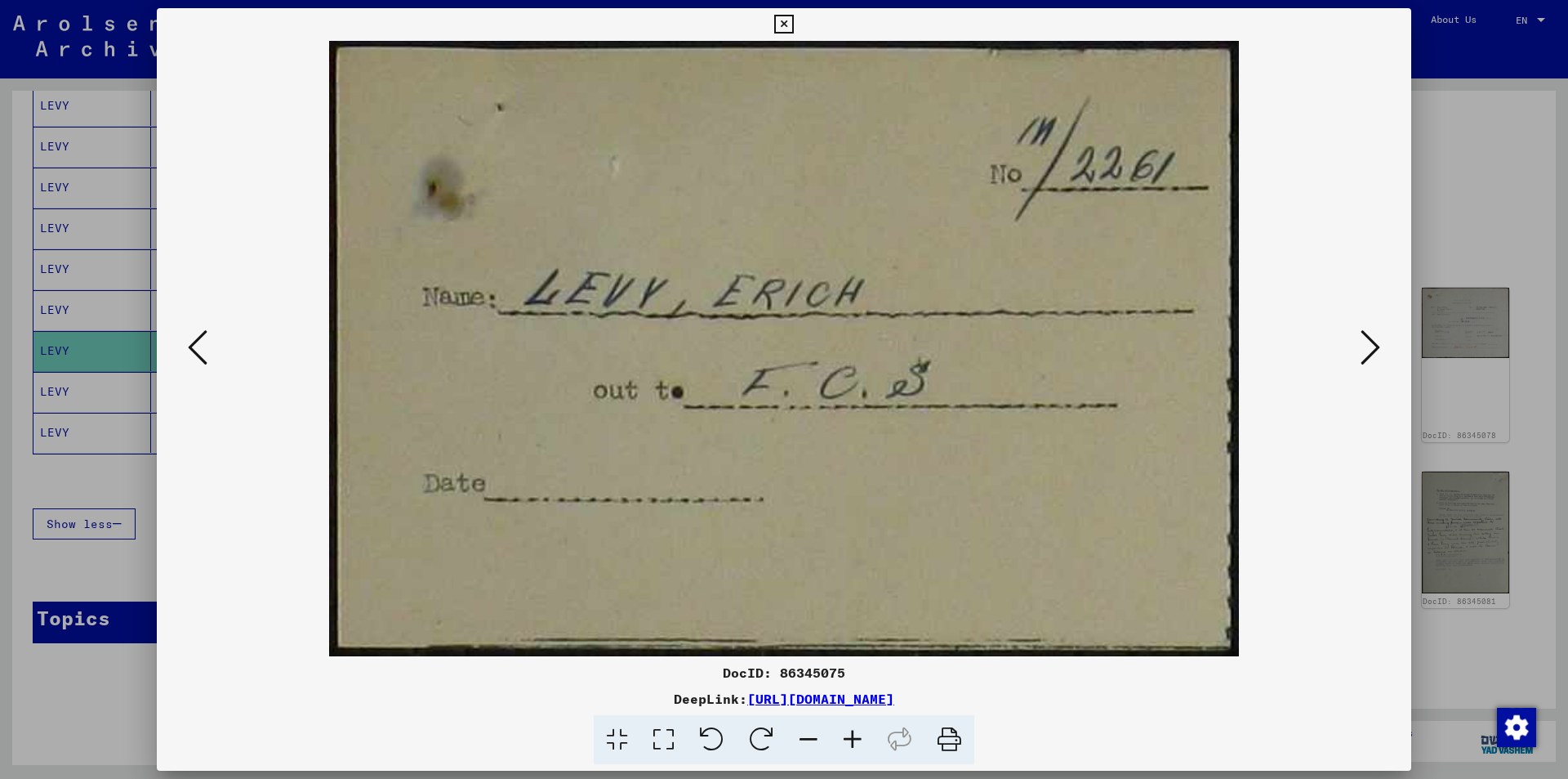
click at [1366, 342] on icon at bounding box center [1371, 347] width 20 height 39
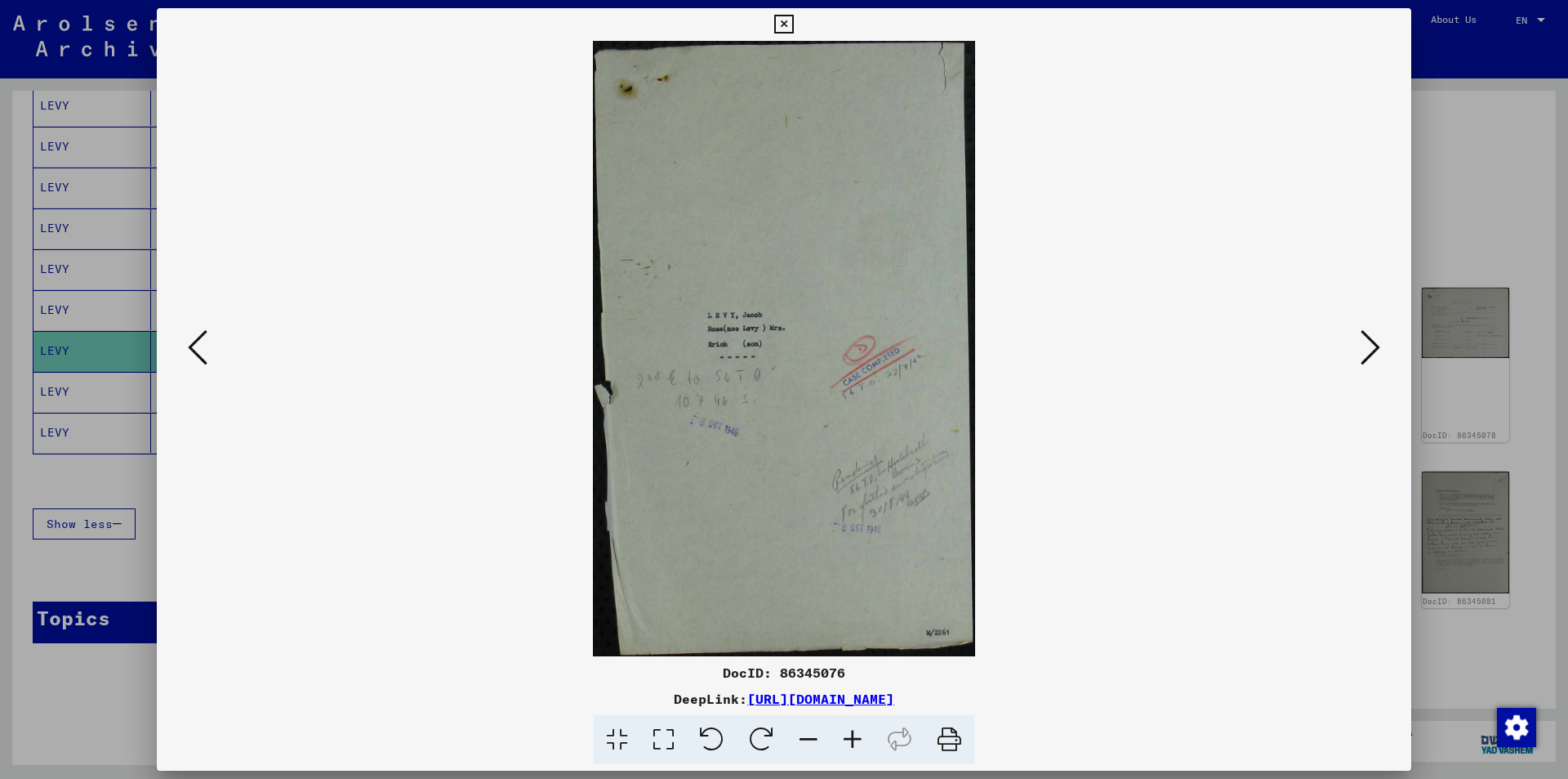
click at [189, 343] on icon at bounding box center [198, 347] width 20 height 39
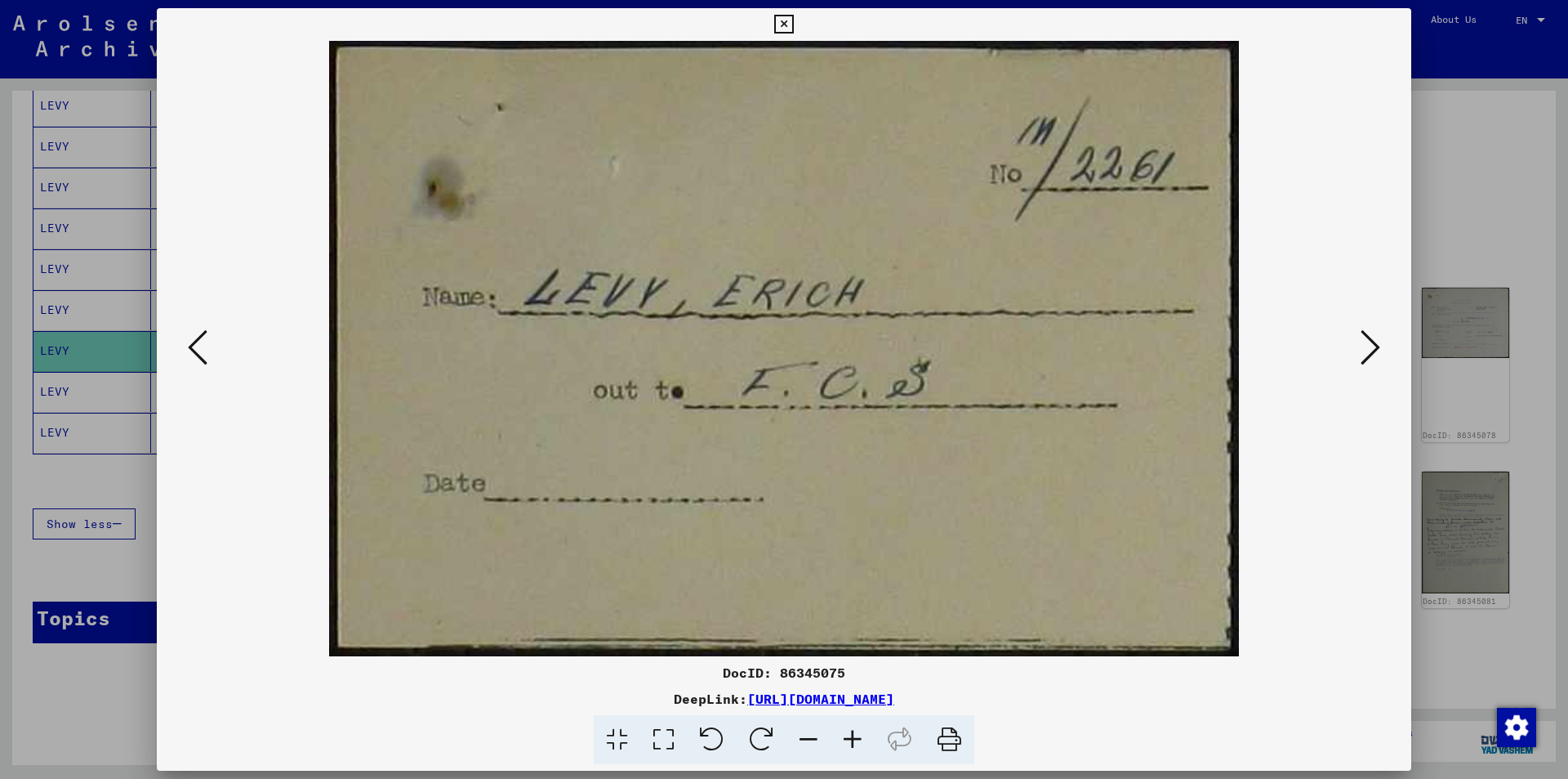
click at [1369, 340] on icon at bounding box center [1371, 347] width 20 height 39
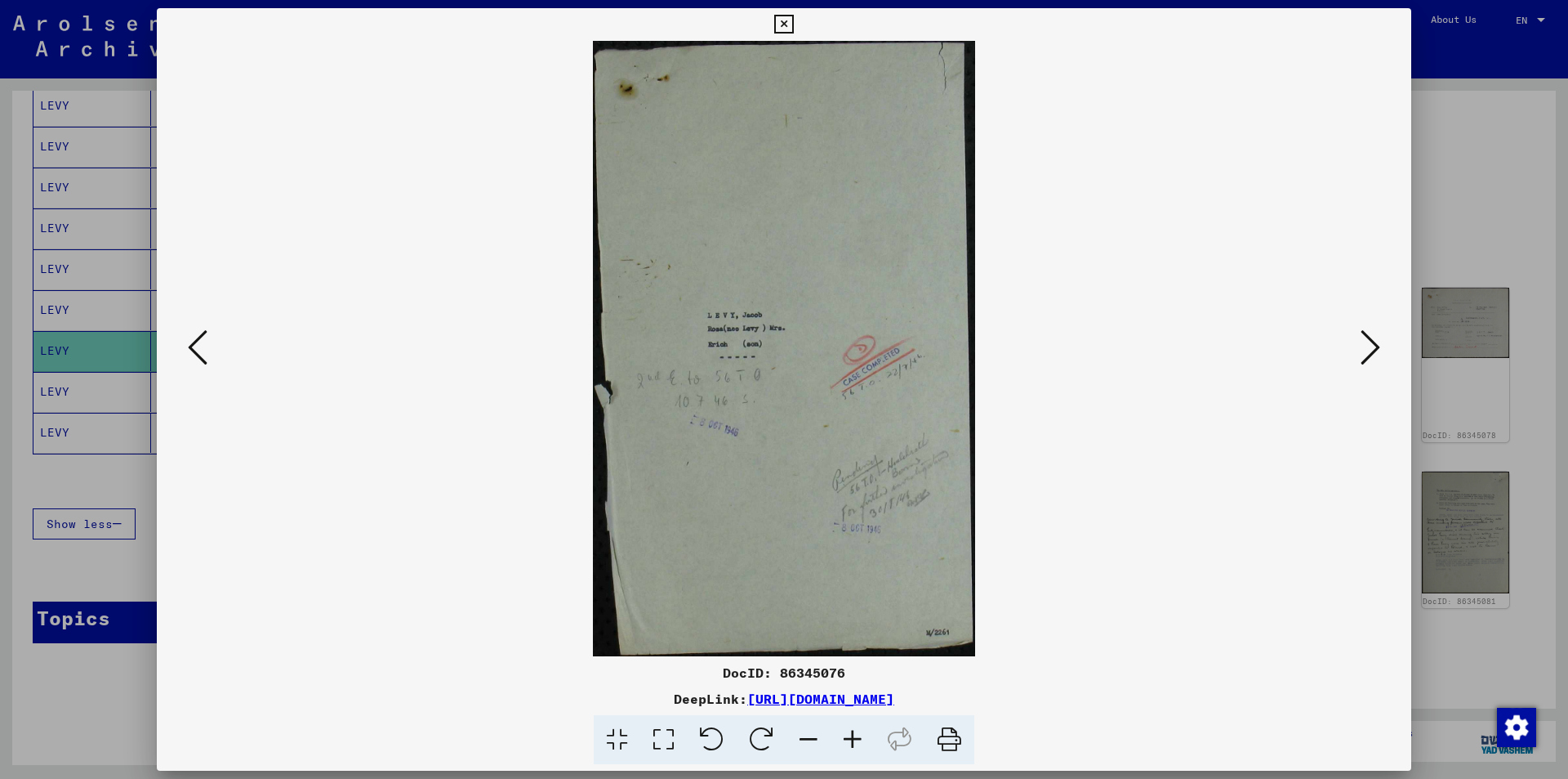
click at [1369, 340] on icon at bounding box center [1371, 347] width 20 height 39
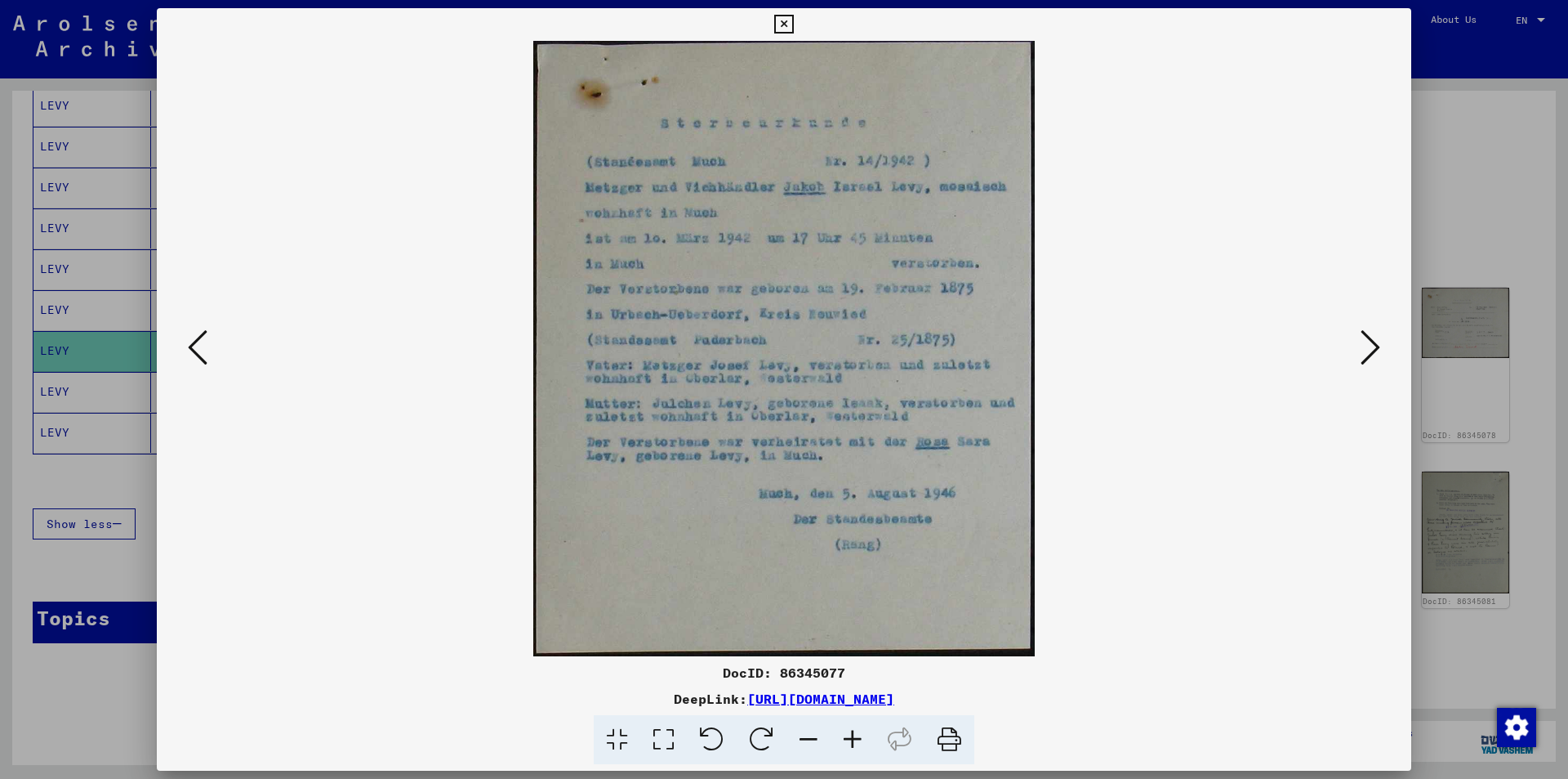
click at [1369, 340] on icon at bounding box center [1371, 347] width 20 height 39
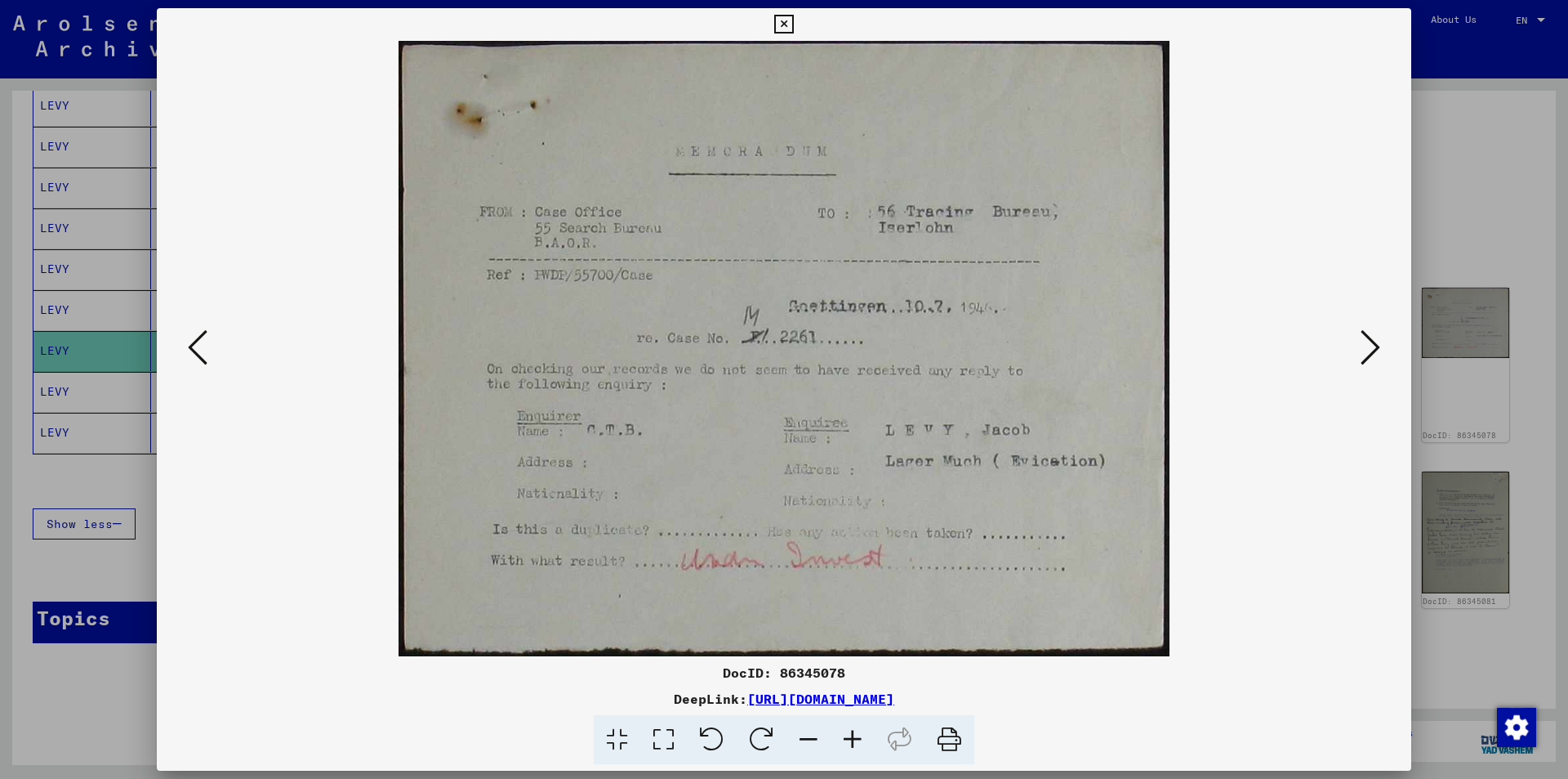
click at [1369, 340] on icon at bounding box center [1371, 347] width 20 height 39
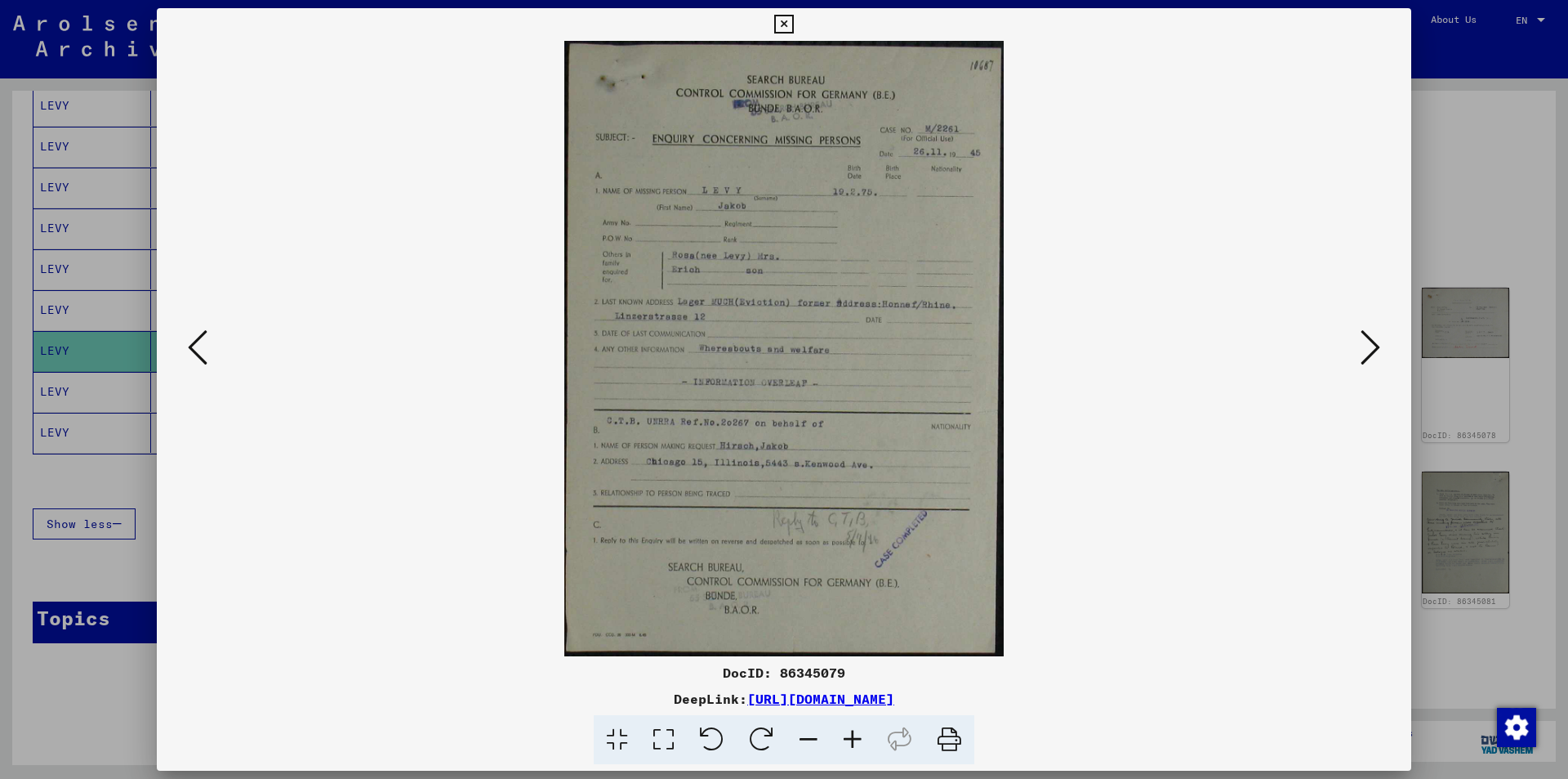
click at [784, 18] on icon at bounding box center [784, 25] width 19 height 20
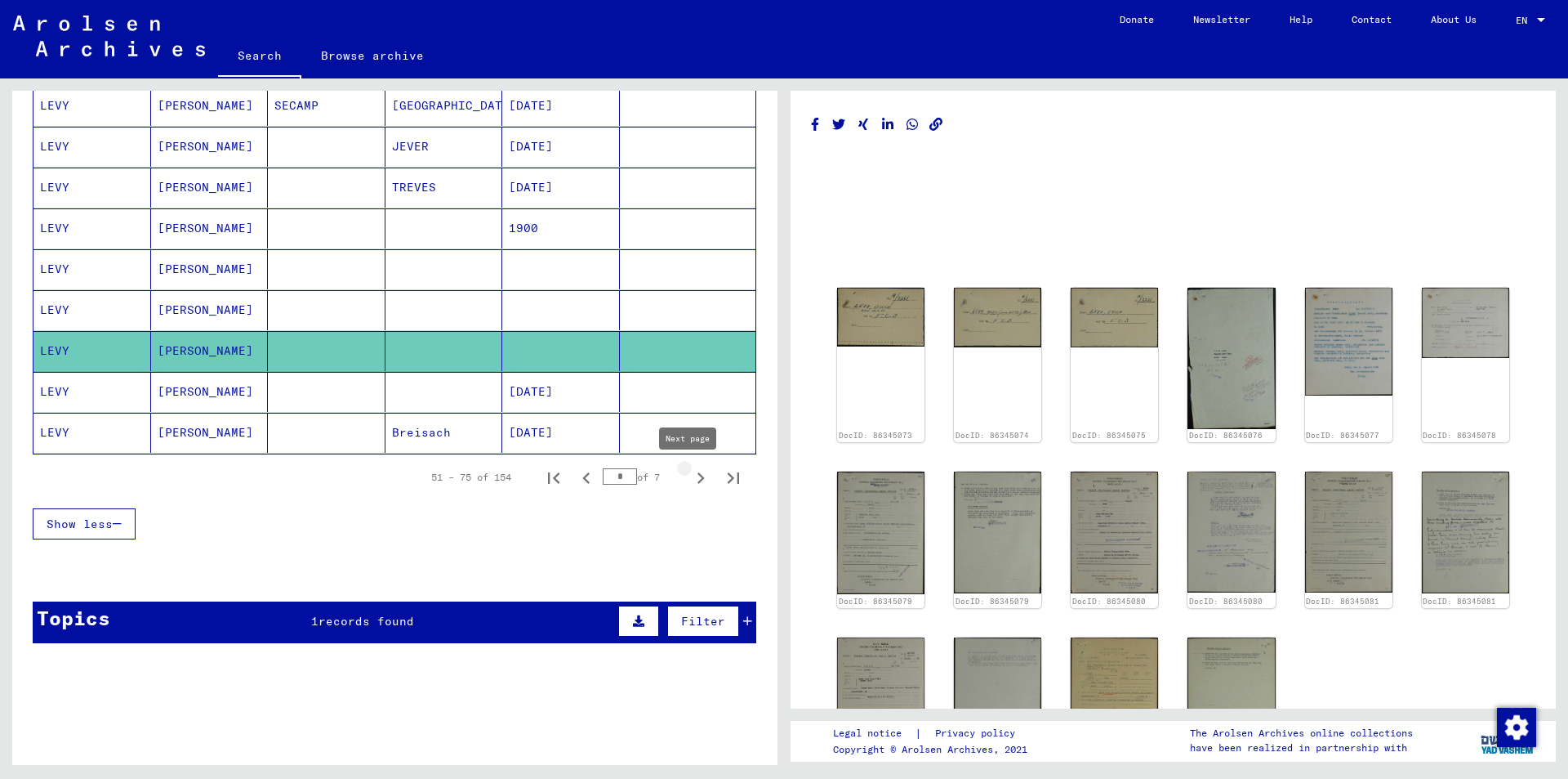
click at [690, 474] on icon "Next page" at bounding box center [700, 478] width 22 height 22
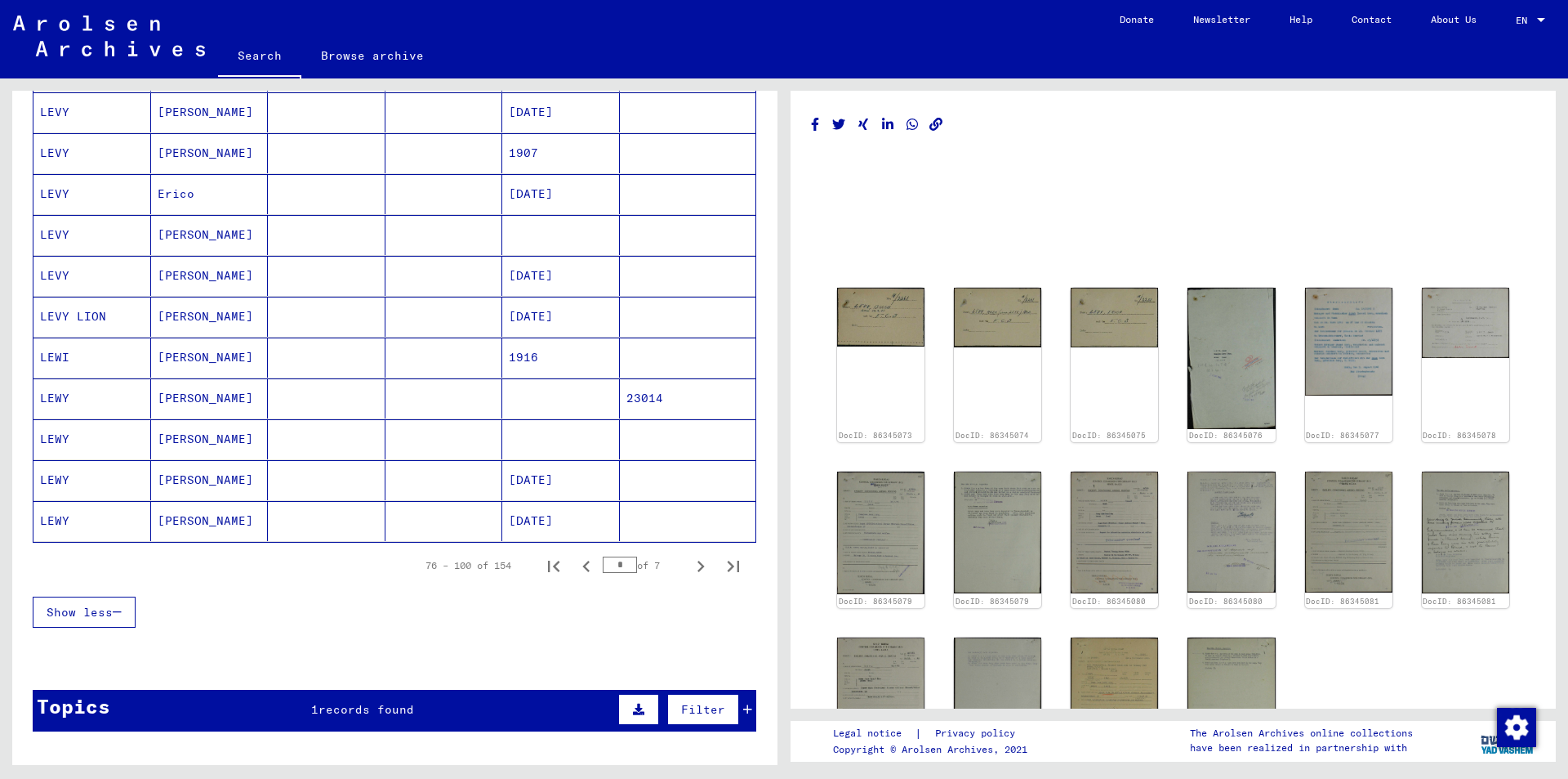
scroll to position [817, 0]
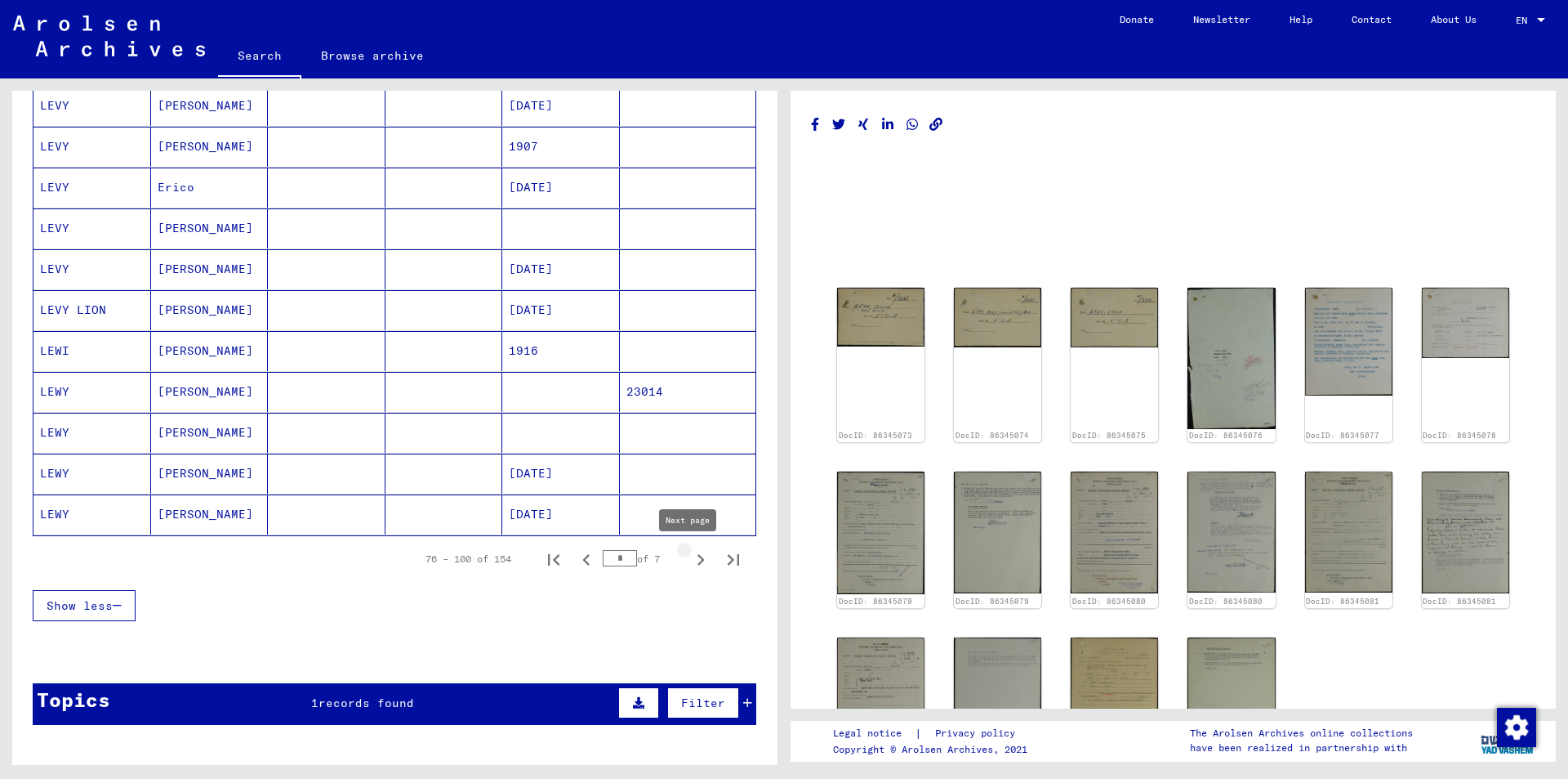
click at [690, 554] on icon "Next page" at bounding box center [700, 559] width 22 height 22
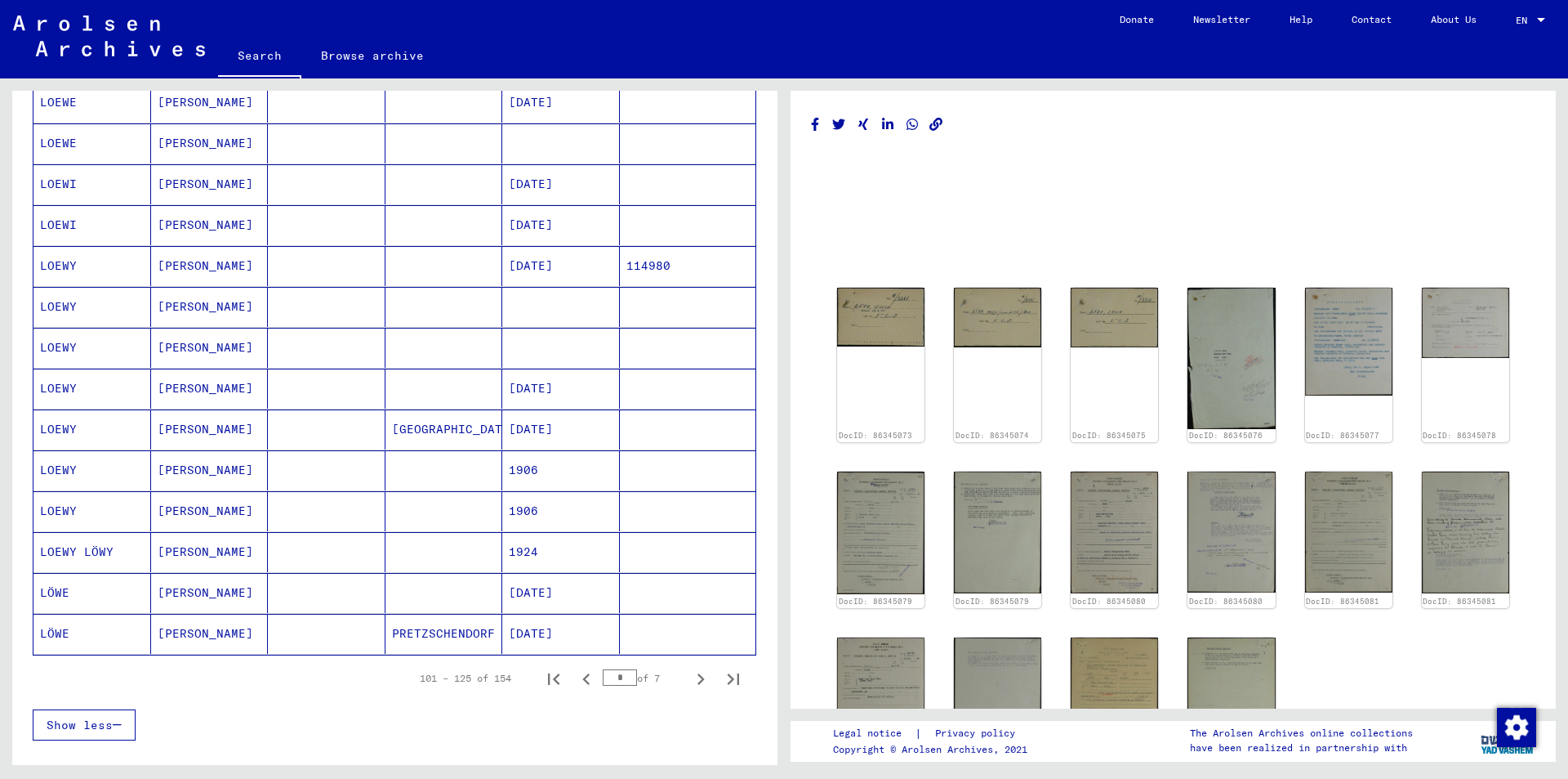
scroll to position [736, 0]
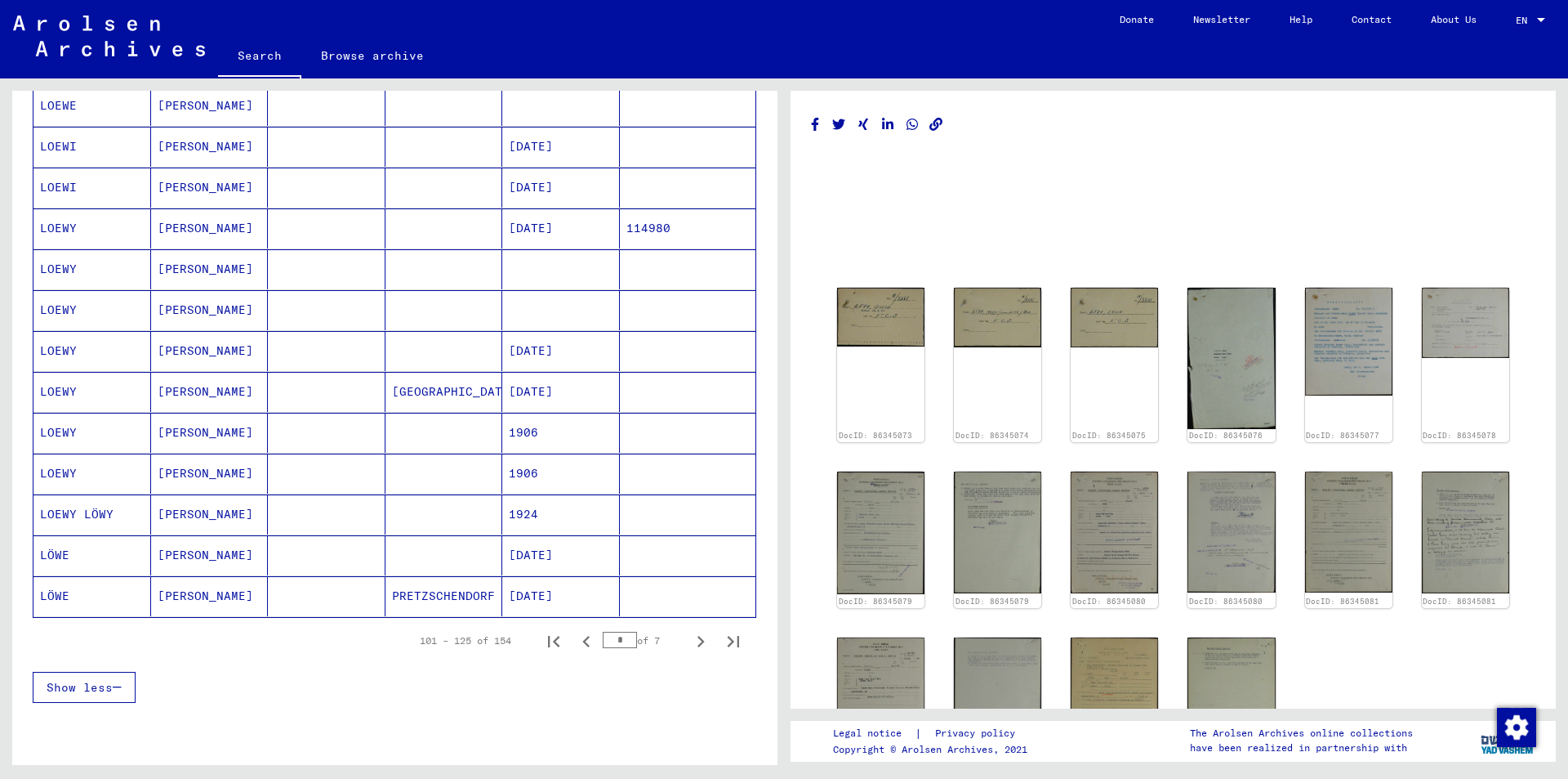
click at [65, 265] on mat-cell "LOEWY" at bounding box center [92, 269] width 117 height 40
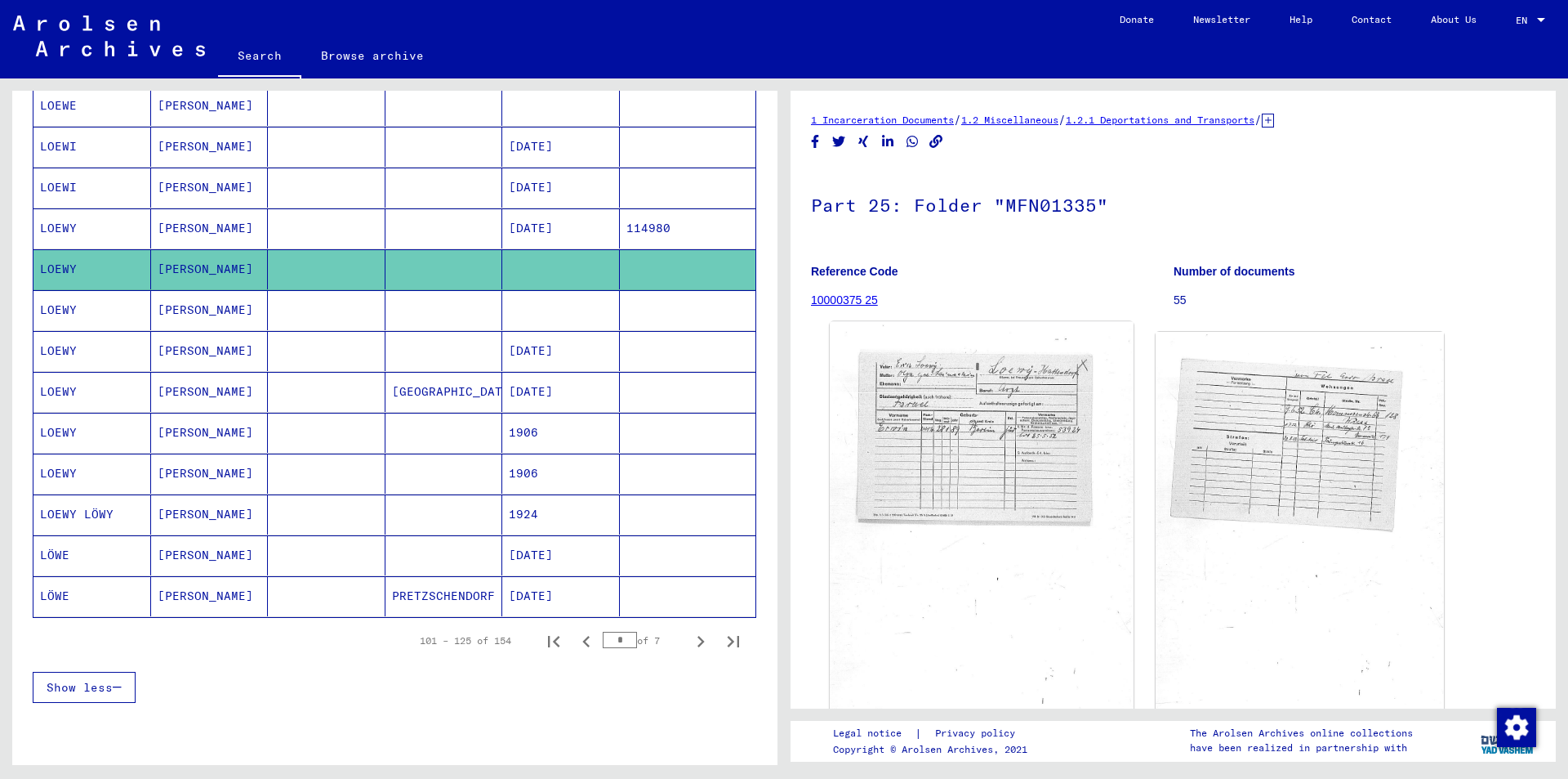
click at [912, 424] on img at bounding box center [981, 532] width 303 height 419
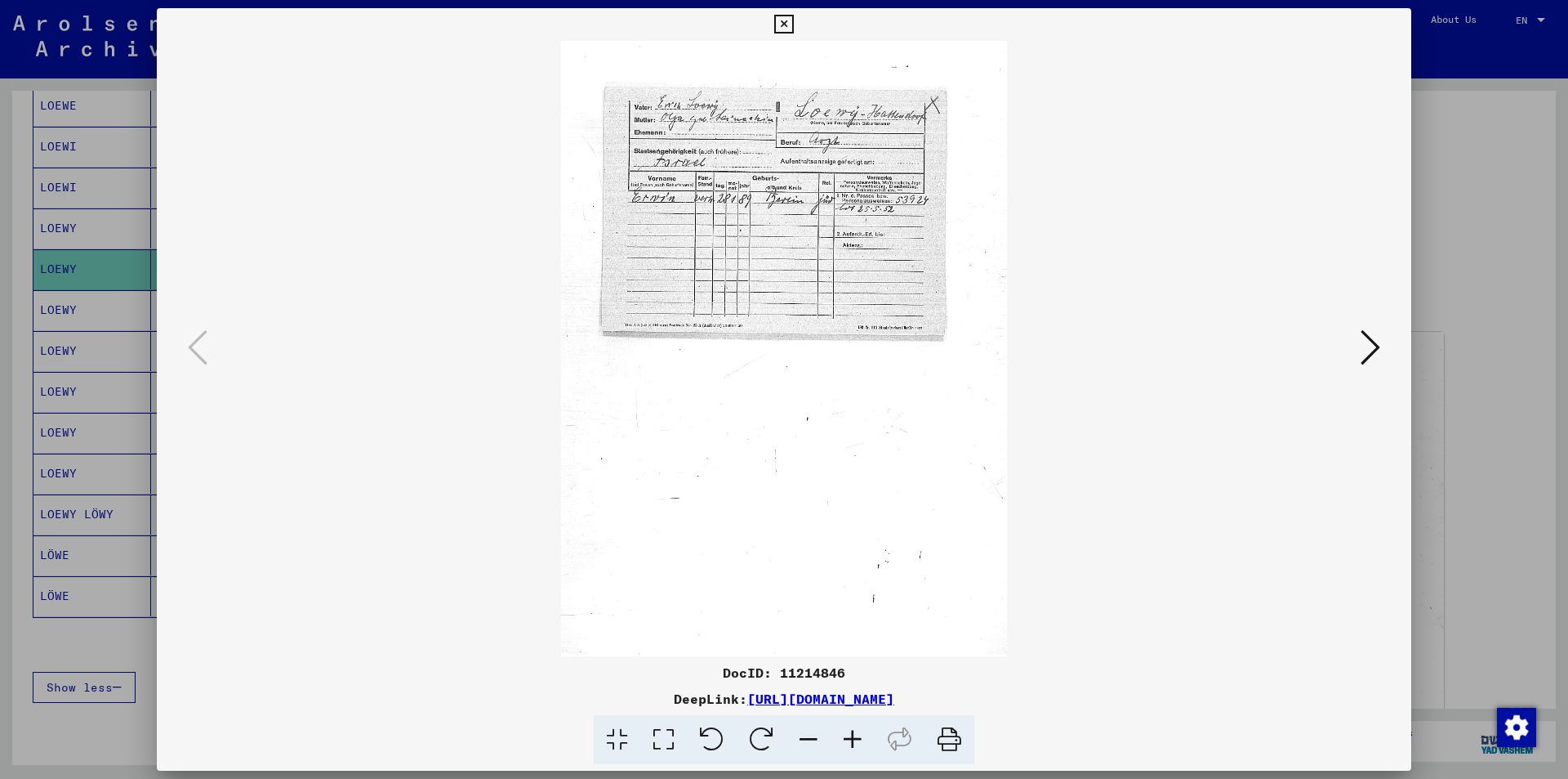
click at [852, 739] on icon at bounding box center [852, 740] width 44 height 50
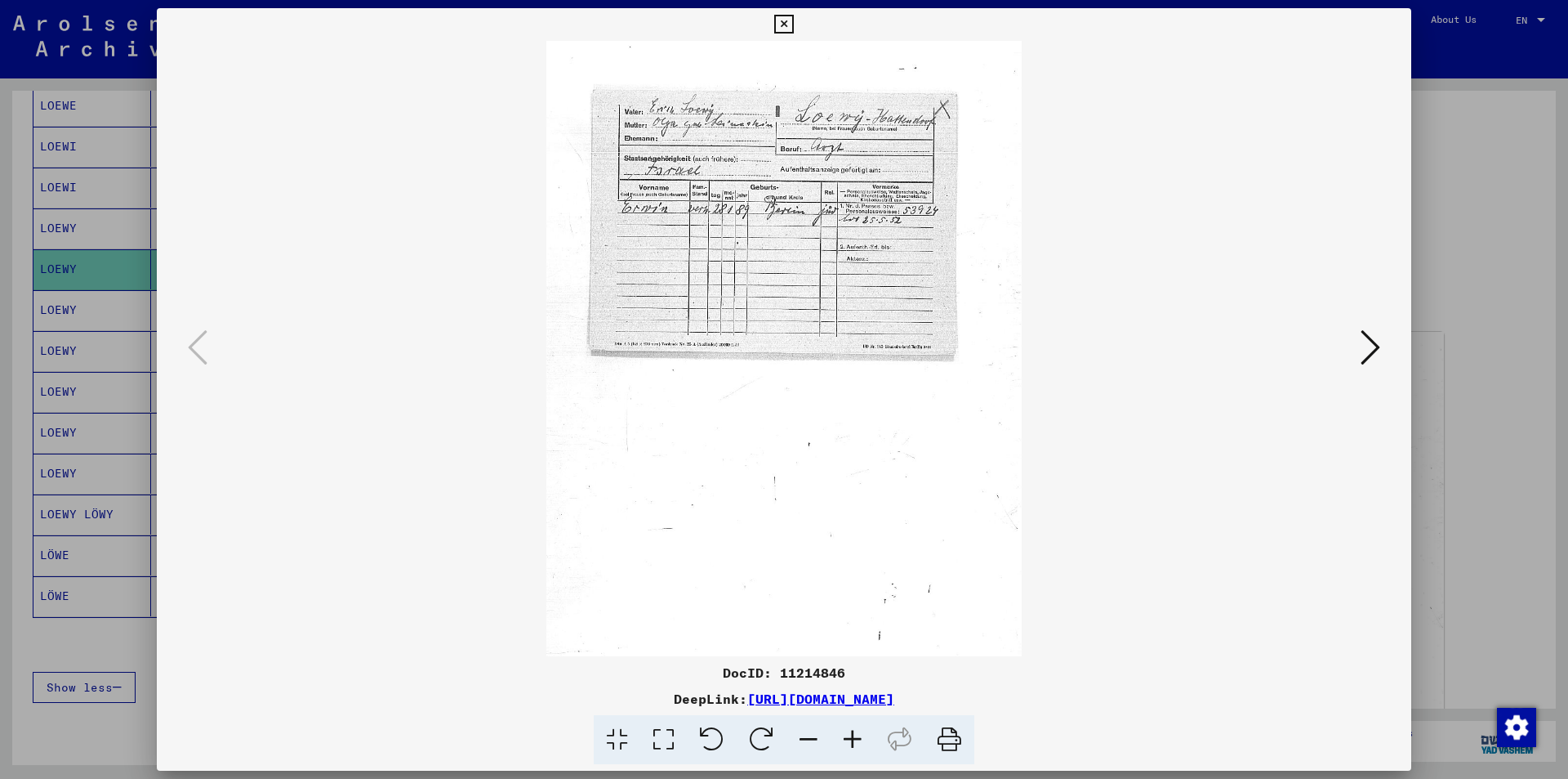
click at [852, 739] on icon at bounding box center [852, 740] width 44 height 50
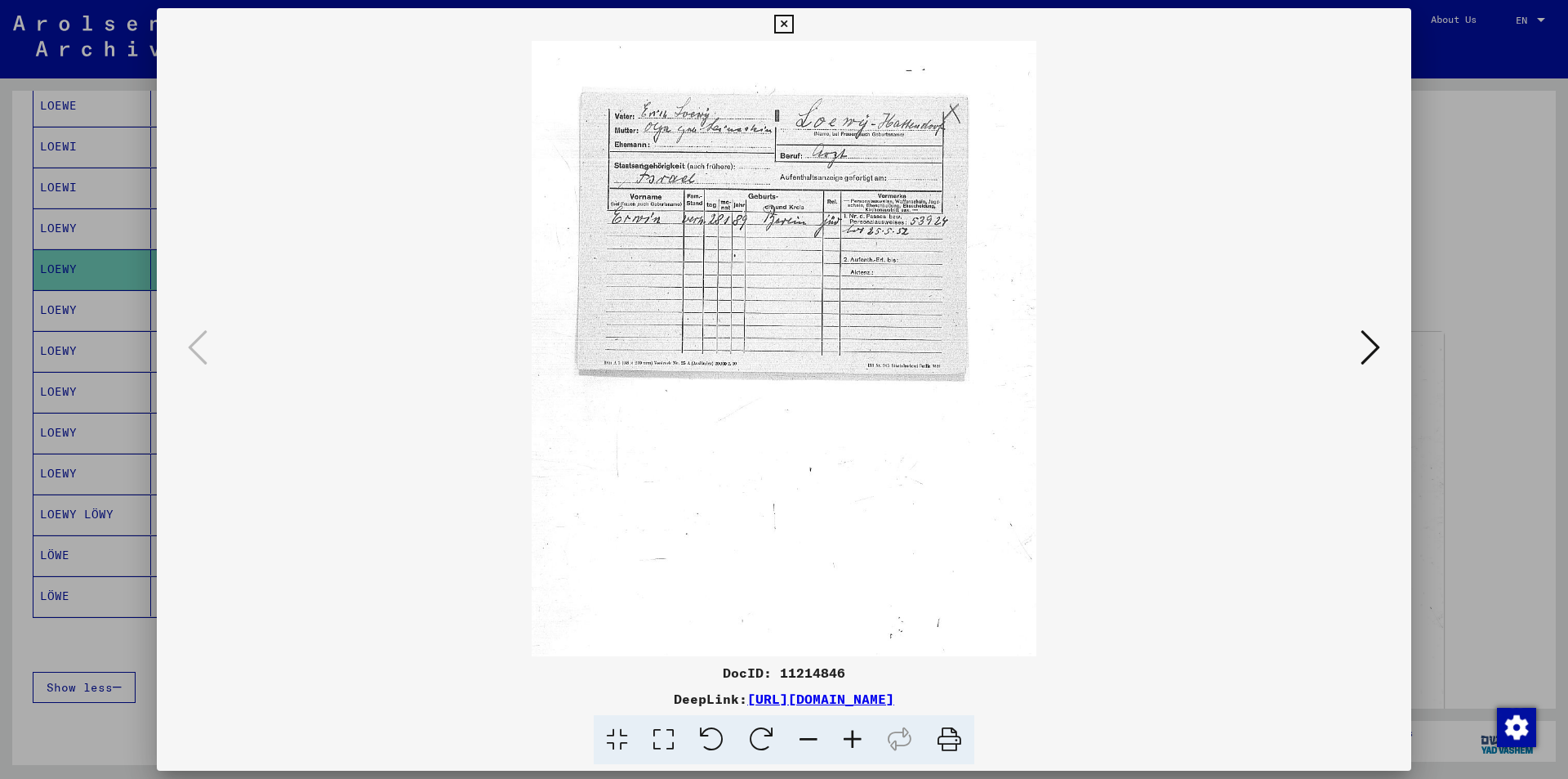
click at [852, 739] on icon at bounding box center [852, 740] width 44 height 50
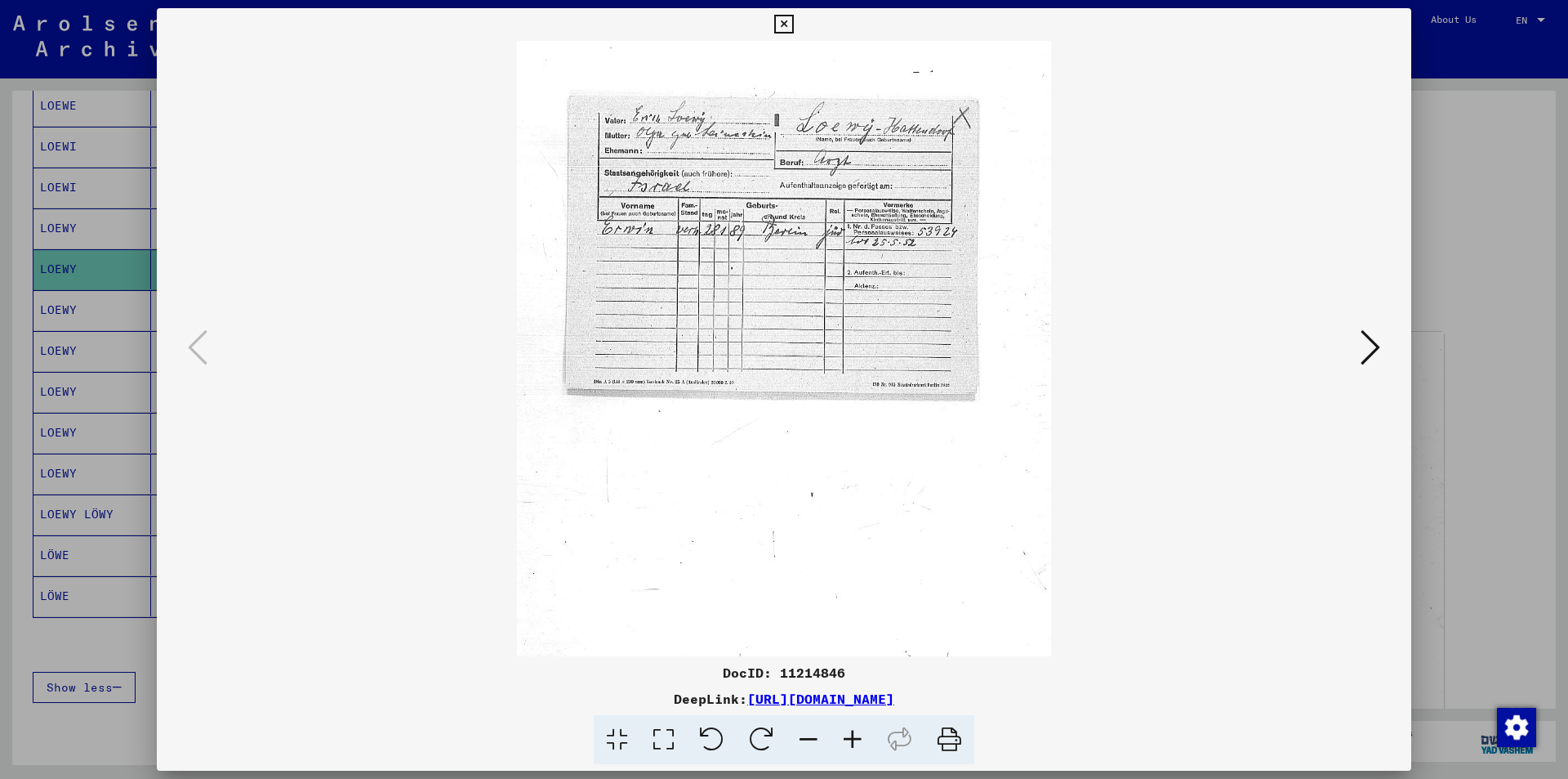
click at [852, 739] on icon at bounding box center [852, 740] width 44 height 50
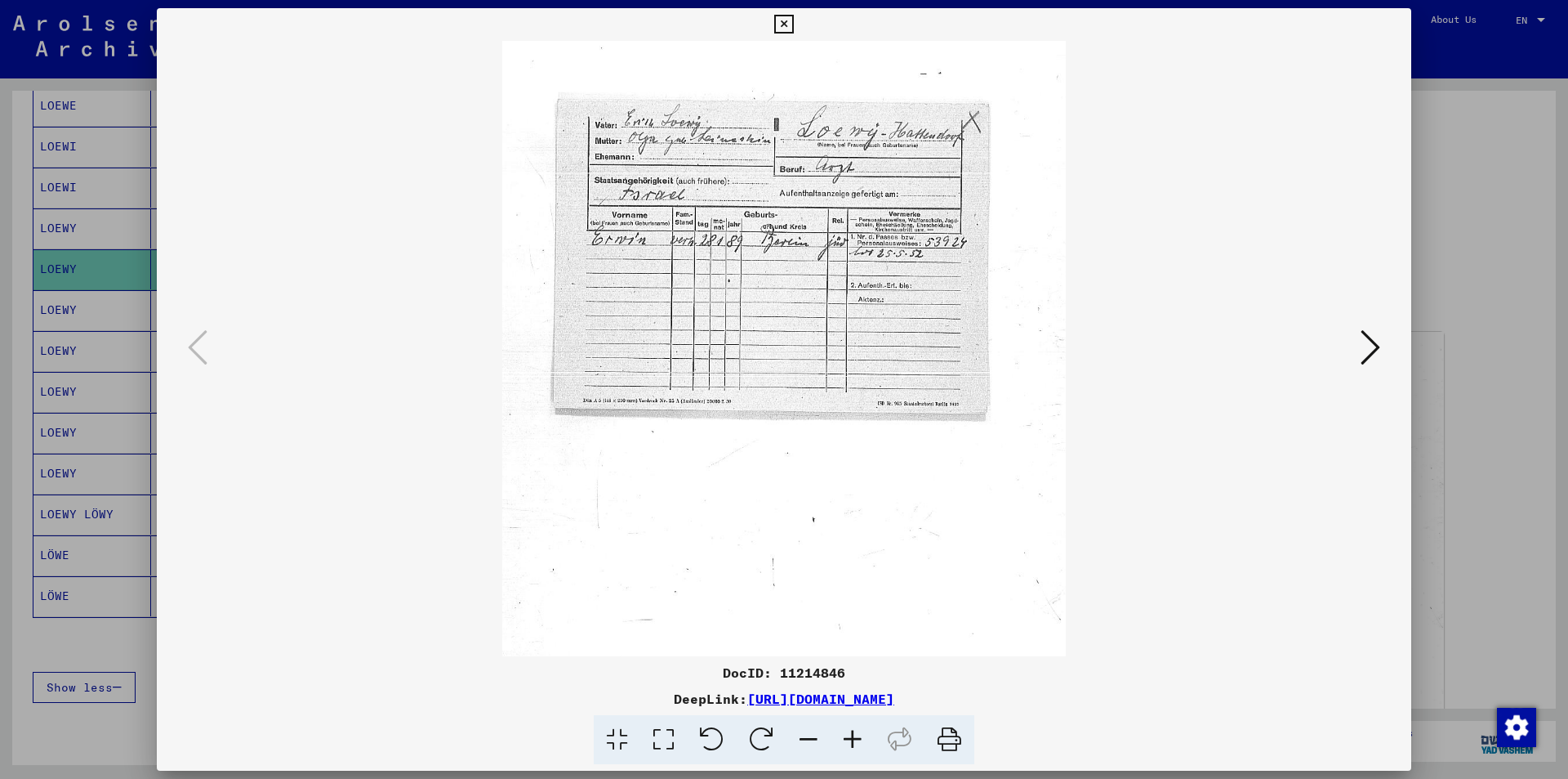
click at [852, 739] on icon at bounding box center [852, 740] width 44 height 50
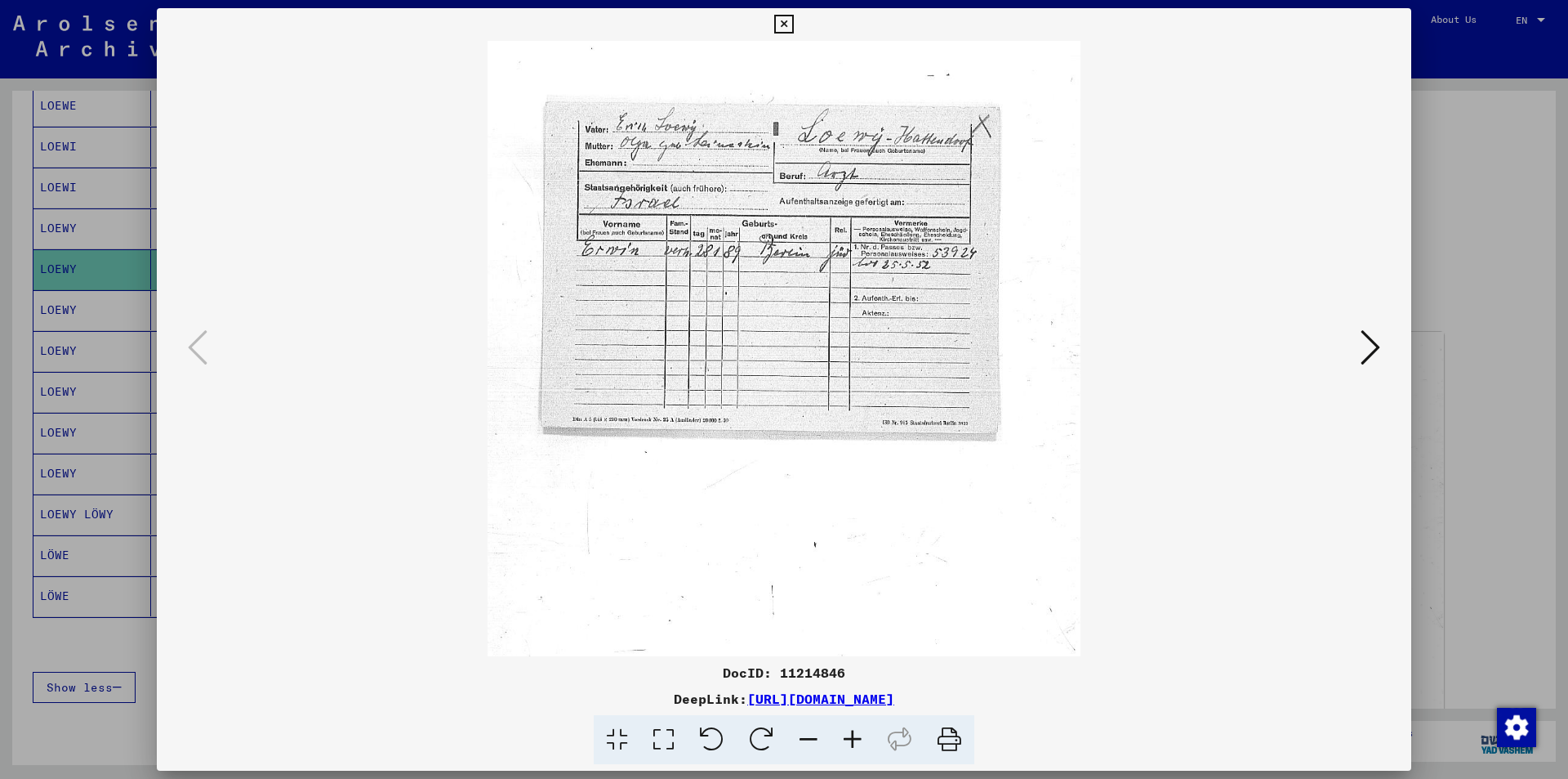
click at [852, 739] on icon at bounding box center [852, 740] width 44 height 50
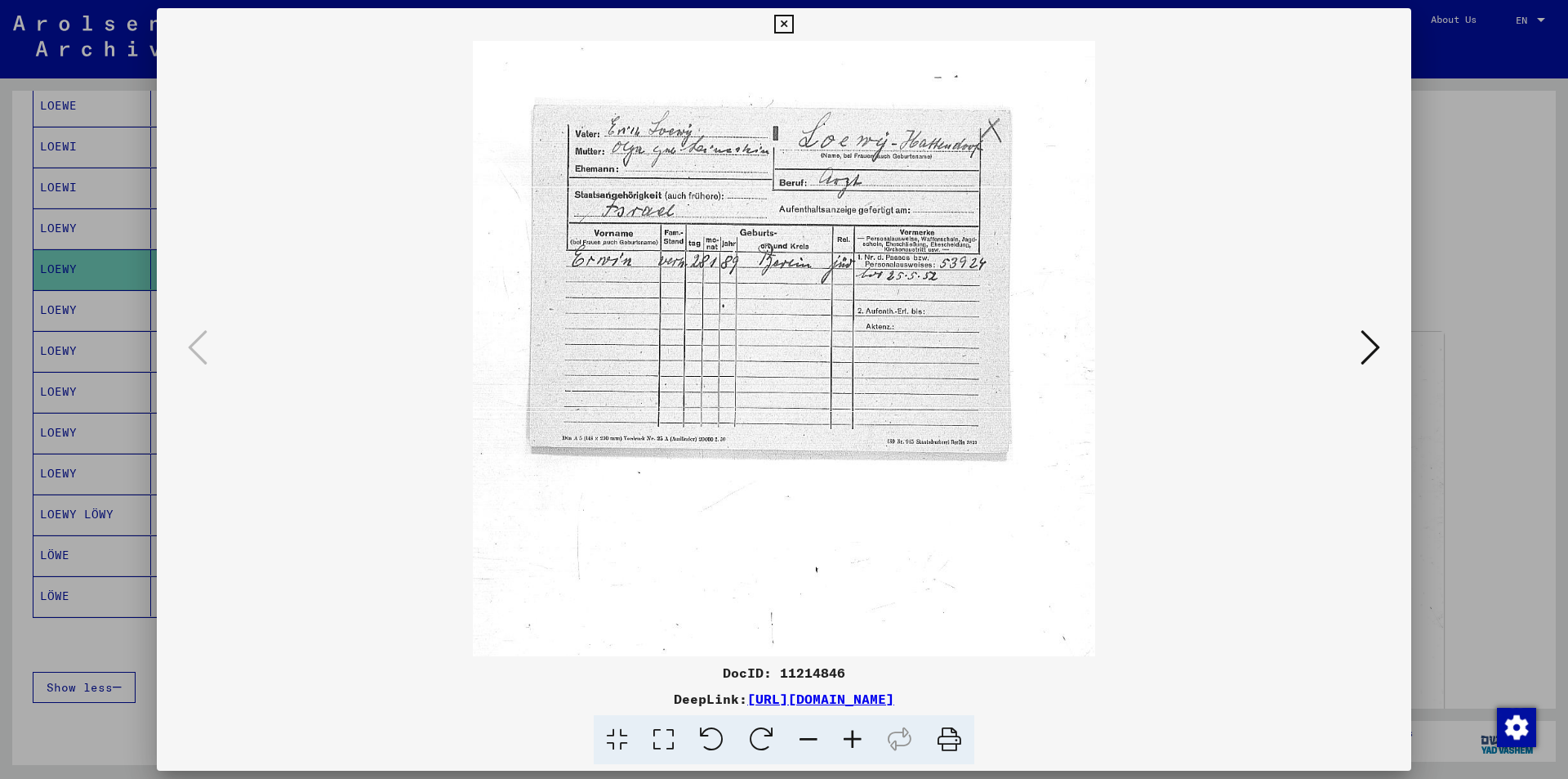
click at [852, 739] on icon at bounding box center [852, 740] width 44 height 50
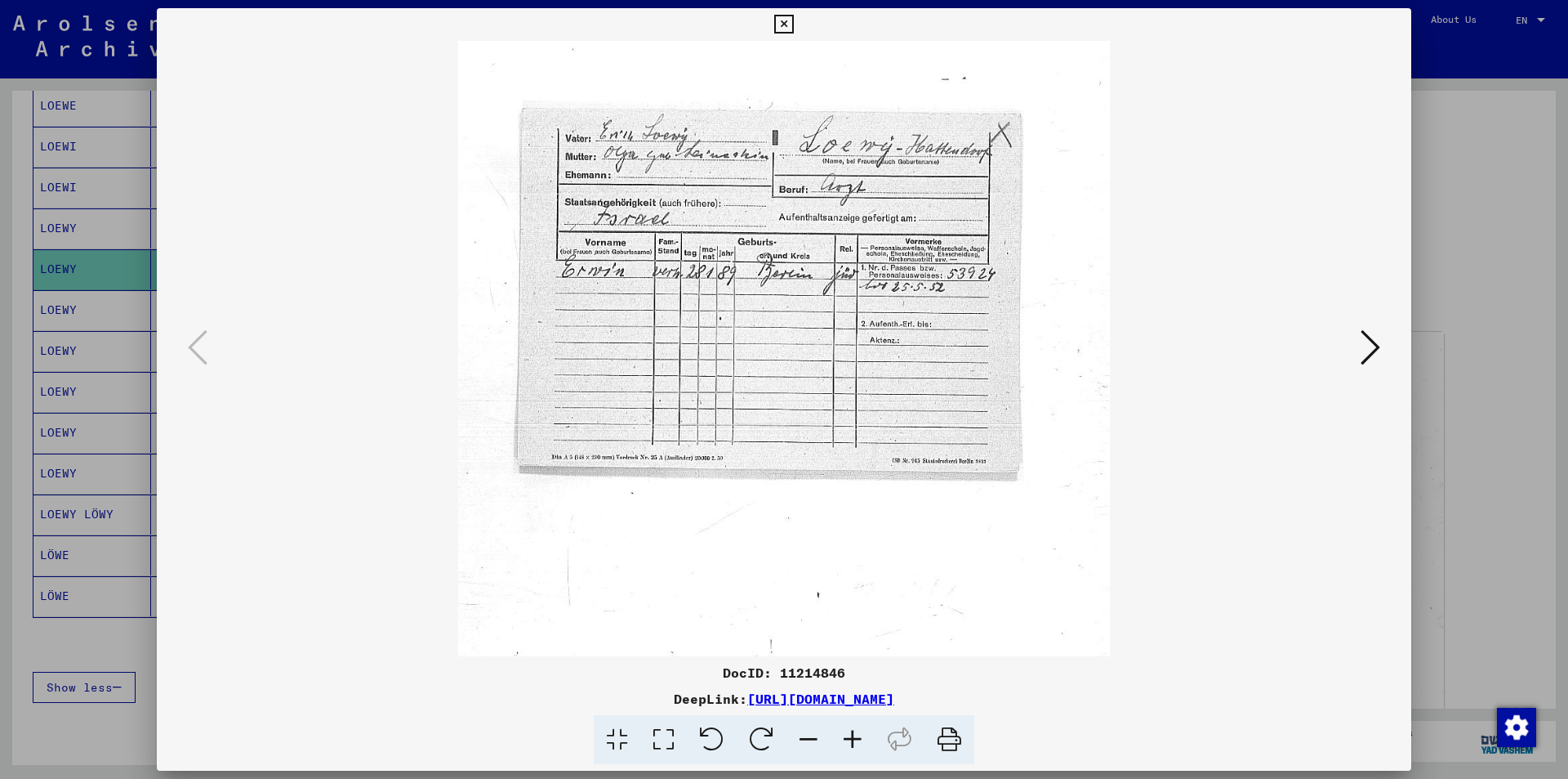
click at [852, 739] on icon at bounding box center [852, 740] width 44 height 50
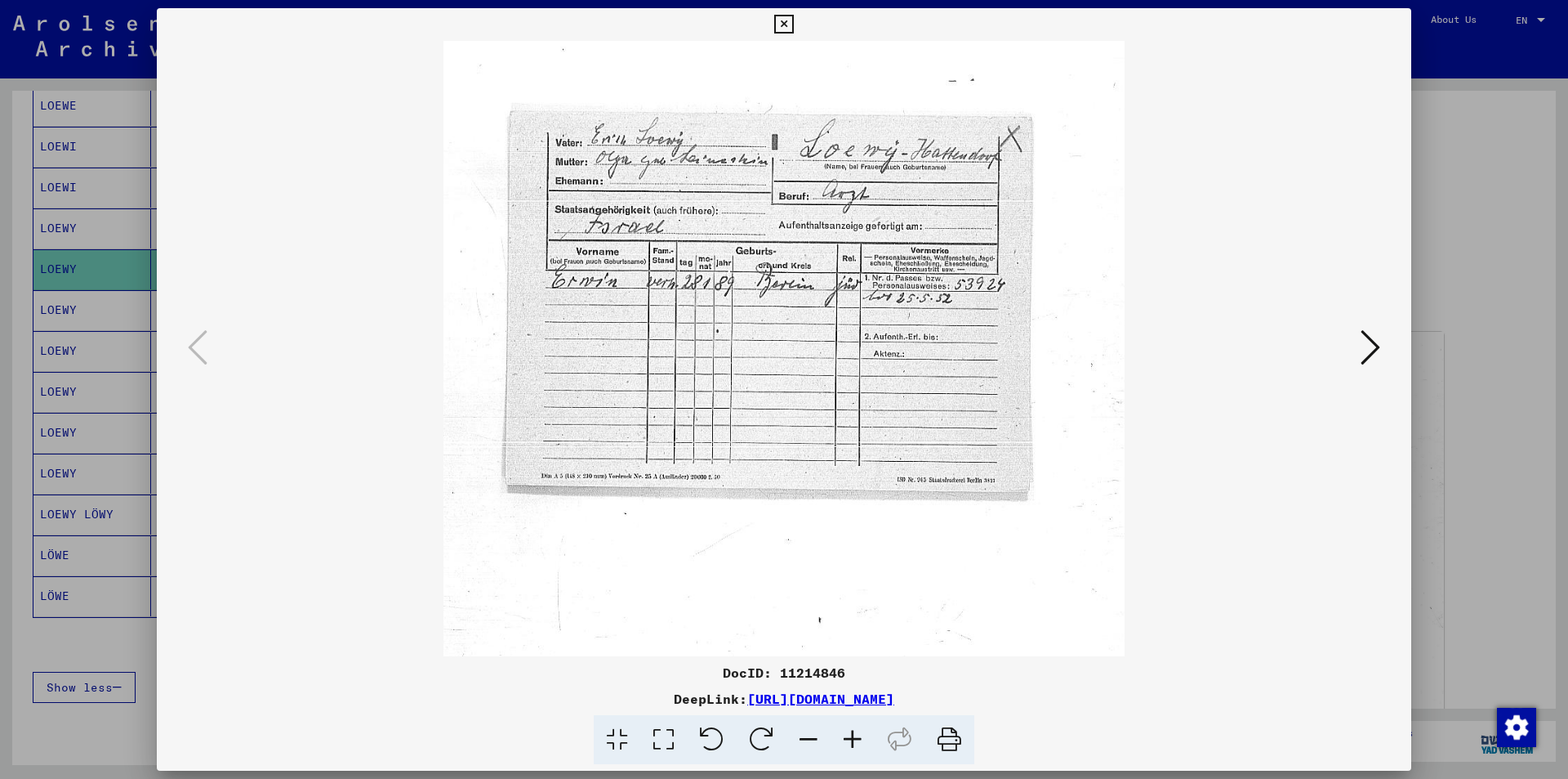
click at [852, 739] on icon at bounding box center [852, 740] width 44 height 50
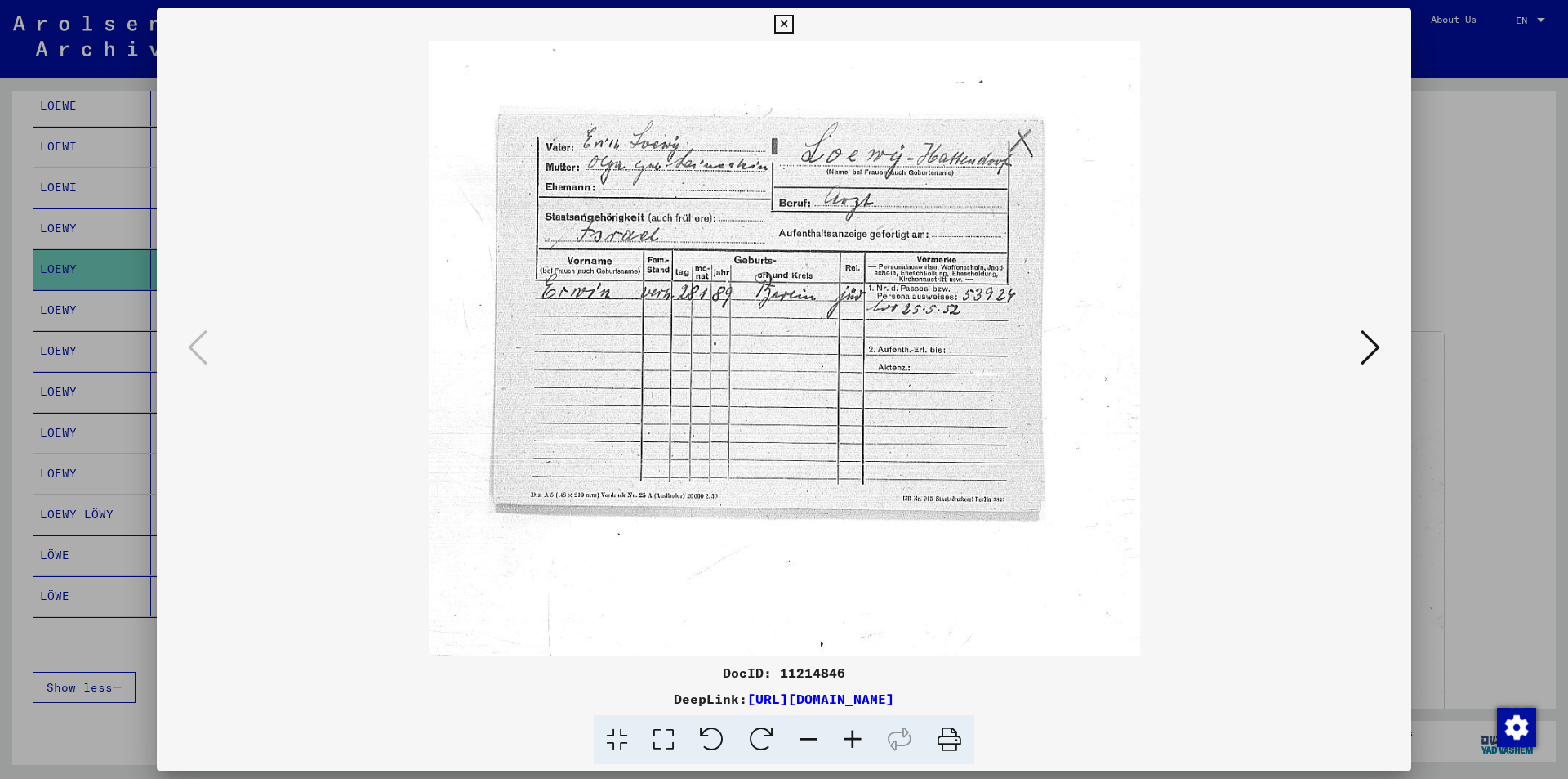
click at [852, 739] on icon at bounding box center [852, 740] width 44 height 50
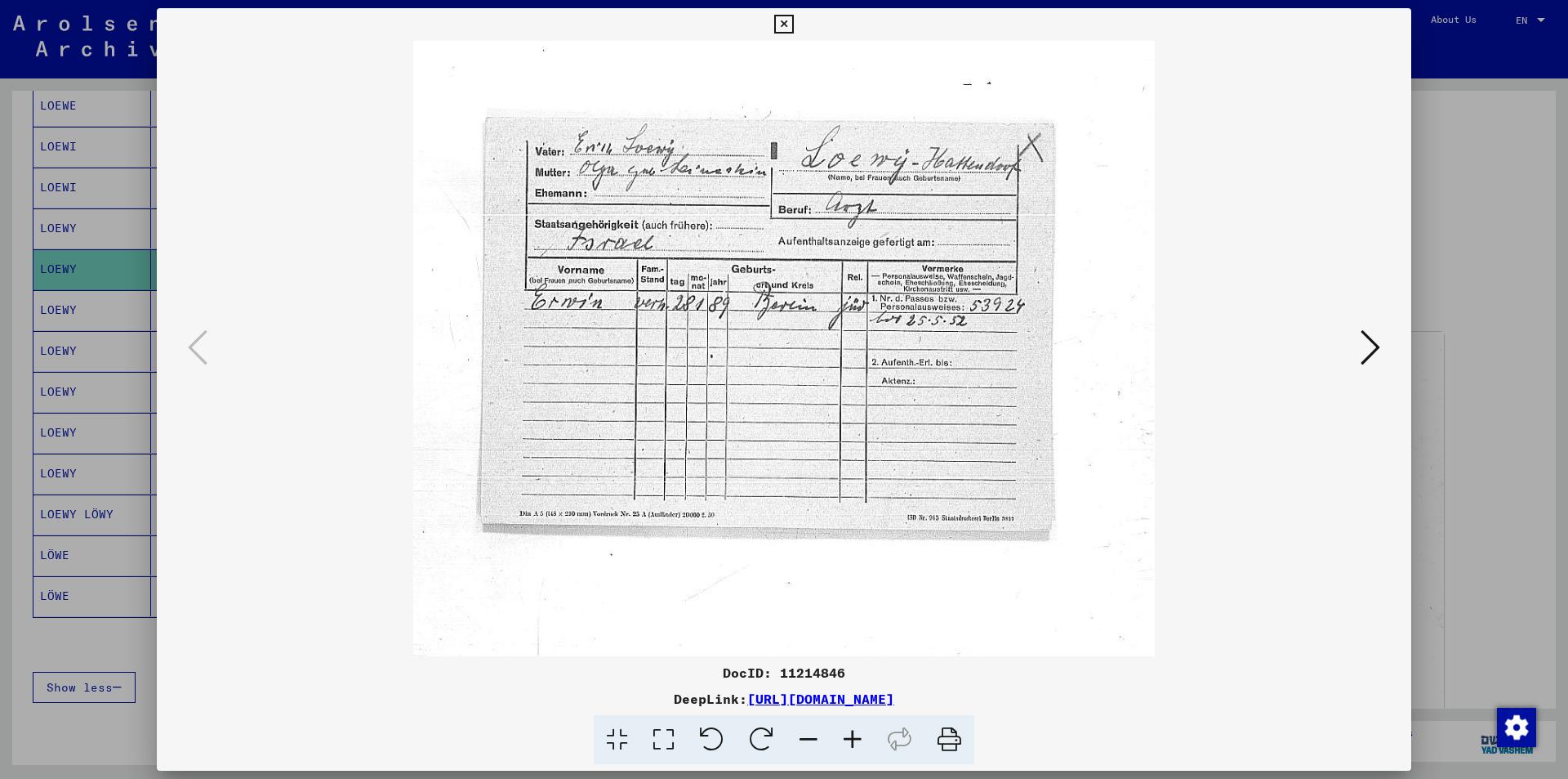
click at [852, 739] on icon at bounding box center [852, 740] width 44 height 50
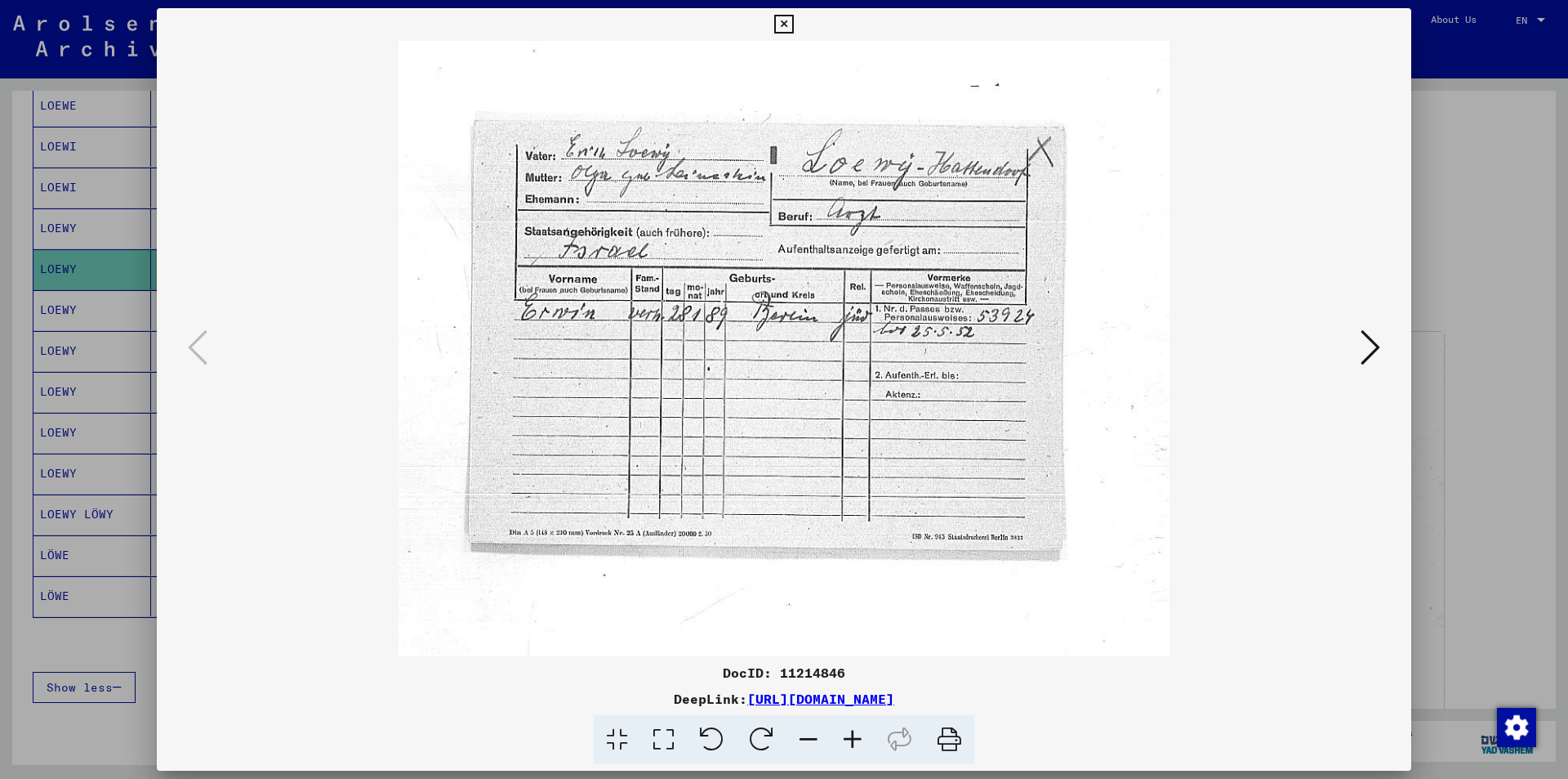
click at [852, 739] on icon at bounding box center [852, 740] width 44 height 50
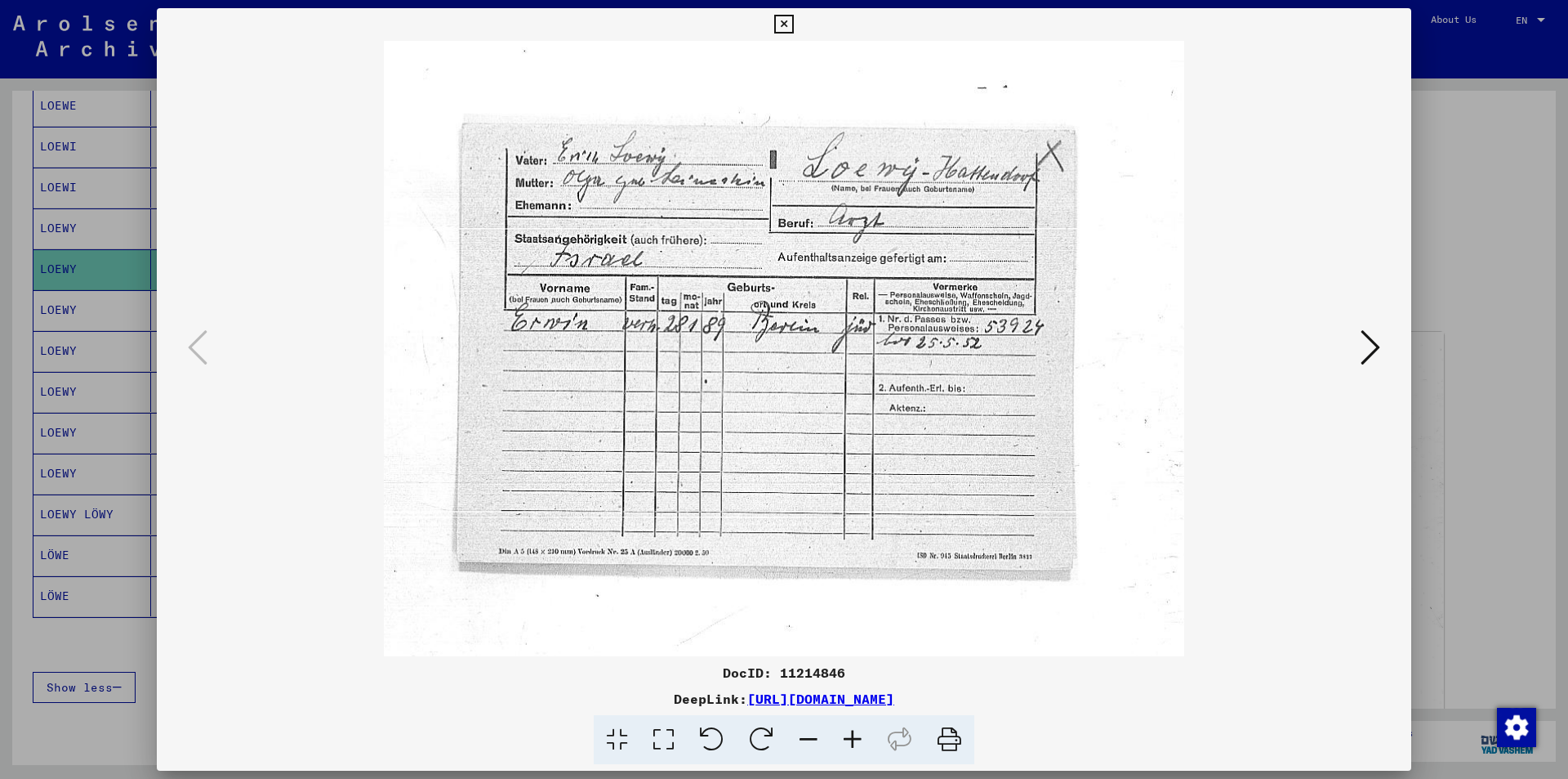
click at [852, 739] on icon at bounding box center [852, 740] width 44 height 50
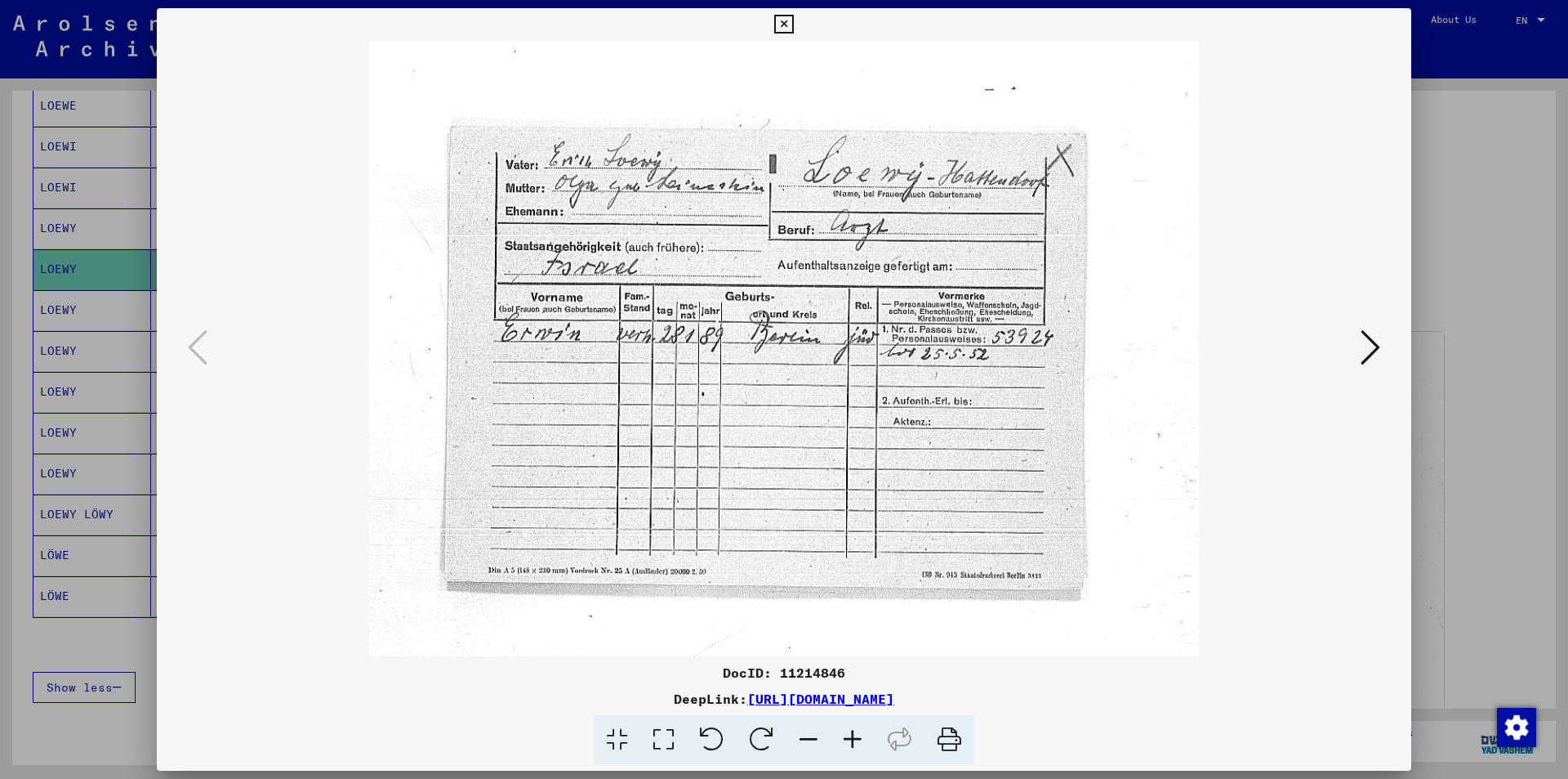
click at [852, 739] on icon at bounding box center [852, 740] width 44 height 50
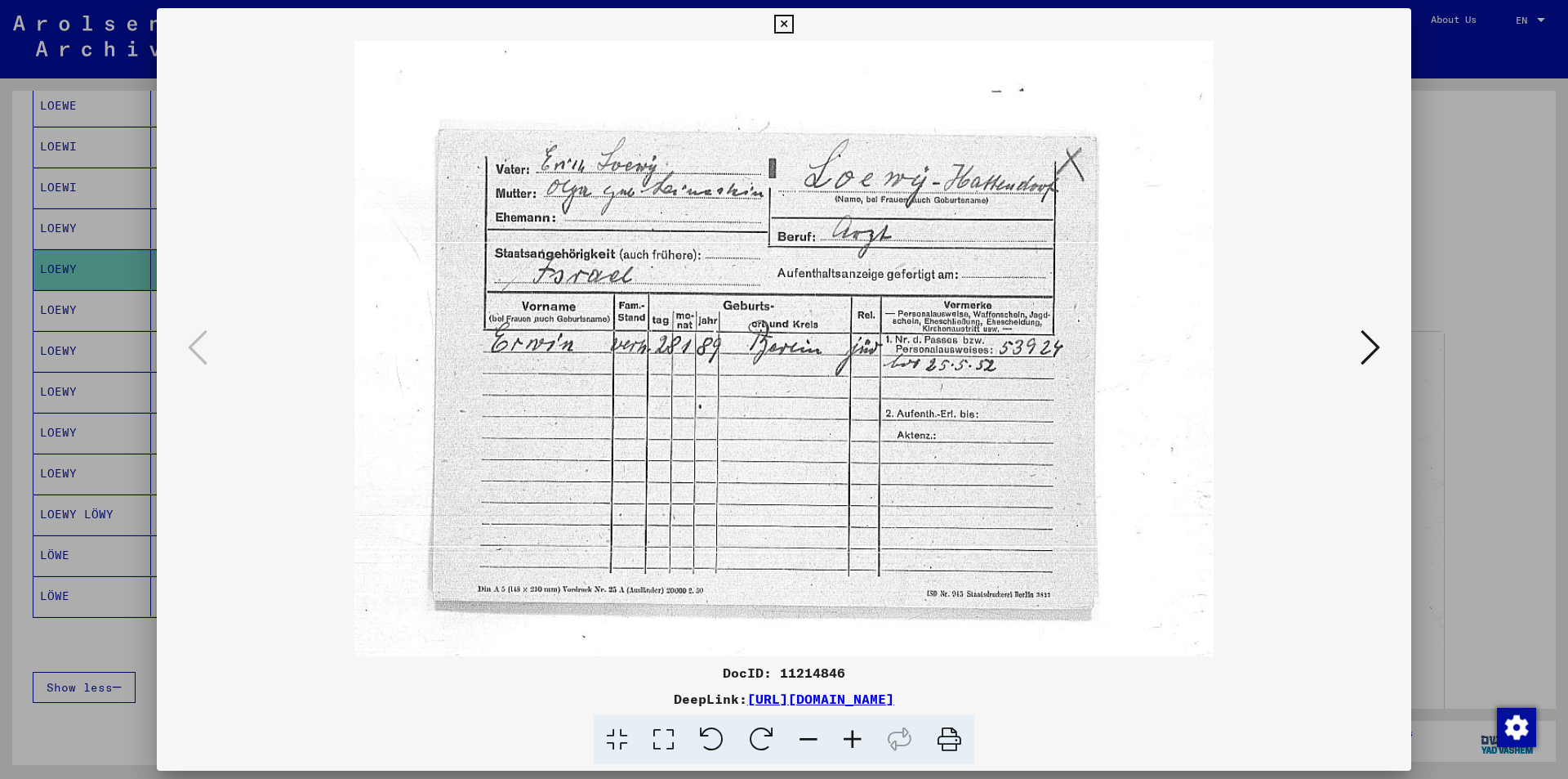
click at [852, 739] on icon at bounding box center [852, 740] width 44 height 50
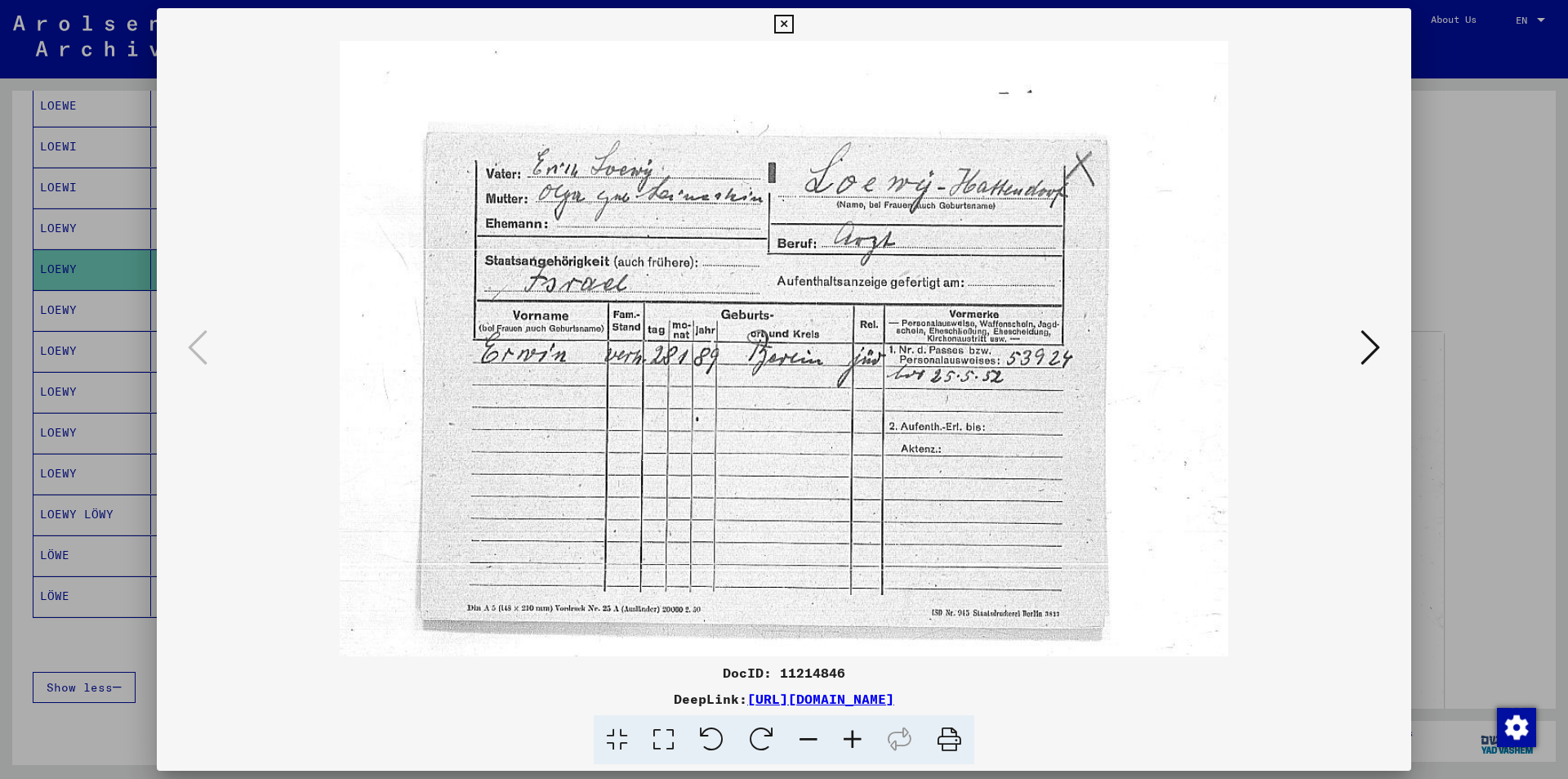
click at [785, 22] on icon at bounding box center [784, 25] width 19 height 20
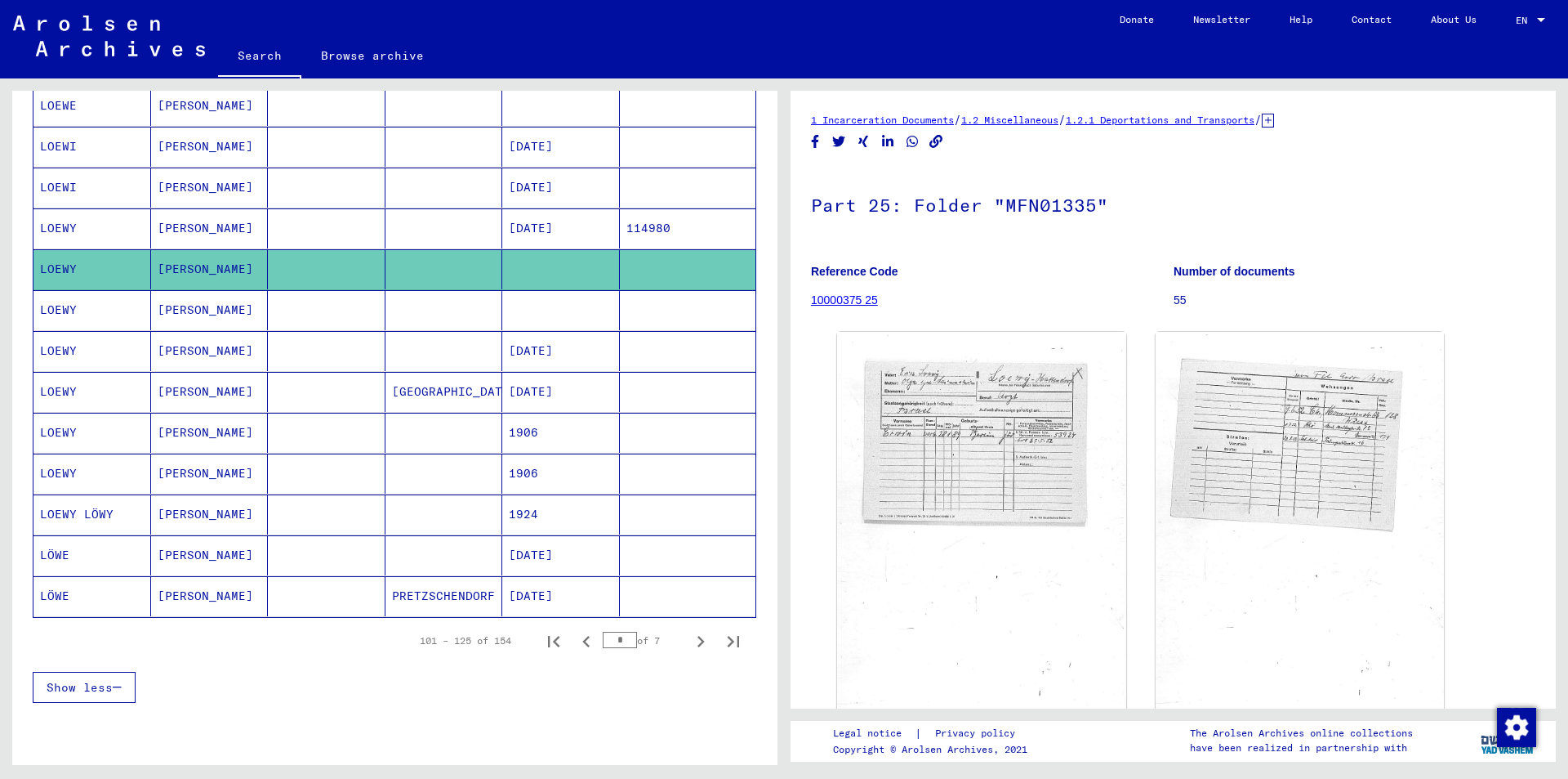
click at [57, 304] on mat-cell "LOEWY" at bounding box center [92, 310] width 117 height 40
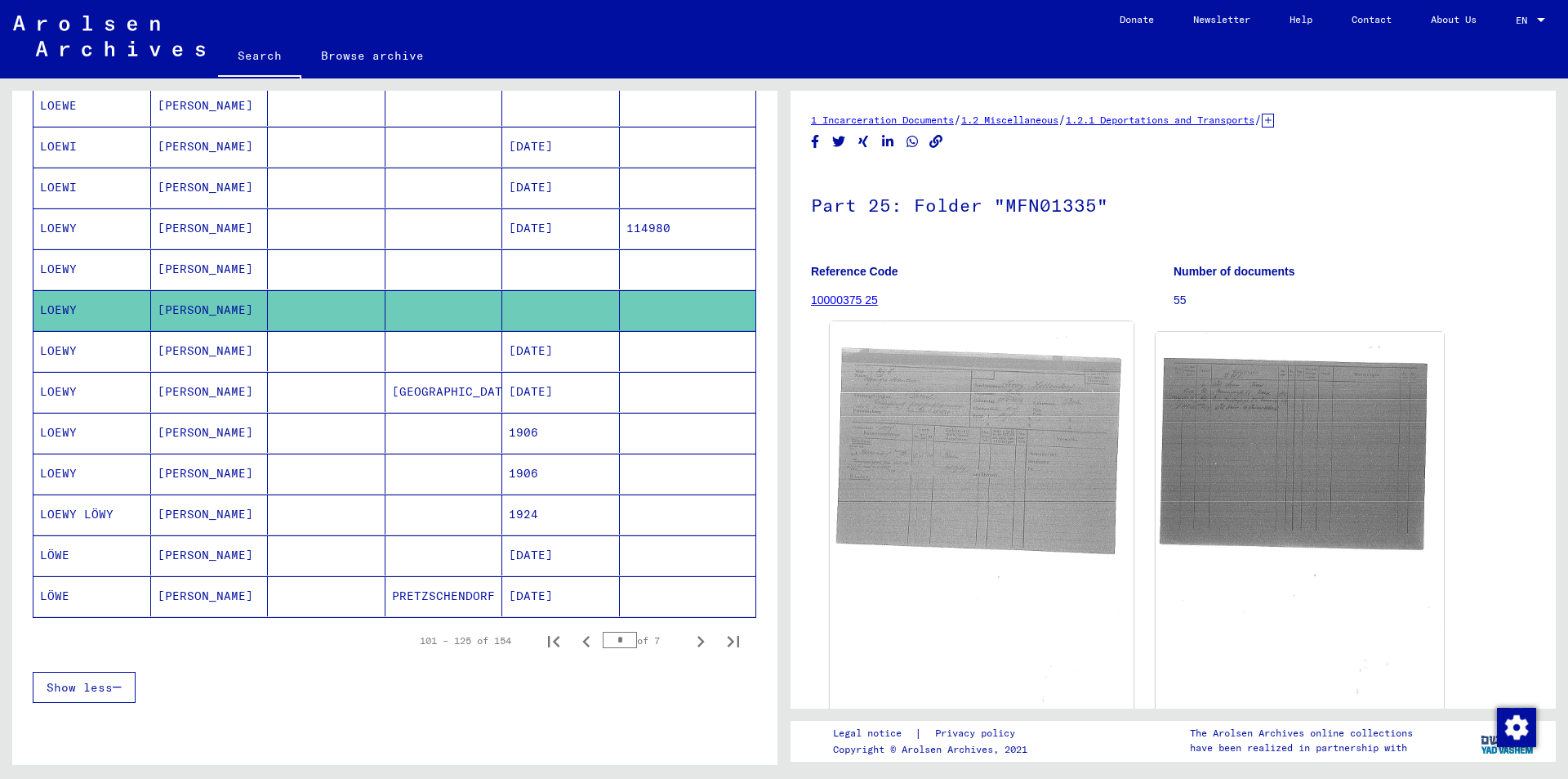
click at [1007, 457] on img at bounding box center [981, 532] width 303 height 419
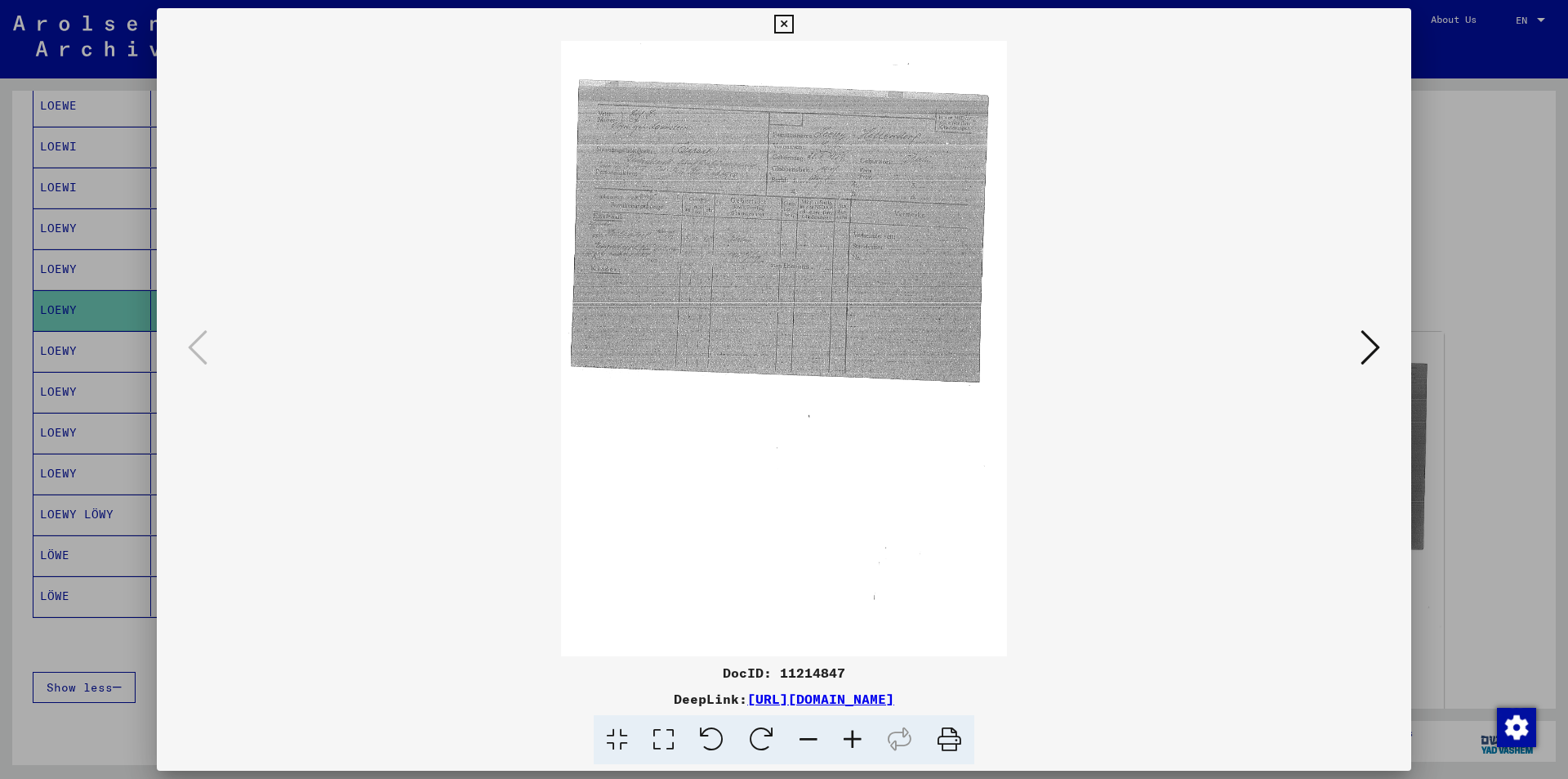
click at [1007, 457] on img at bounding box center [784, 348] width 1143 height 615
click at [856, 732] on icon at bounding box center [852, 740] width 44 height 50
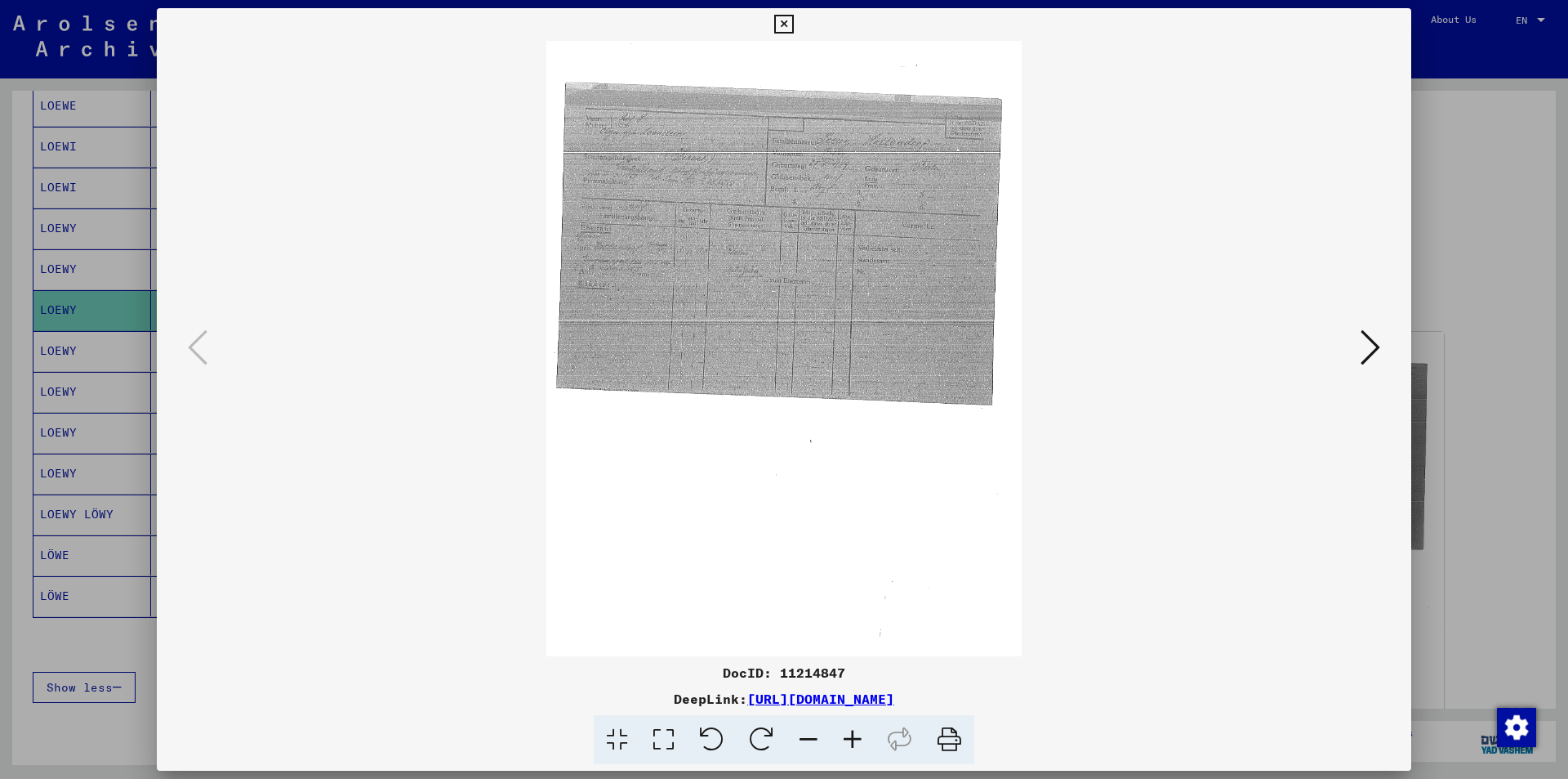
click at [856, 732] on icon at bounding box center [852, 740] width 44 height 50
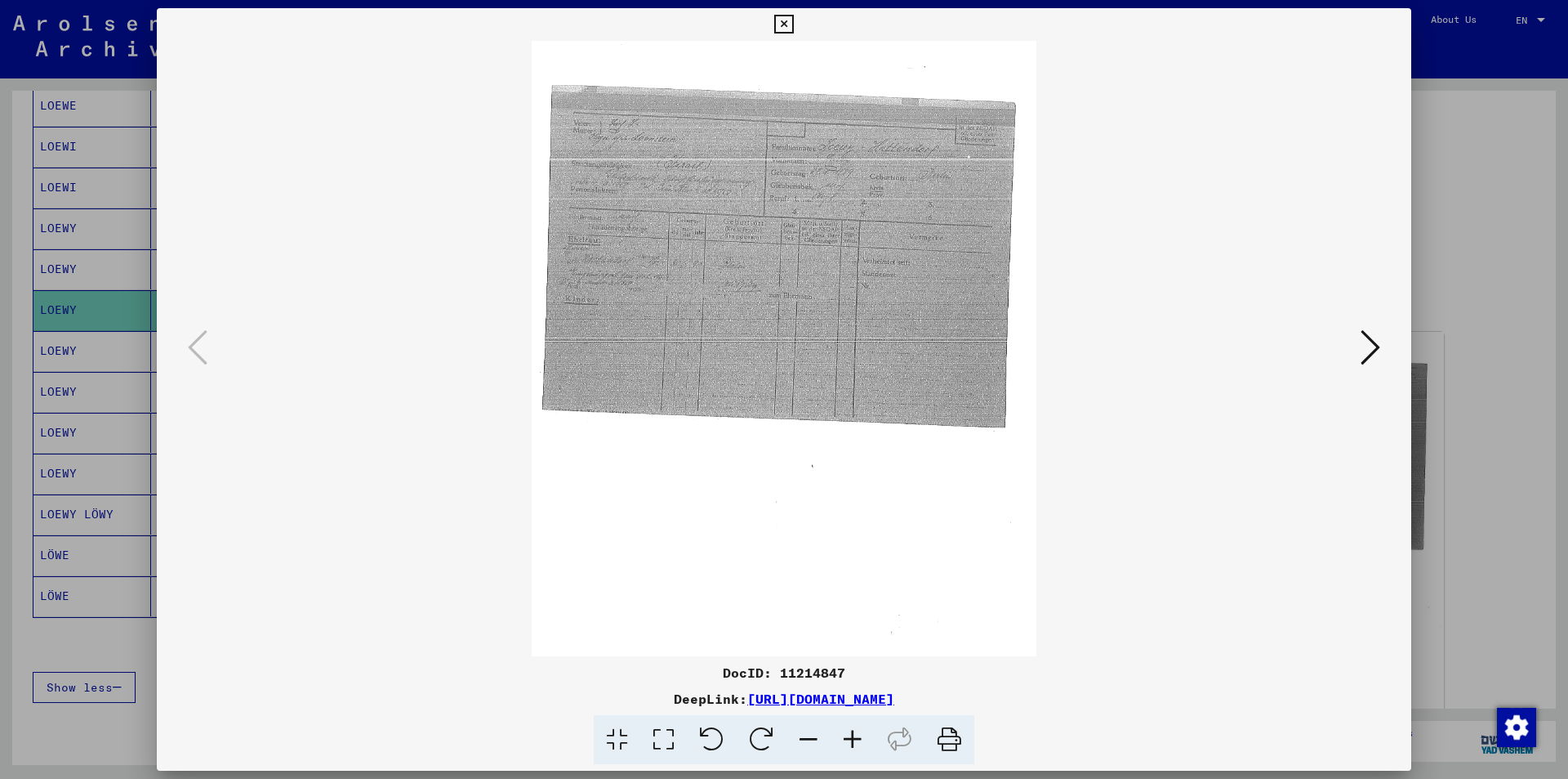
click at [855, 732] on icon at bounding box center [852, 740] width 44 height 50
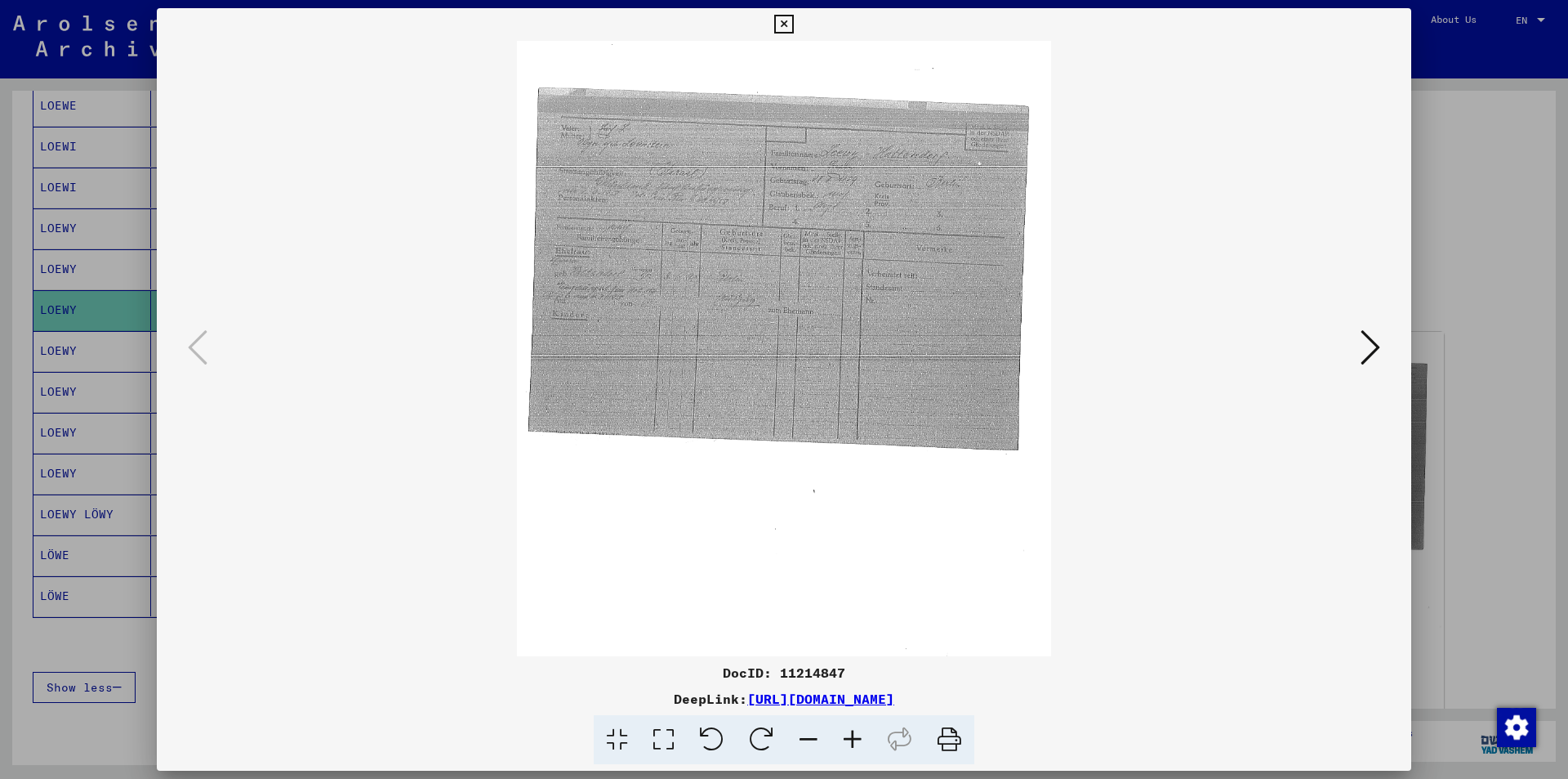
click at [855, 732] on icon at bounding box center [852, 740] width 44 height 50
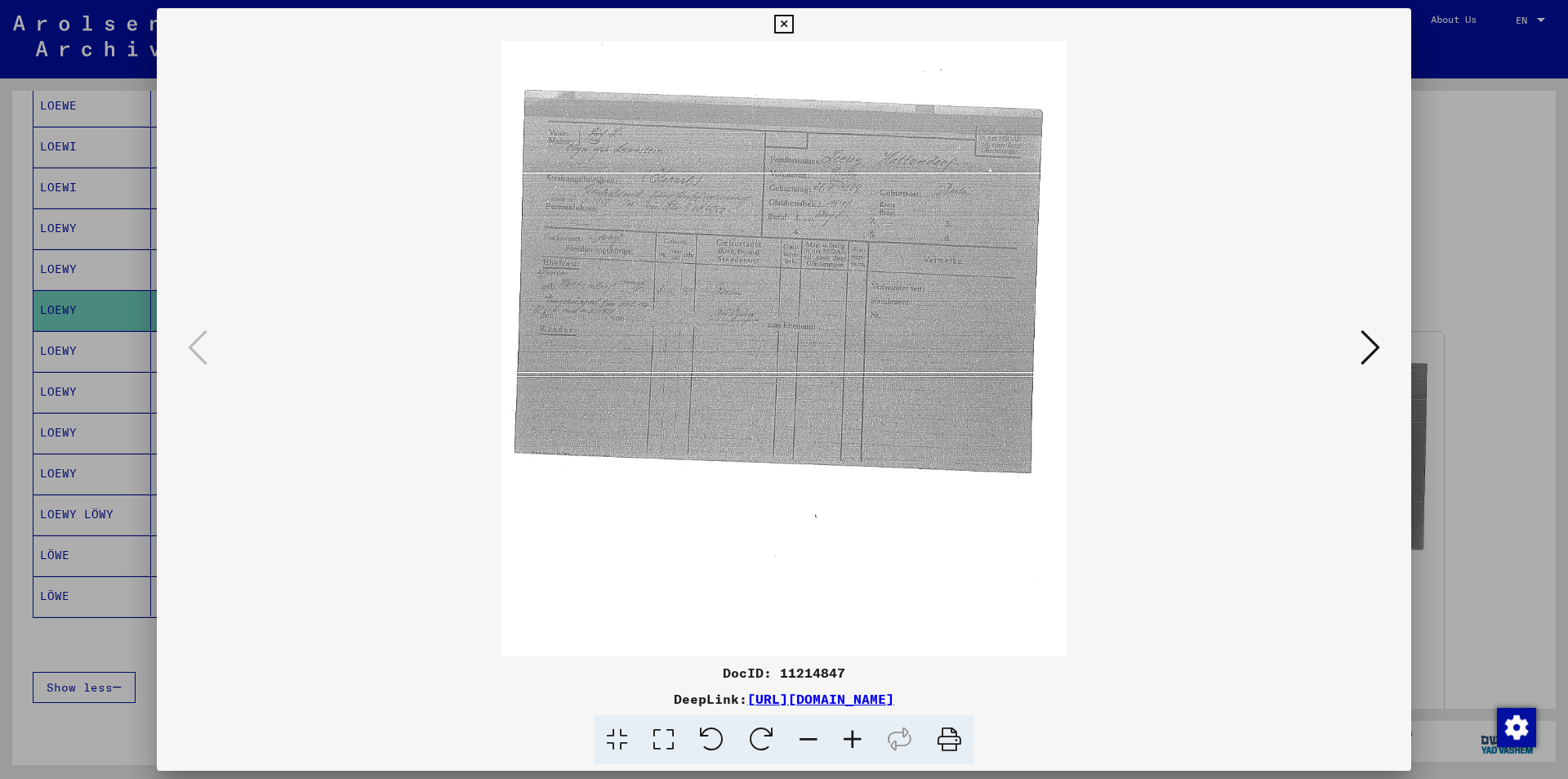
click at [855, 732] on icon at bounding box center [852, 740] width 44 height 50
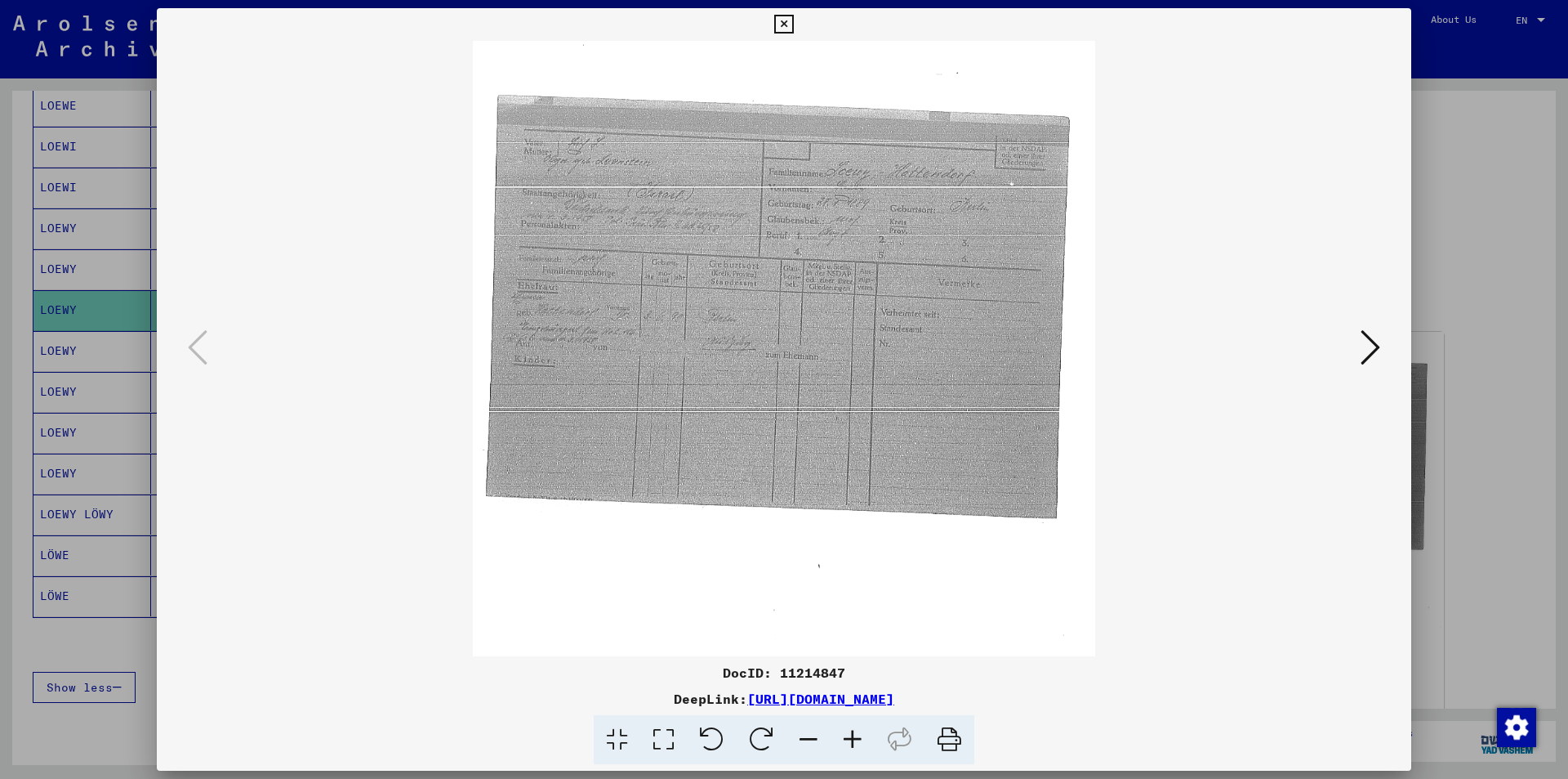
click at [855, 732] on icon at bounding box center [852, 740] width 44 height 50
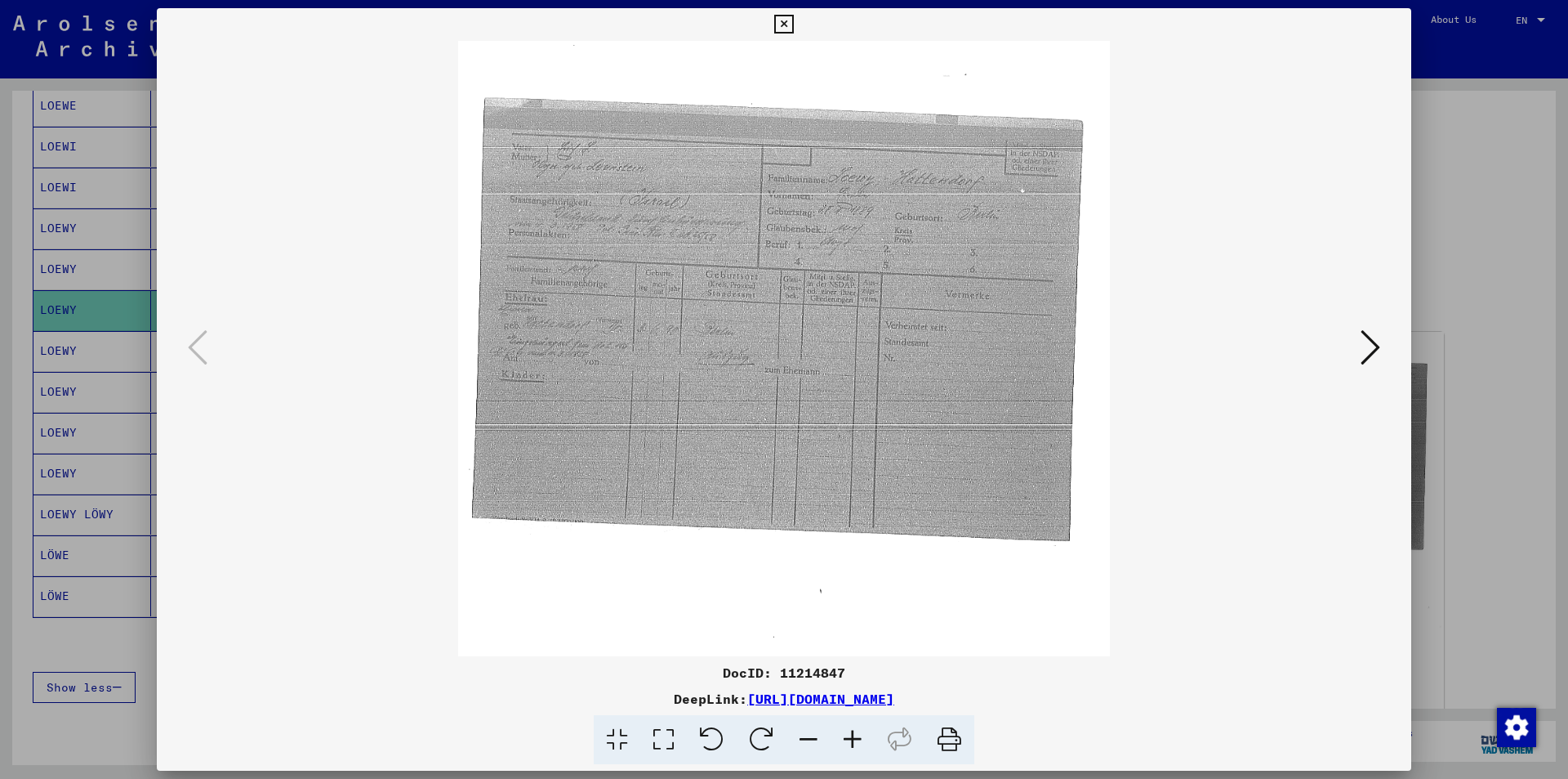
click at [855, 732] on icon at bounding box center [852, 740] width 44 height 50
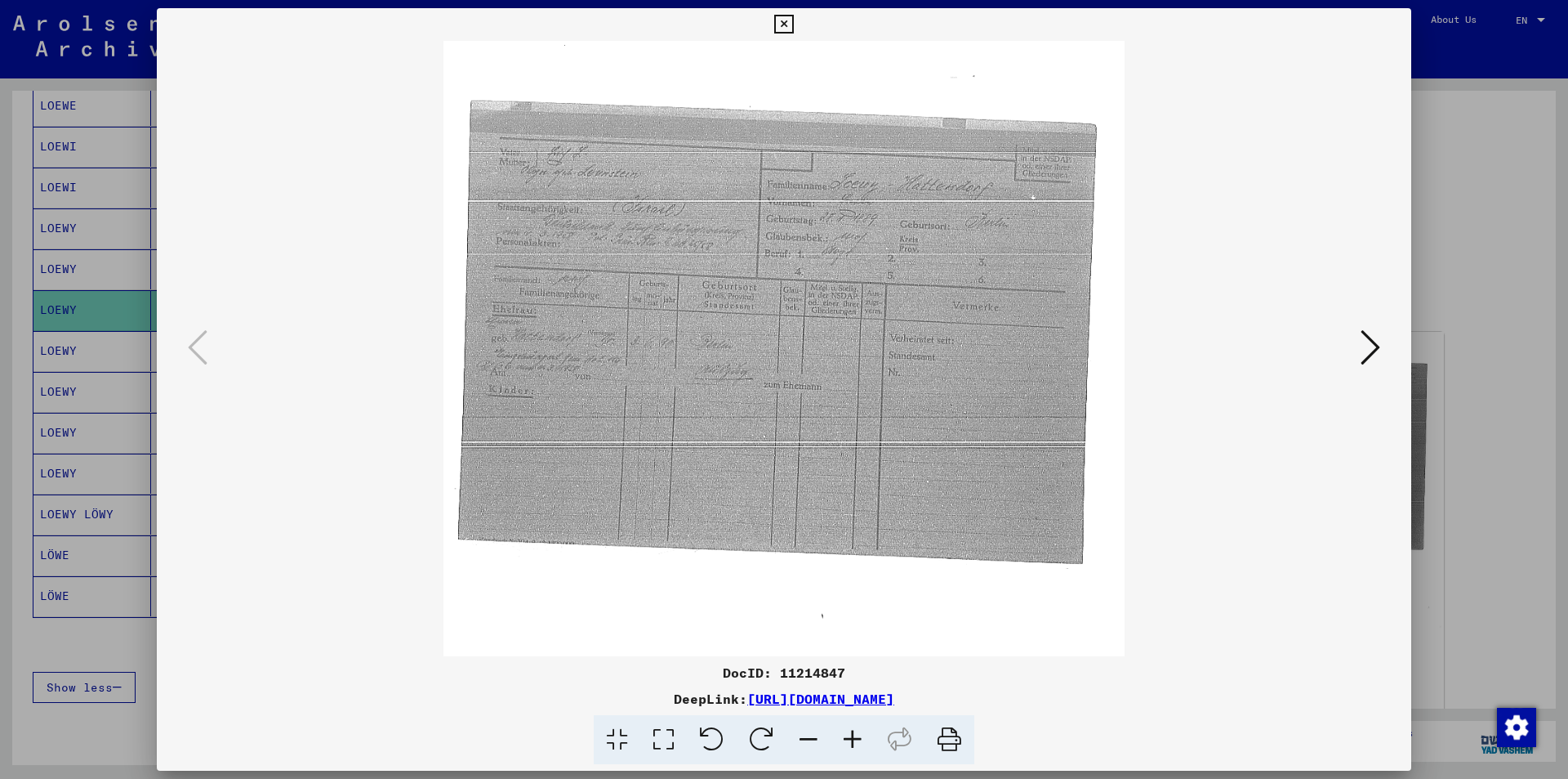
click at [855, 732] on icon at bounding box center [852, 740] width 44 height 50
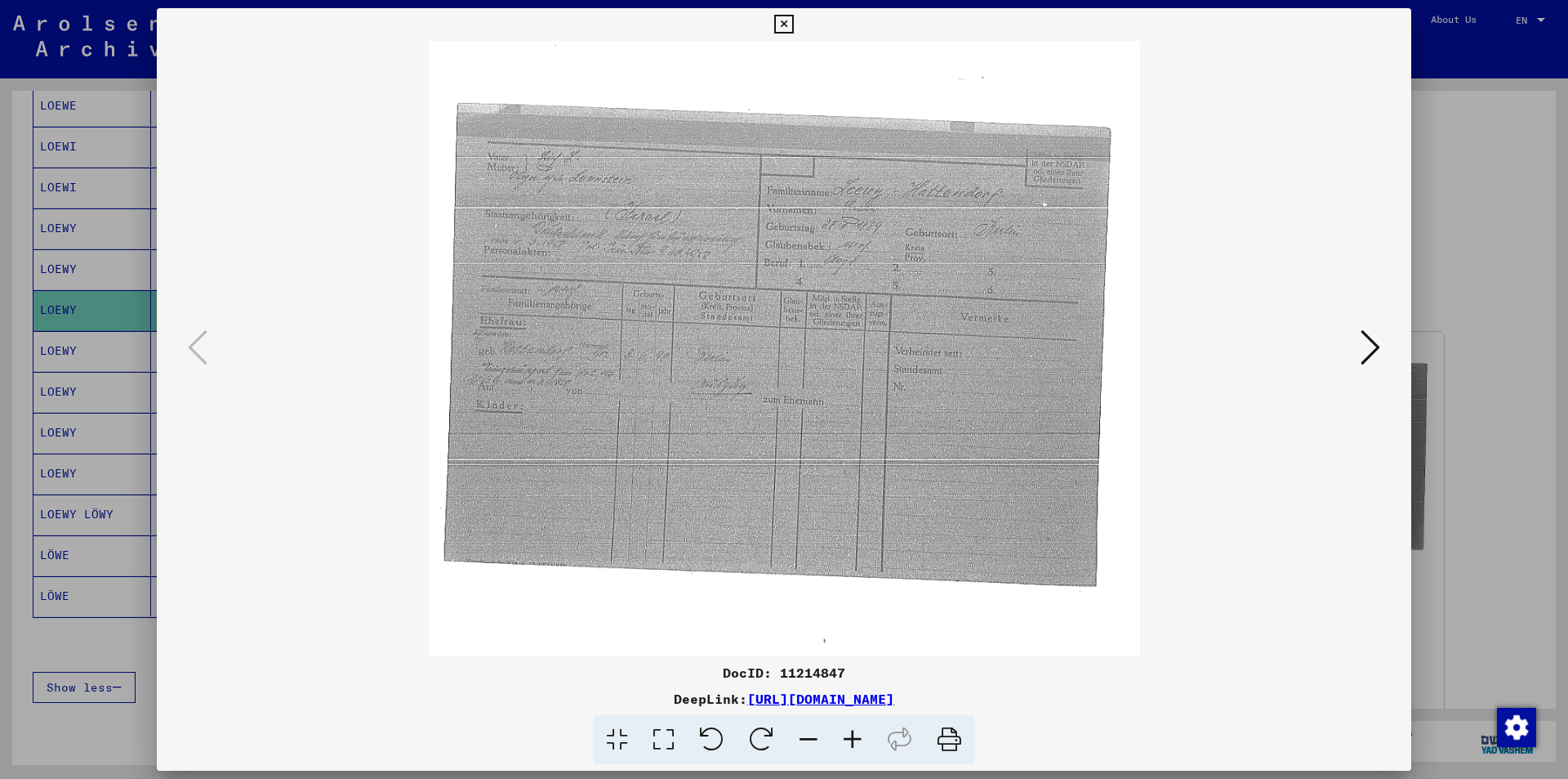
click at [855, 732] on icon at bounding box center [852, 740] width 44 height 50
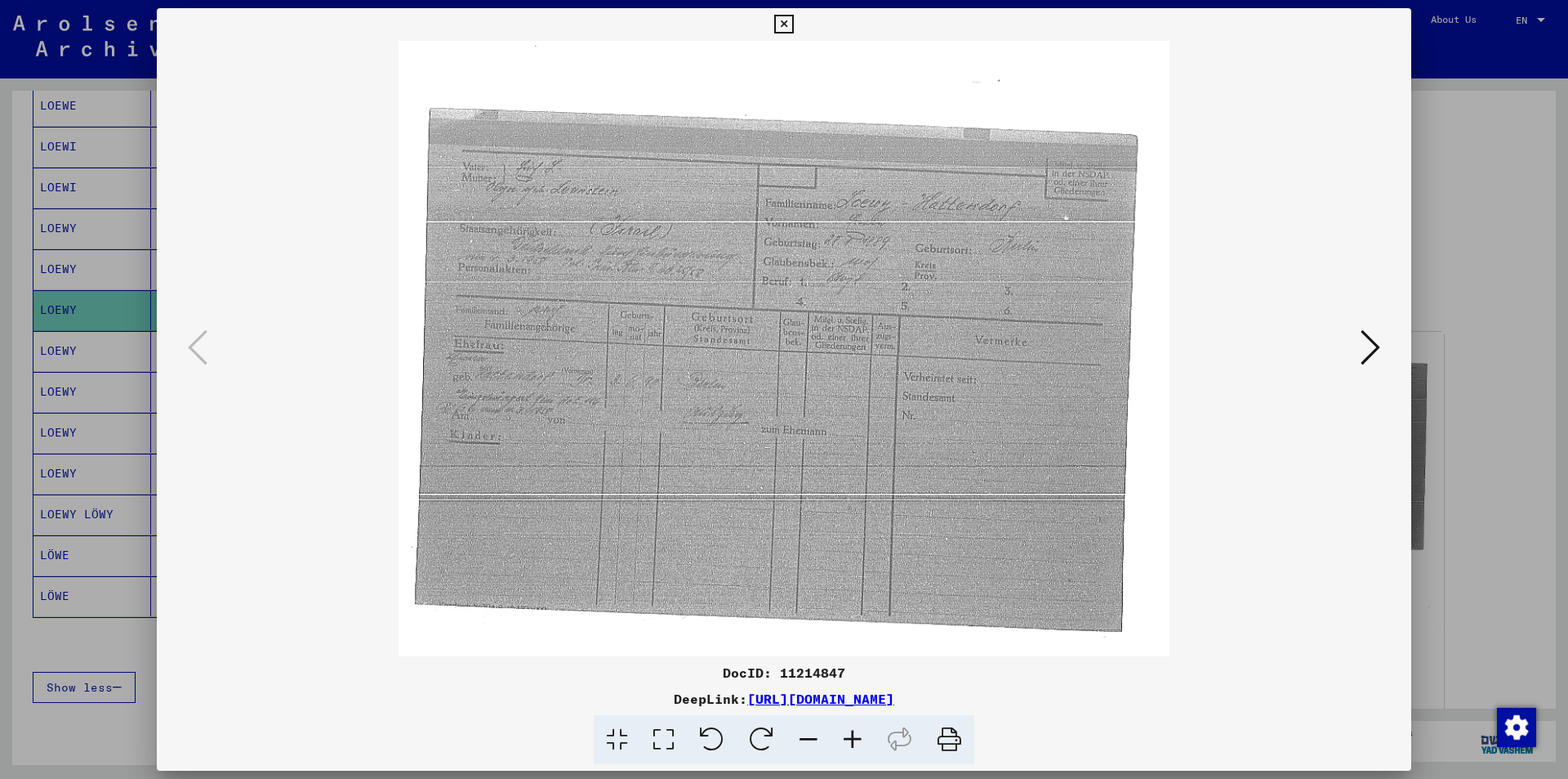
click at [855, 732] on icon at bounding box center [852, 740] width 44 height 50
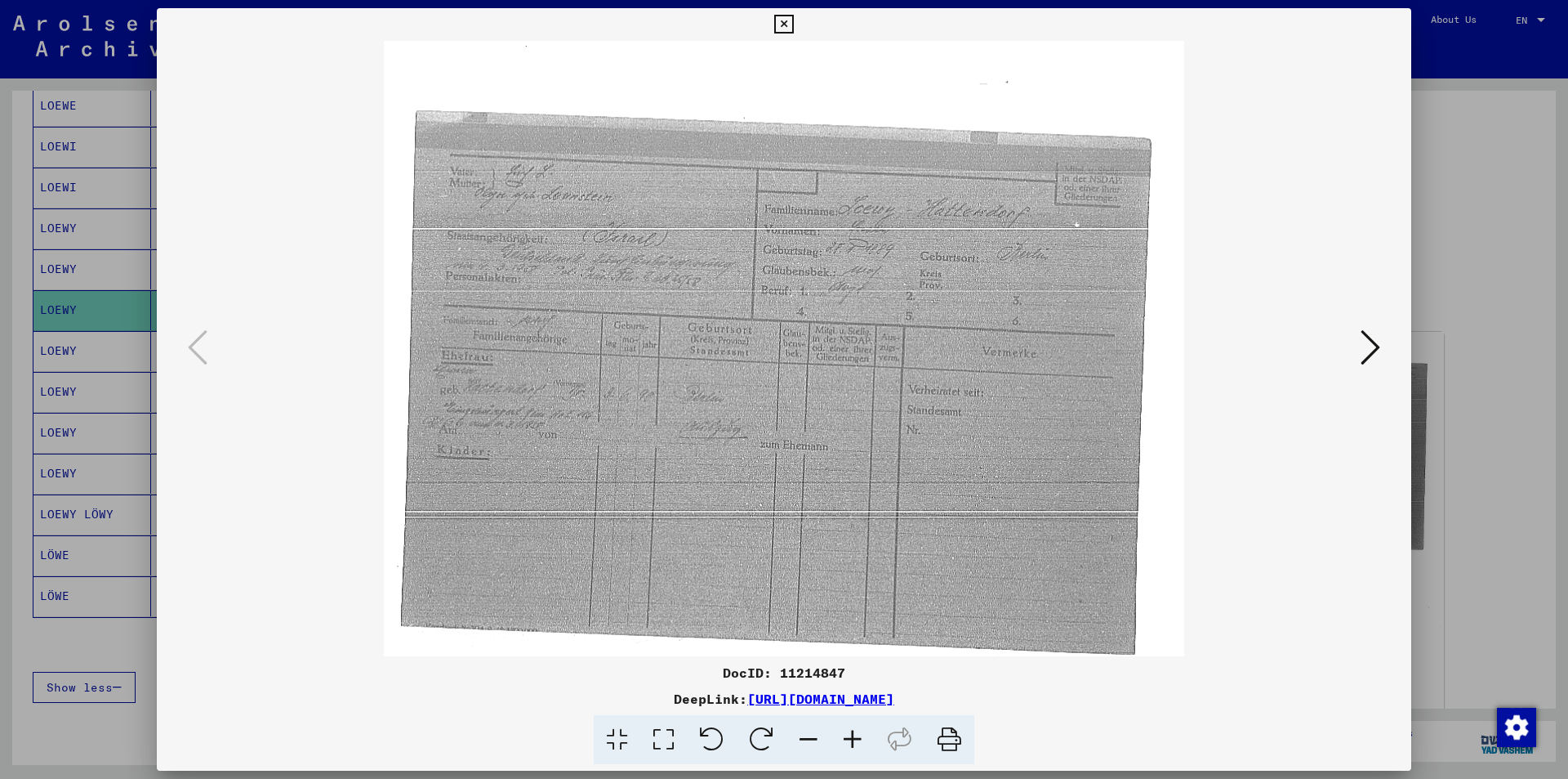
click at [855, 732] on icon at bounding box center [852, 740] width 44 height 50
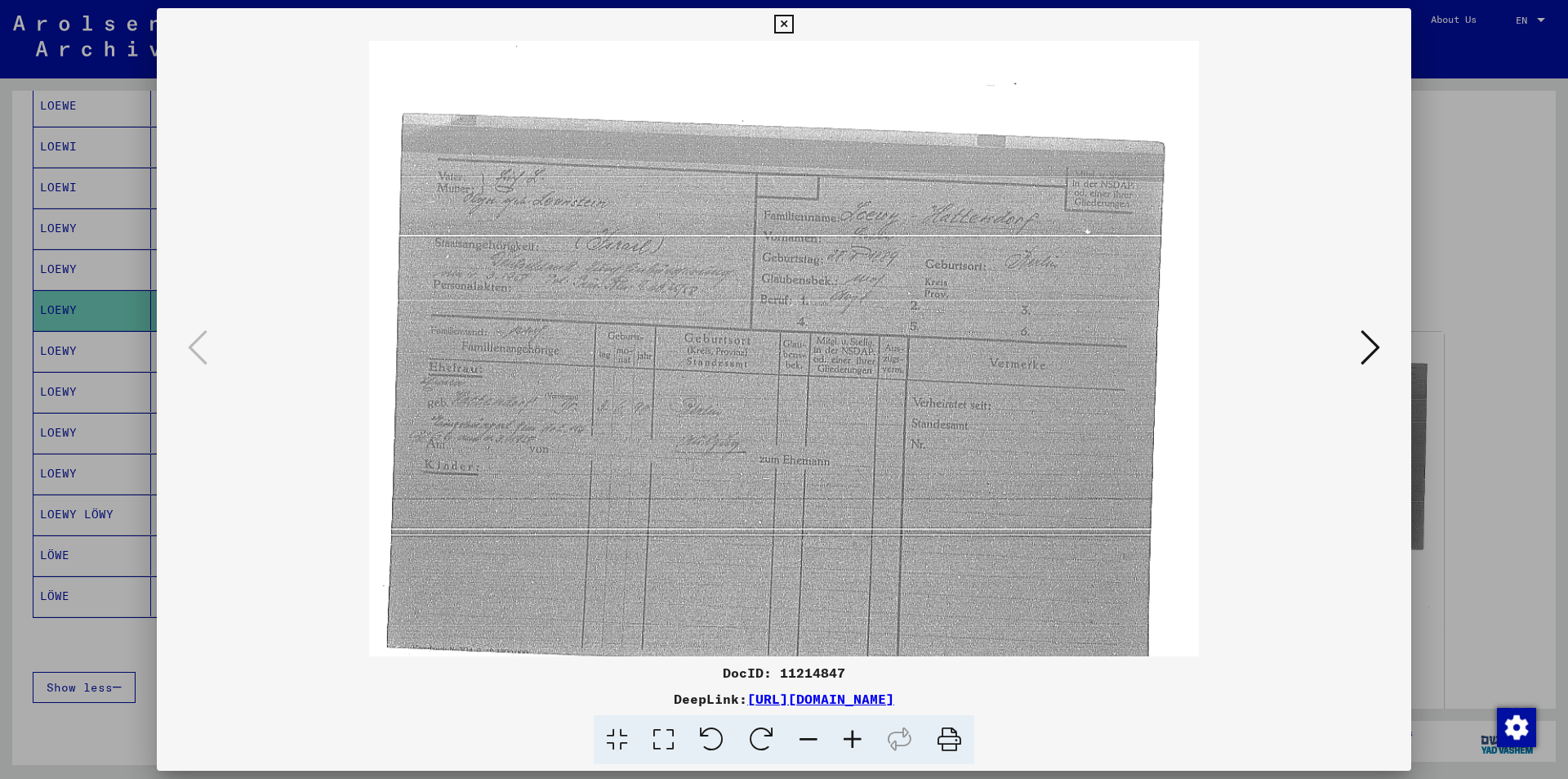
click at [855, 732] on icon at bounding box center [852, 740] width 44 height 50
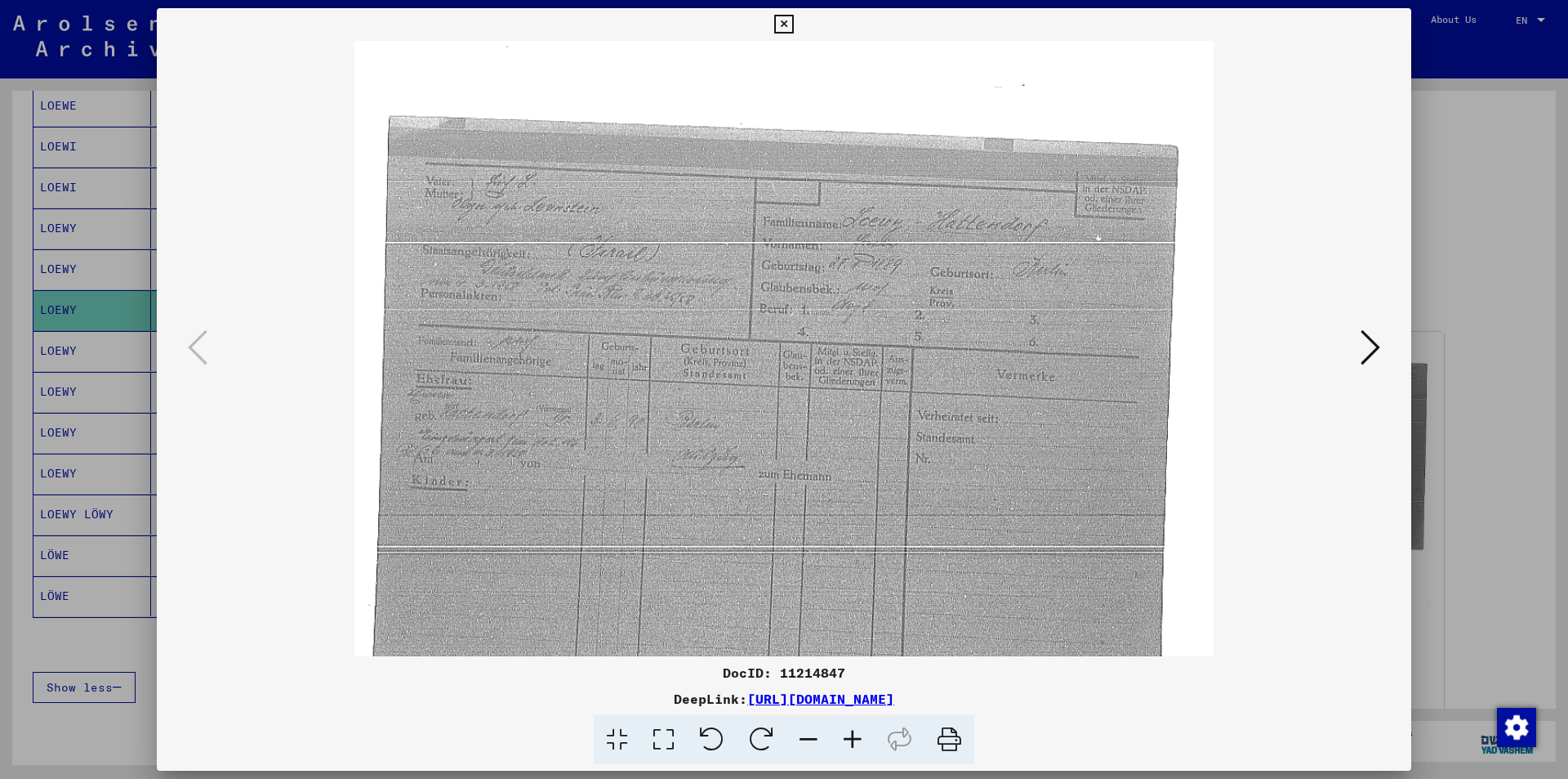
click at [855, 732] on icon at bounding box center [852, 740] width 44 height 50
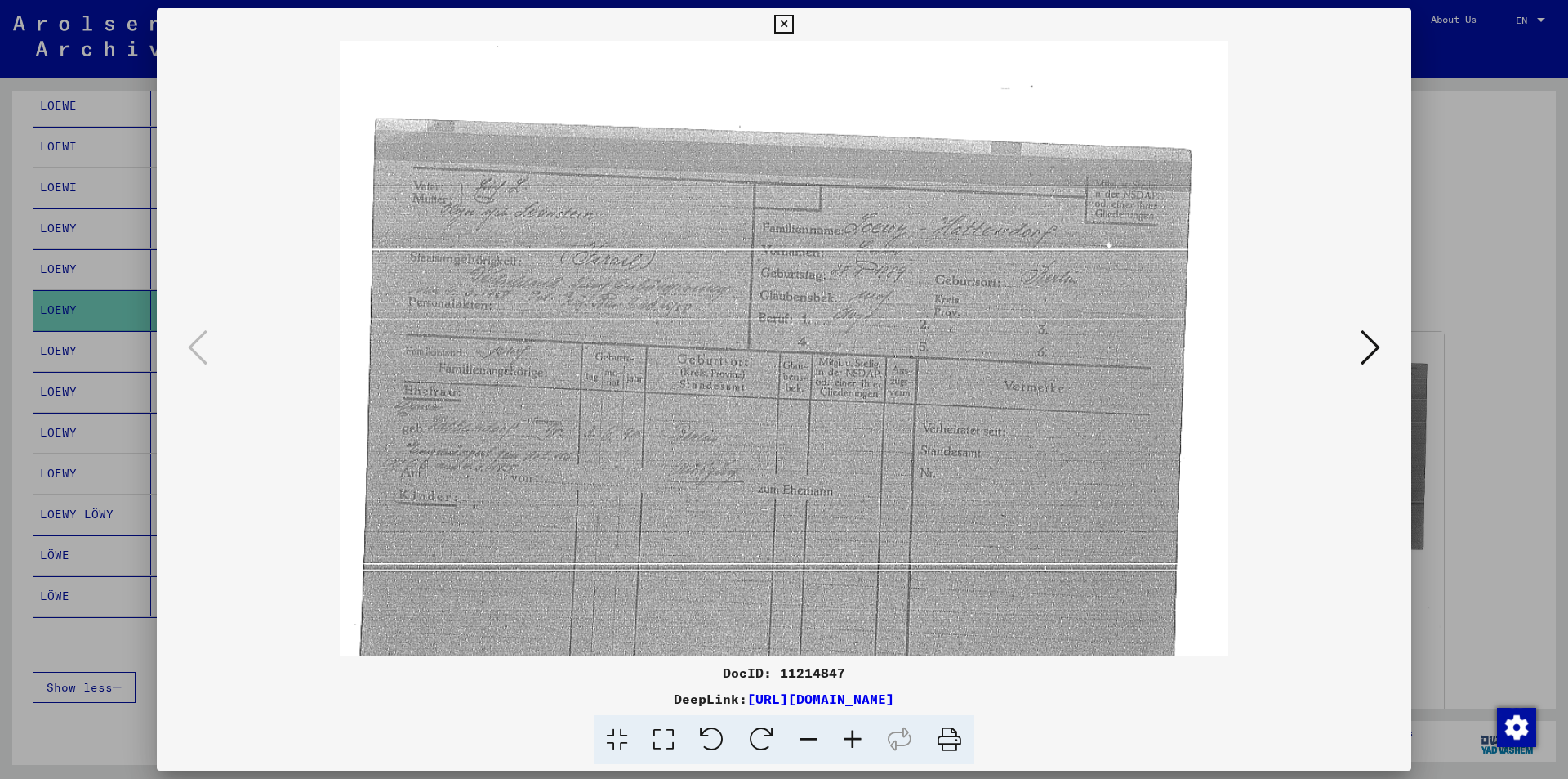
click at [855, 732] on icon at bounding box center [852, 740] width 44 height 50
click at [785, 22] on icon at bounding box center [784, 25] width 19 height 20
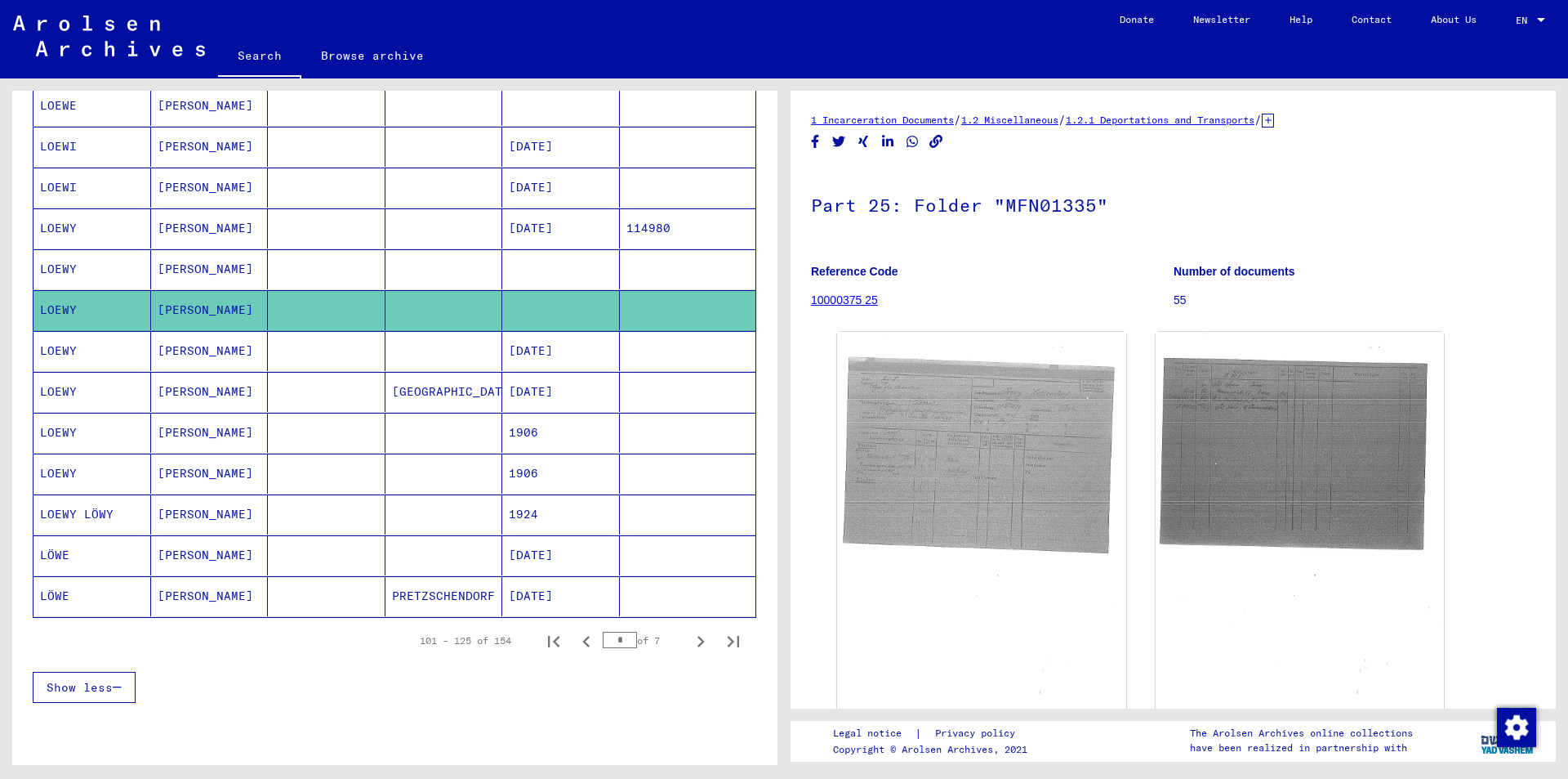
scroll to position [817, 0]
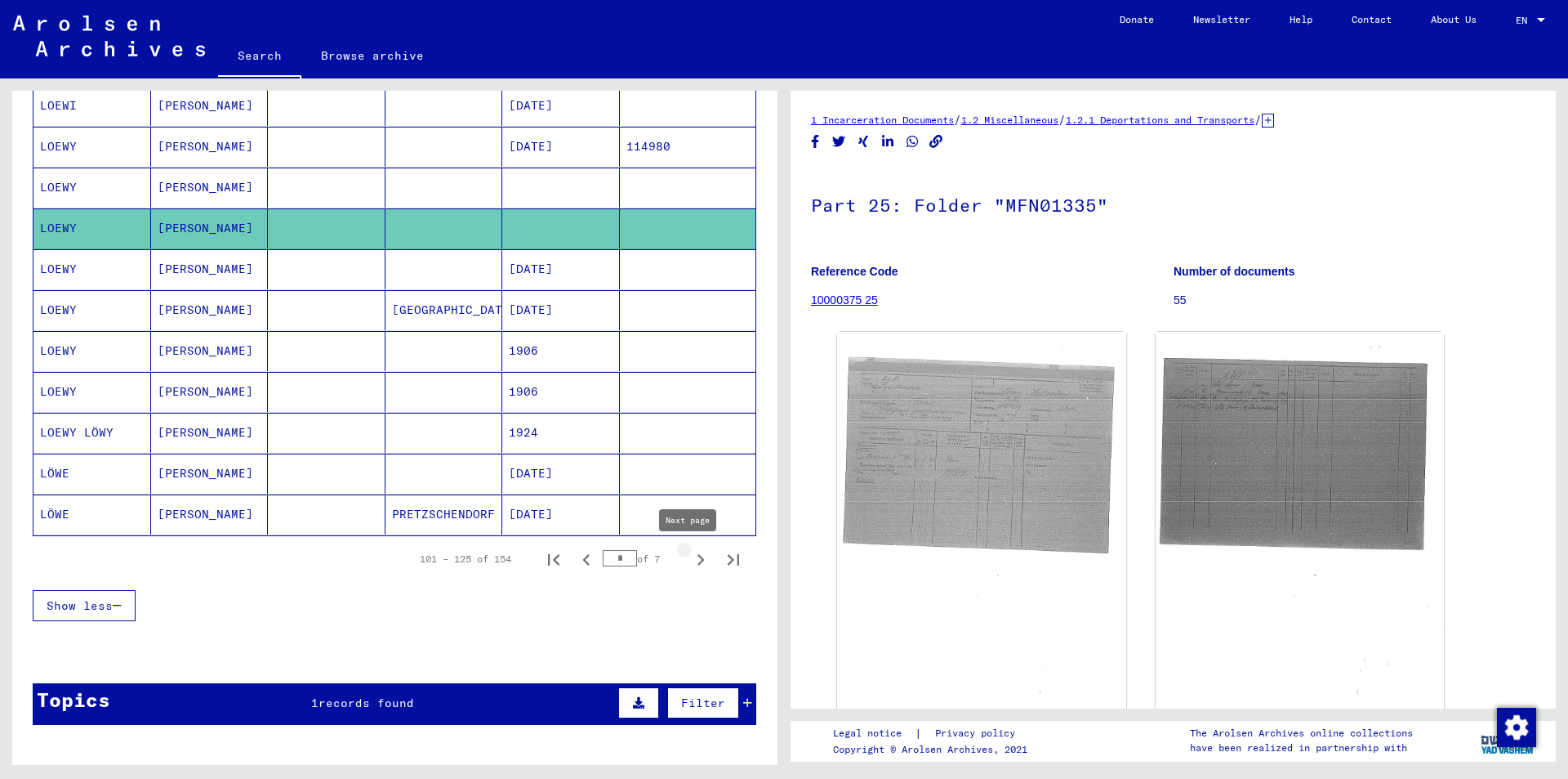
click at [690, 557] on icon "Next page" at bounding box center [700, 559] width 22 height 22
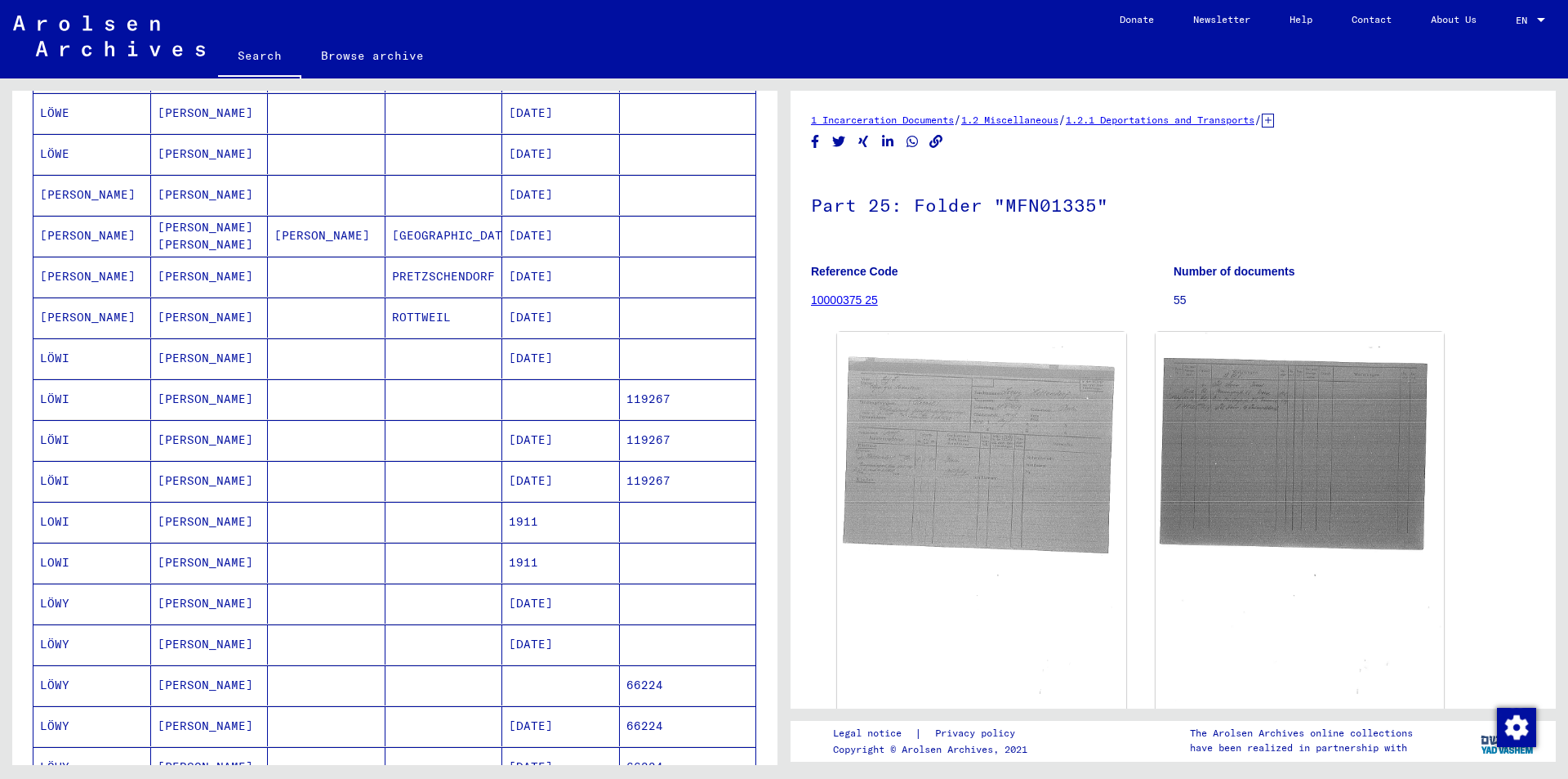
scroll to position [327, 0]
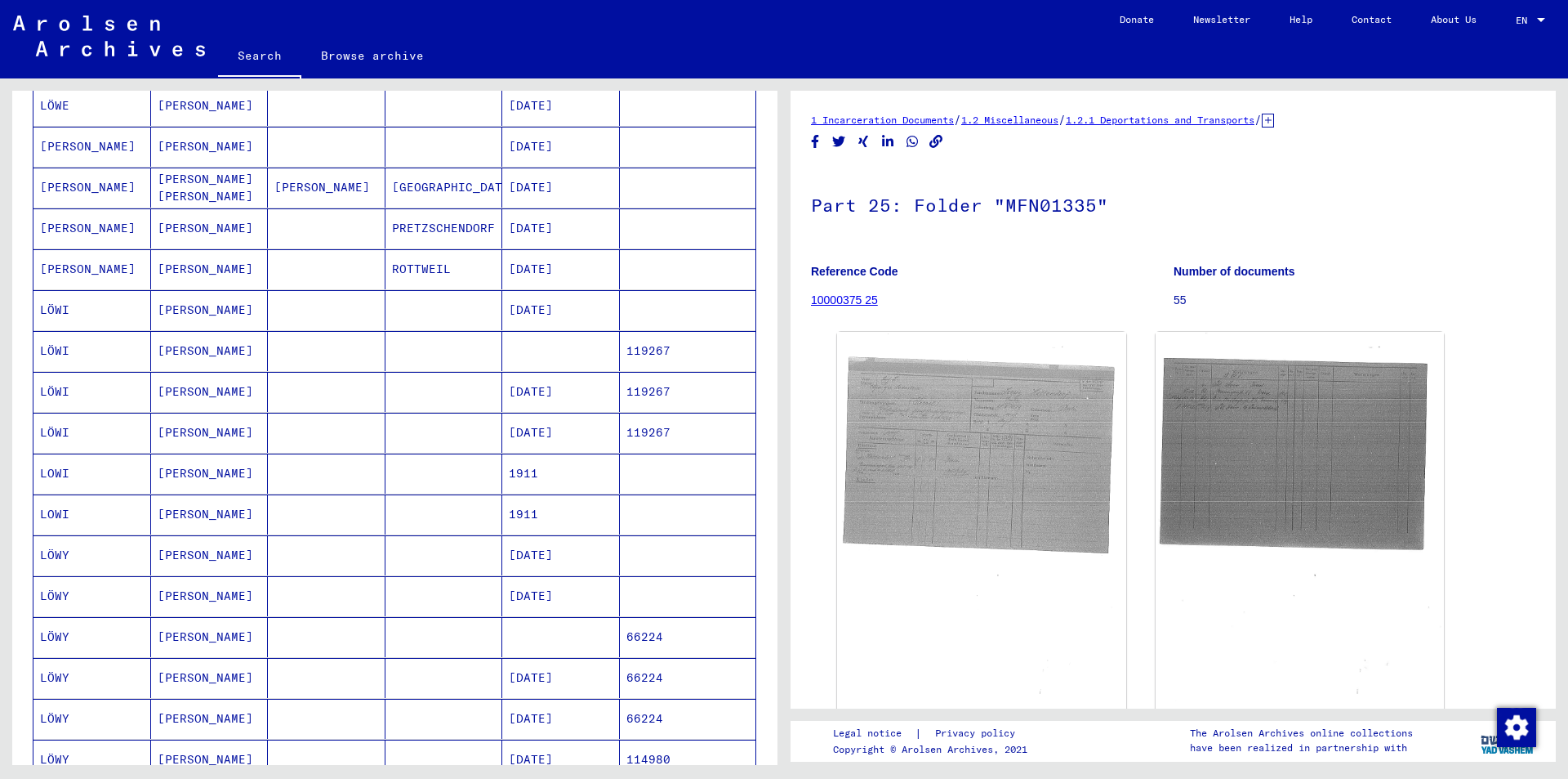
click at [57, 347] on mat-cell "LÖWI" at bounding box center [92, 351] width 117 height 40
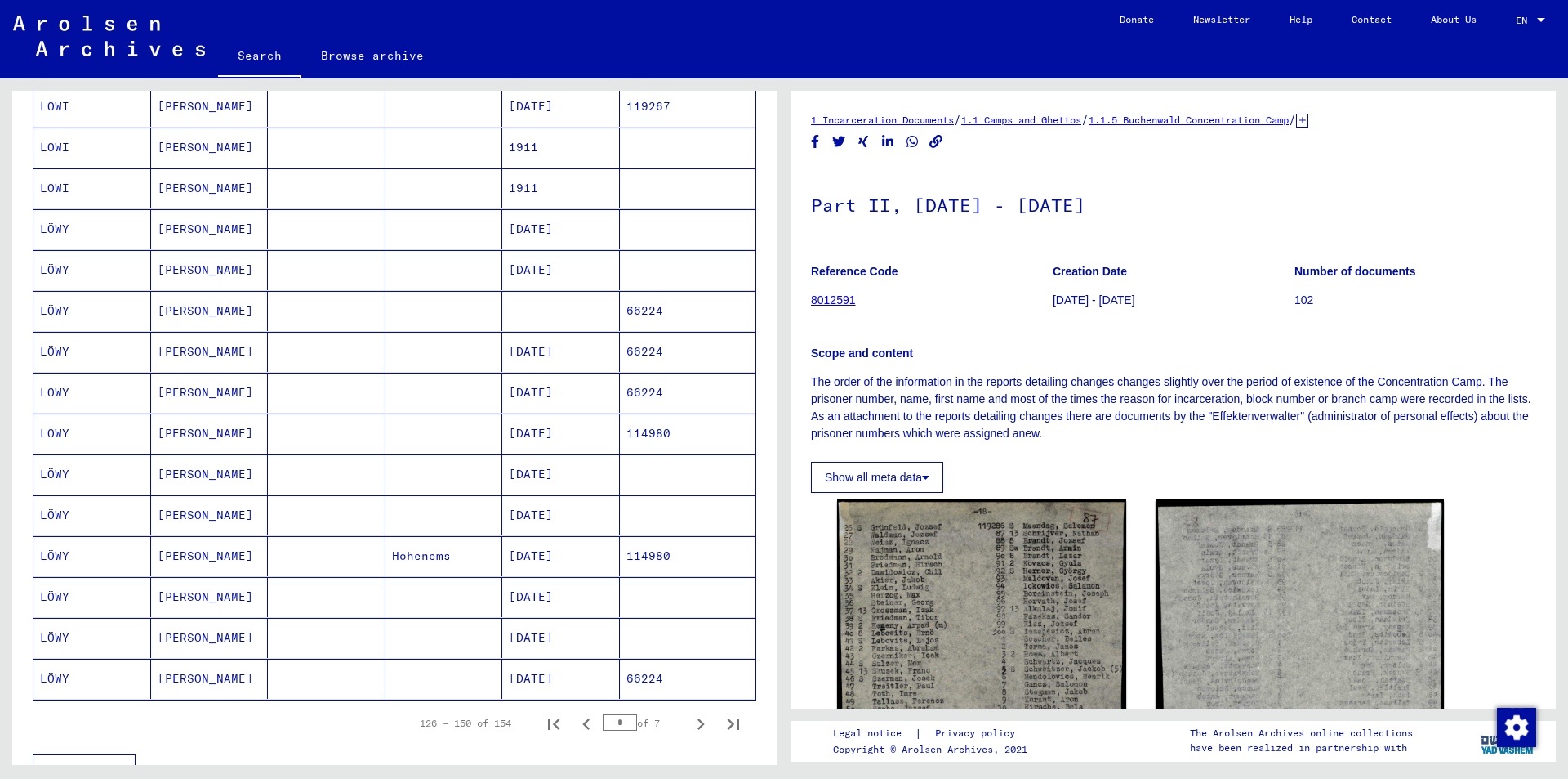
scroll to position [653, 0]
click at [39, 304] on mat-cell "LÖWY" at bounding box center [92, 310] width 117 height 40
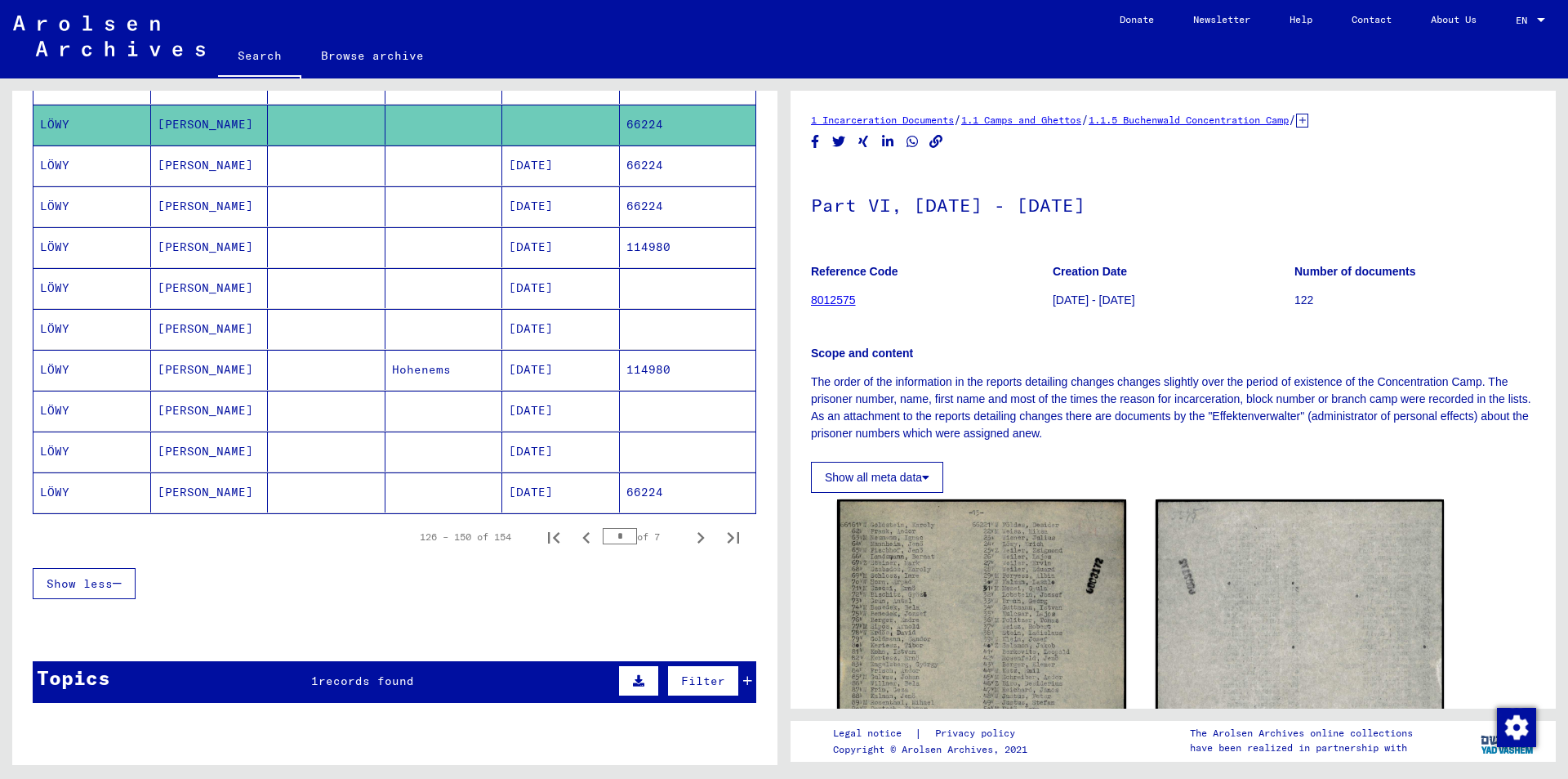
scroll to position [899, 0]
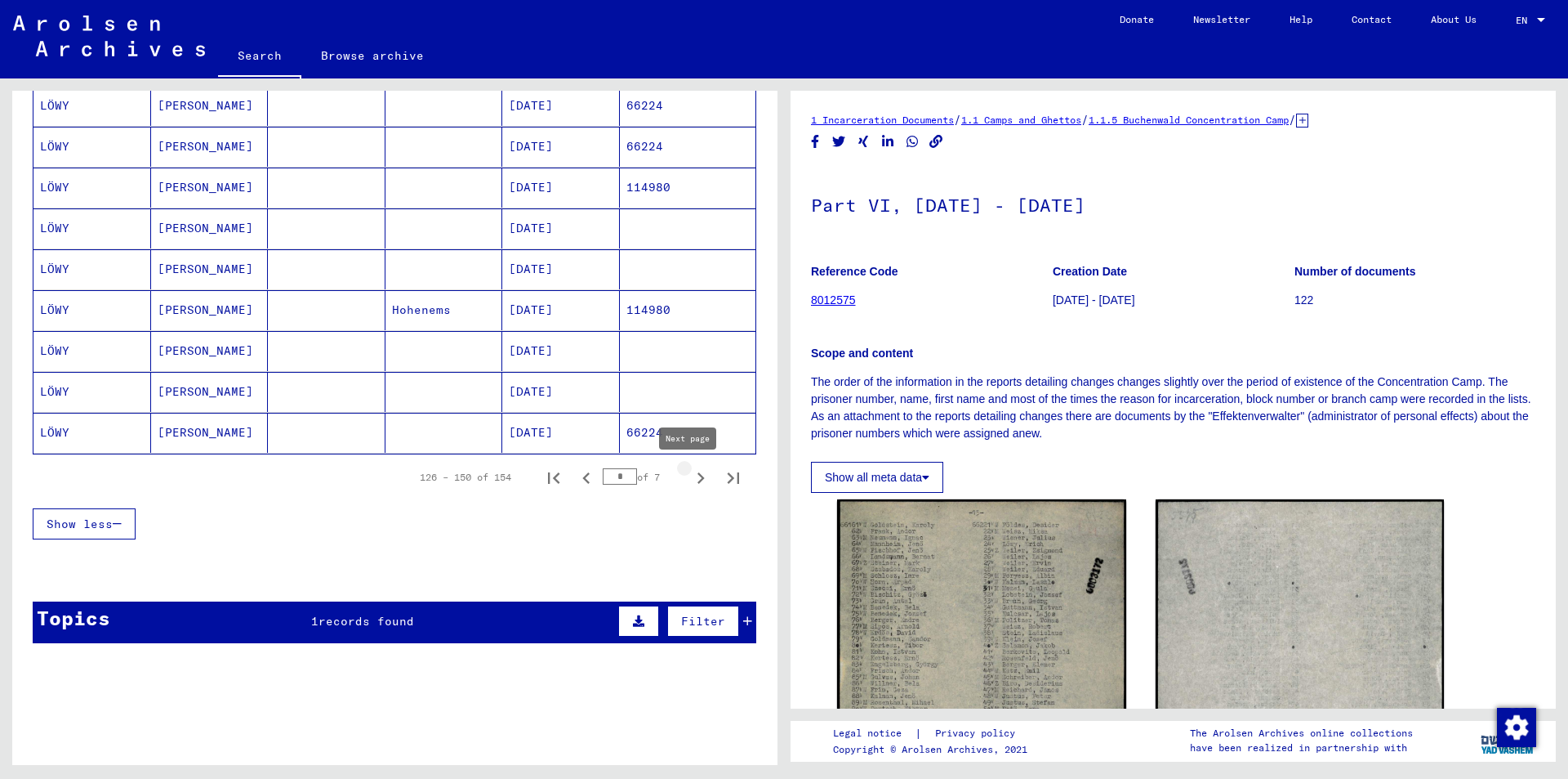
click at [691, 474] on icon "Next page" at bounding box center [700, 478] width 22 height 22
type input "*"
